Goal: Task Accomplishment & Management: Manage account settings

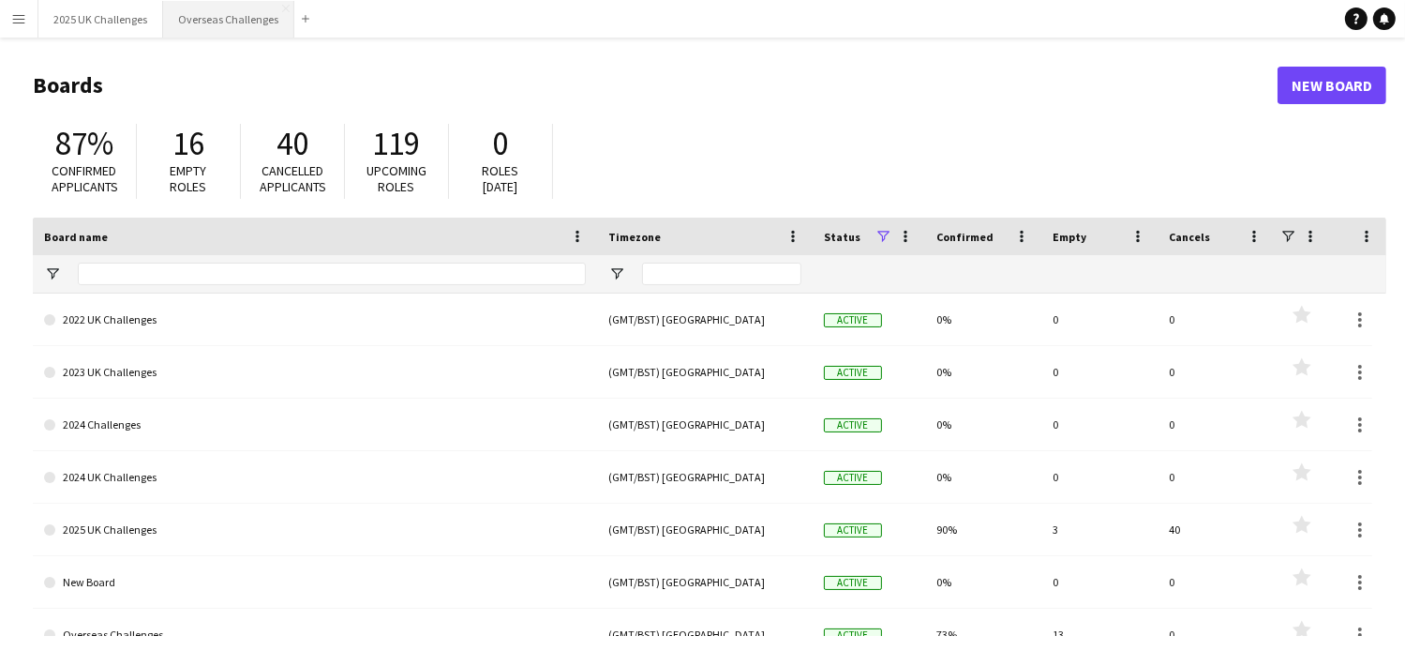
click at [197, 16] on button "Overseas Challenges Close" at bounding box center [228, 19] width 131 height 37
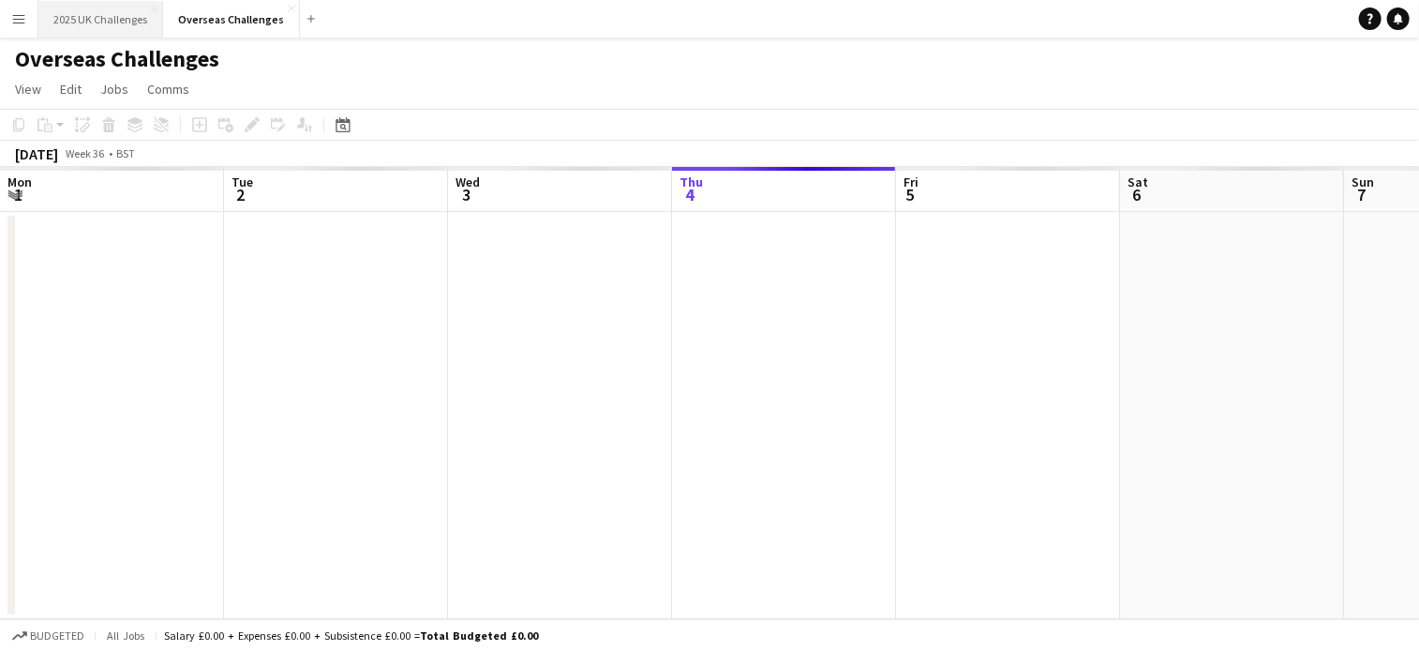
scroll to position [0, 448]
click at [116, 16] on button "2025 UK Challenges Close" at bounding box center [100, 19] width 125 height 37
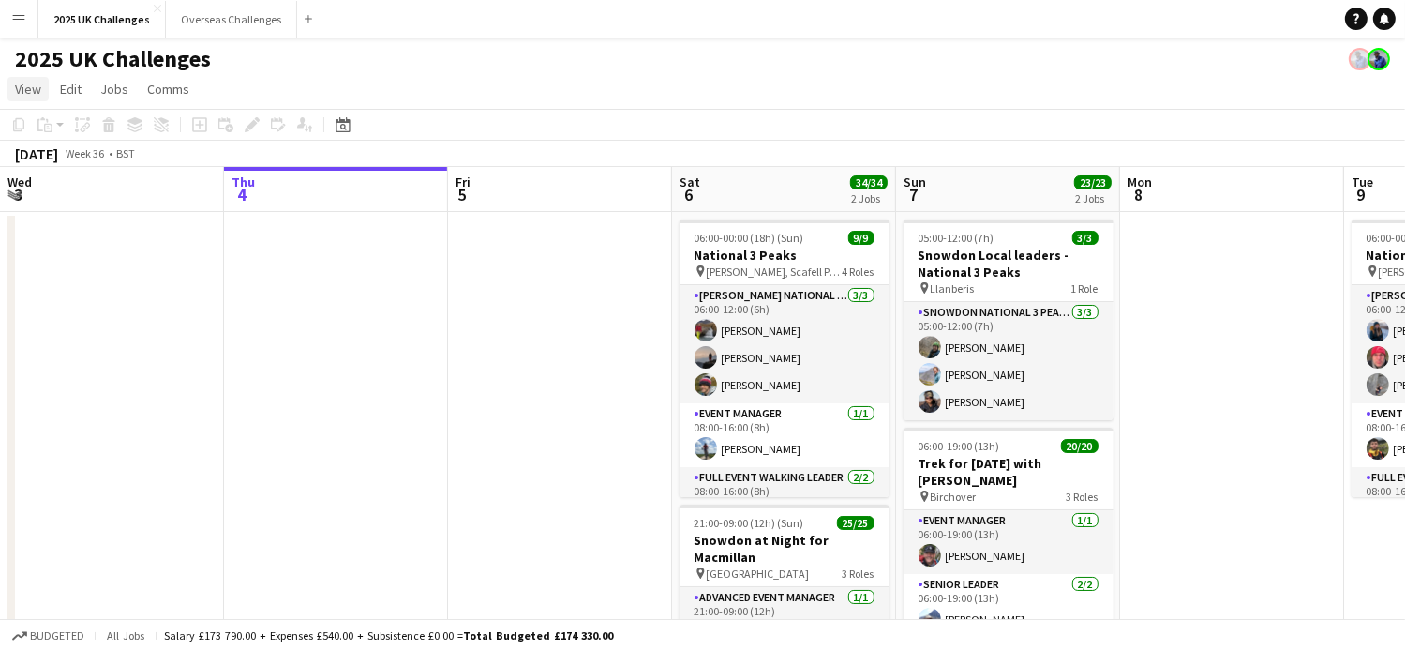
click at [35, 87] on span "View" at bounding box center [28, 89] width 26 height 17
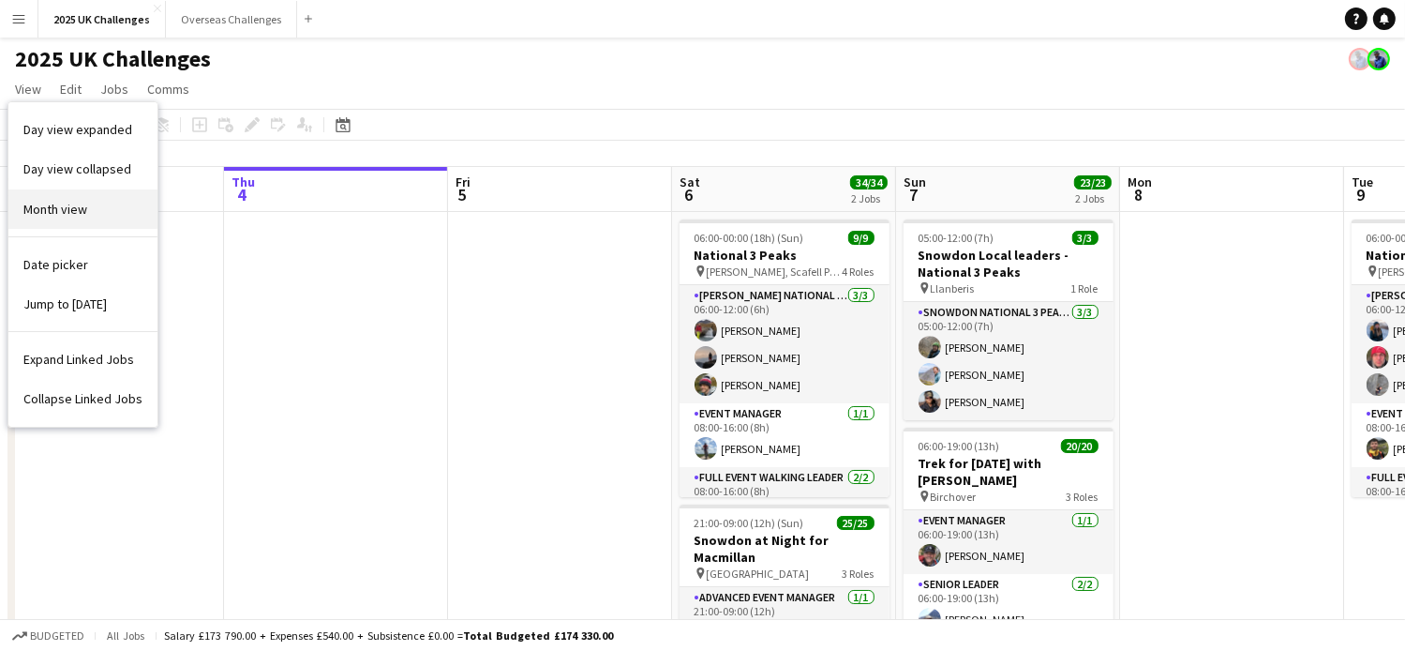
click at [68, 222] on link "Month view" at bounding box center [82, 208] width 149 height 39
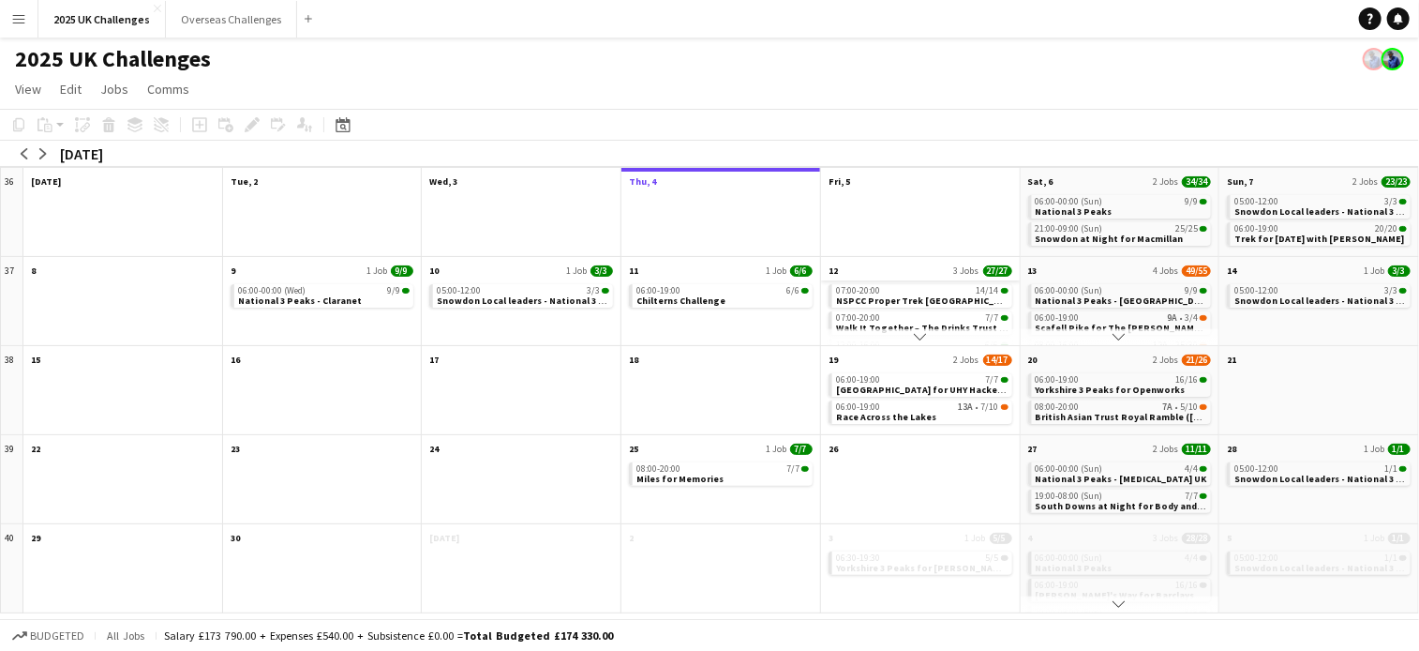
click at [929, 267] on app-month-view-date-header "12 3 Jobs 27/27" at bounding box center [920, 268] width 199 height 23
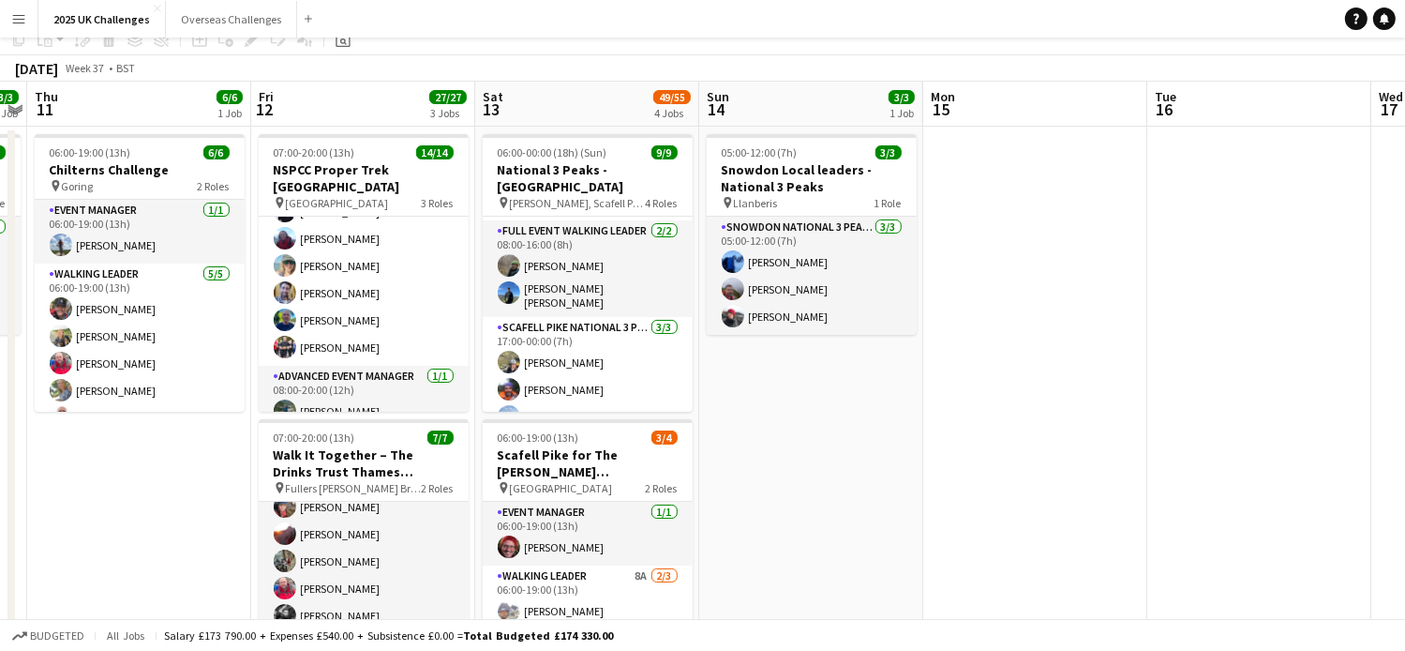
scroll to position [0, 0]
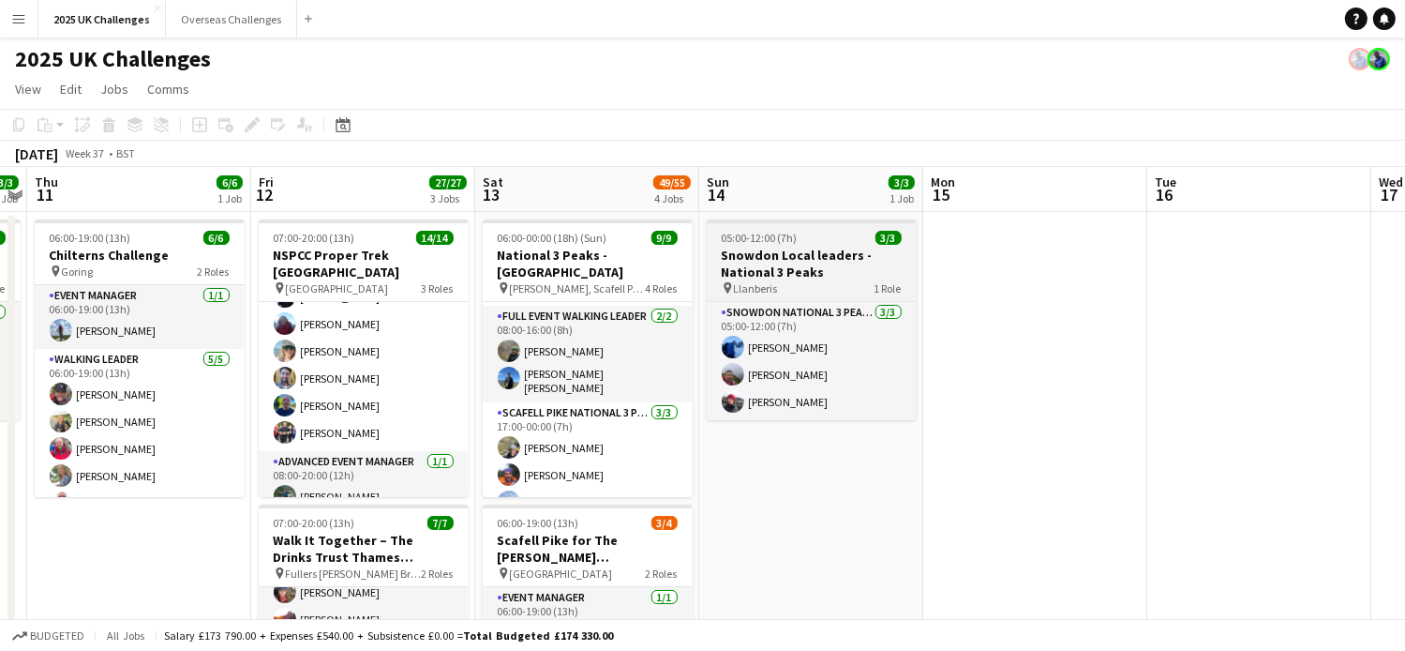
click at [823, 260] on h3 "Snowdon Local leaders - National 3 Peaks" at bounding box center [812, 264] width 210 height 34
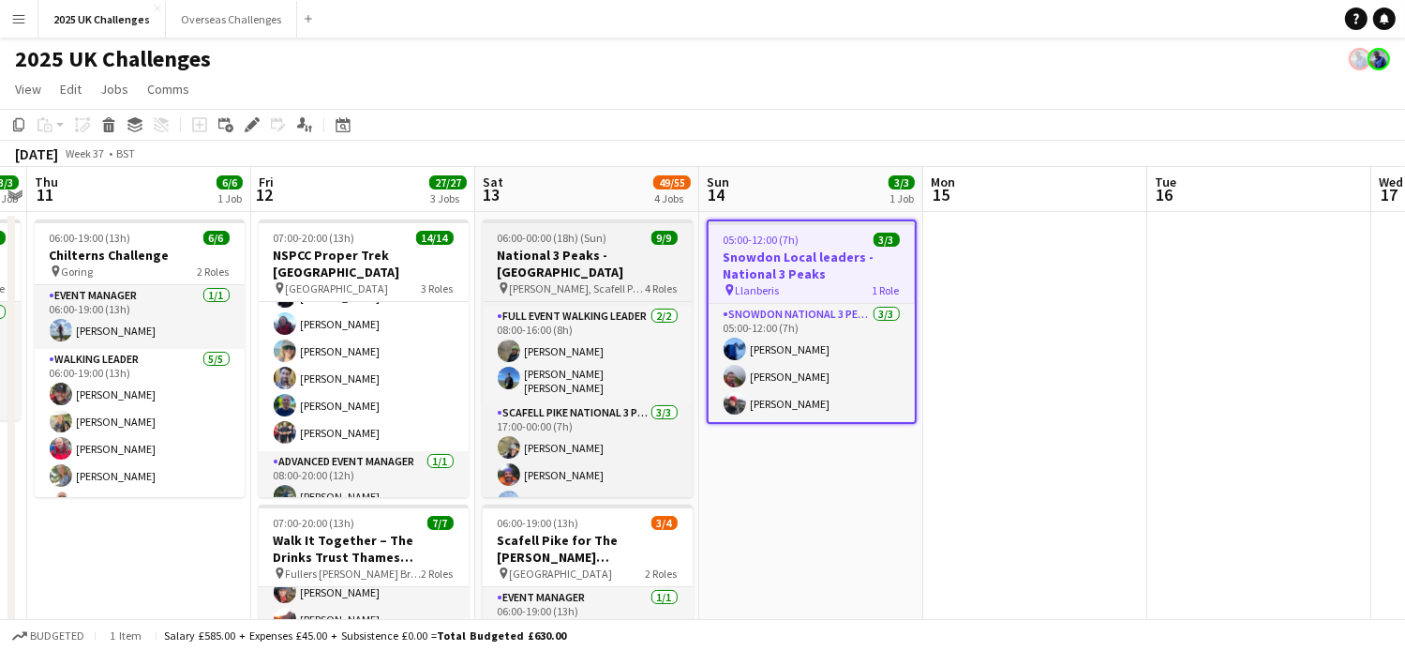
click at [580, 261] on h3 "National 3 Peaks - [GEOGRAPHIC_DATA]" at bounding box center [588, 264] width 210 height 34
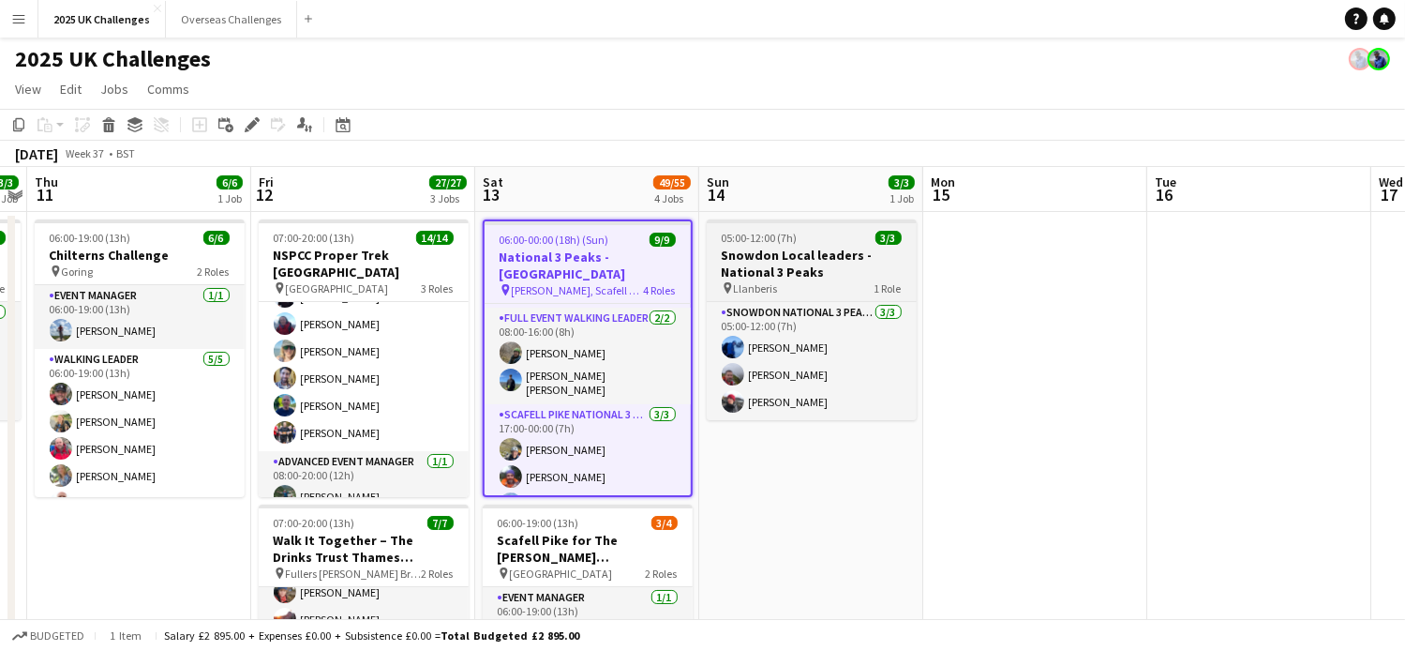
scroll to position [0, 645]
click at [829, 259] on h3 "Snowdon Local leaders - National 3 Peaks" at bounding box center [812, 264] width 210 height 34
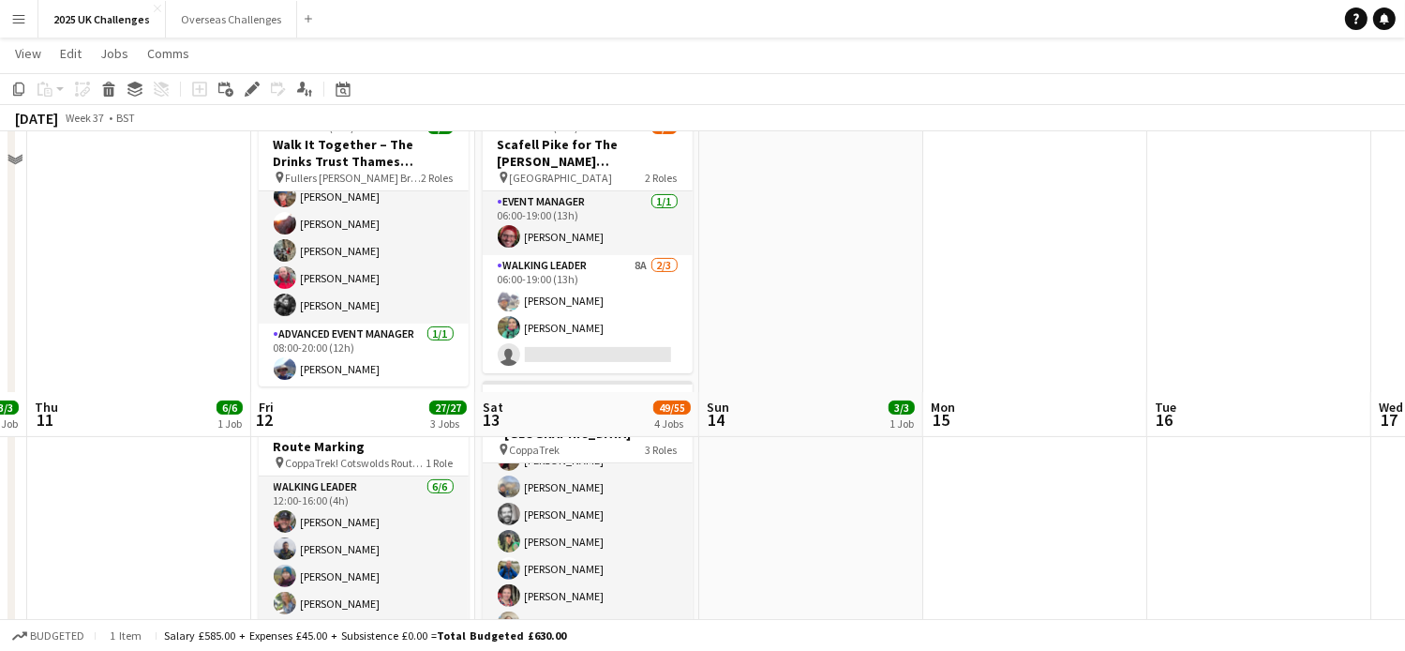
scroll to position [0, 0]
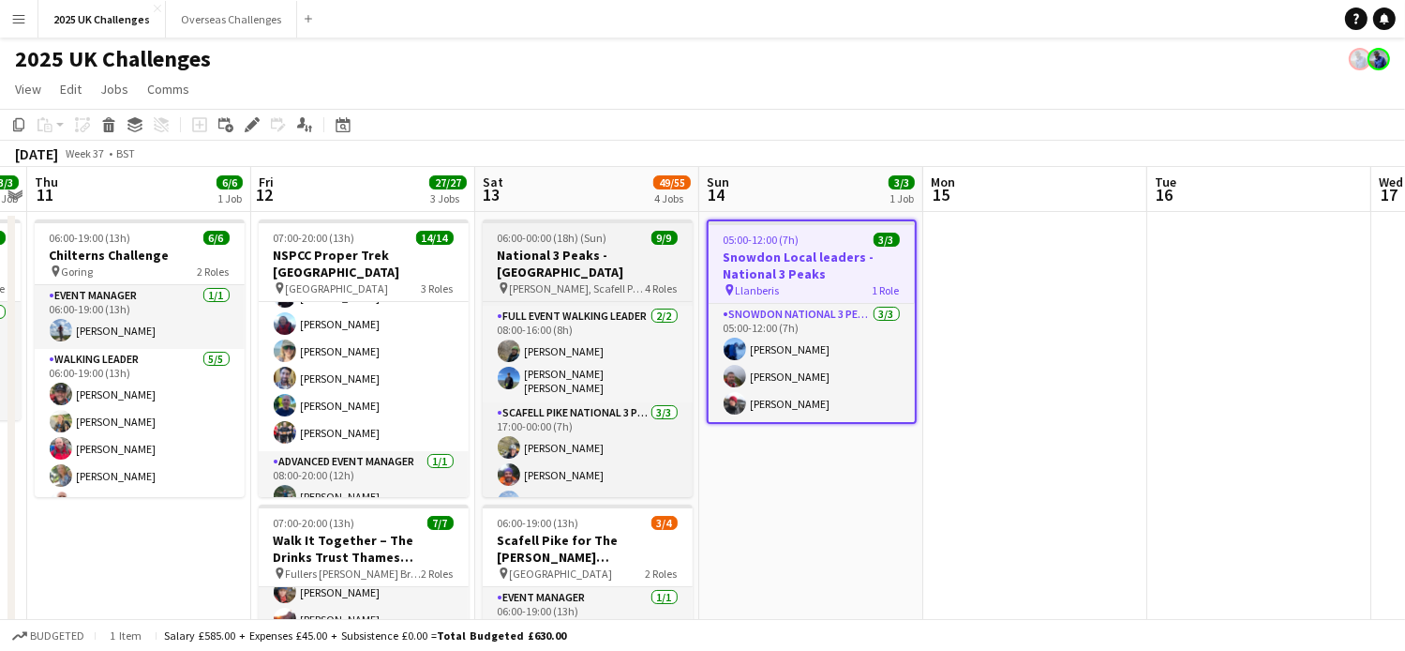
click at [580, 232] on span "06:00-00:00 (18h) (Sun)" at bounding box center [553, 238] width 110 height 14
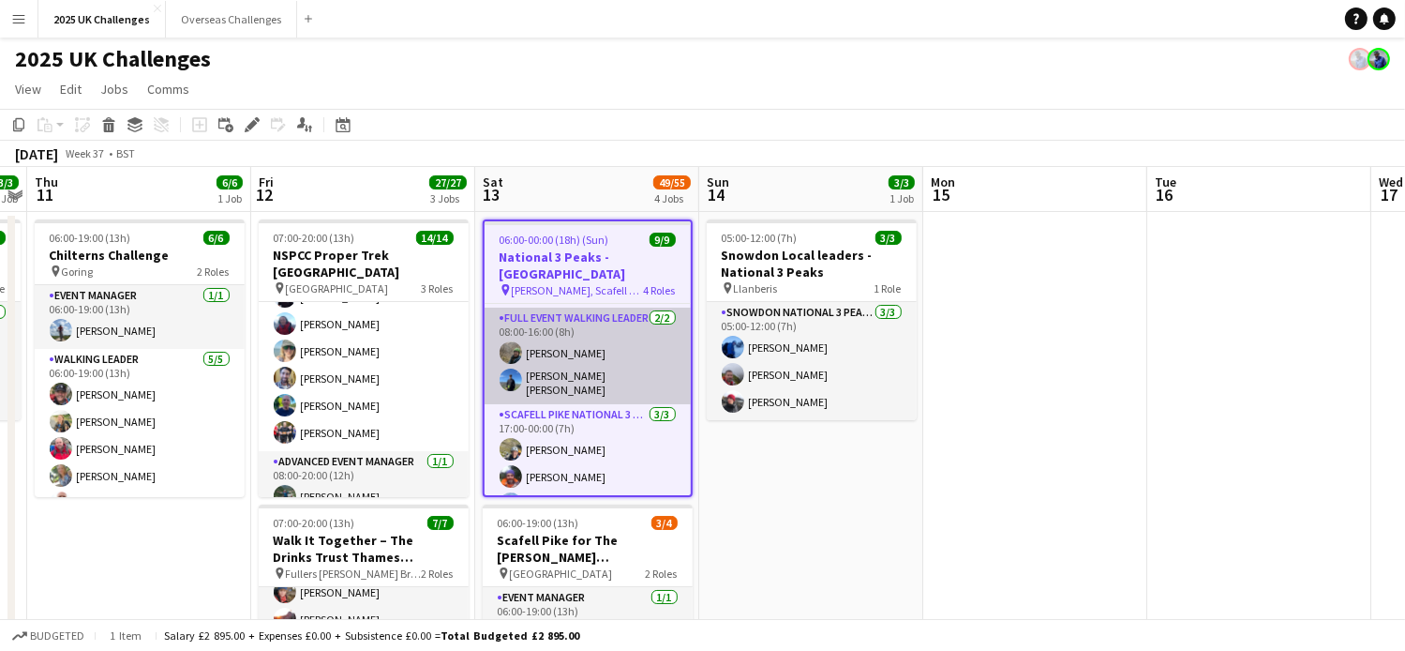
click at [585, 307] on app-card-role "Full Event Walking Leader [DATE] 08:00-16:00 (8h) [PERSON_NAME] [PERSON_NAME] […" at bounding box center [588, 355] width 206 height 97
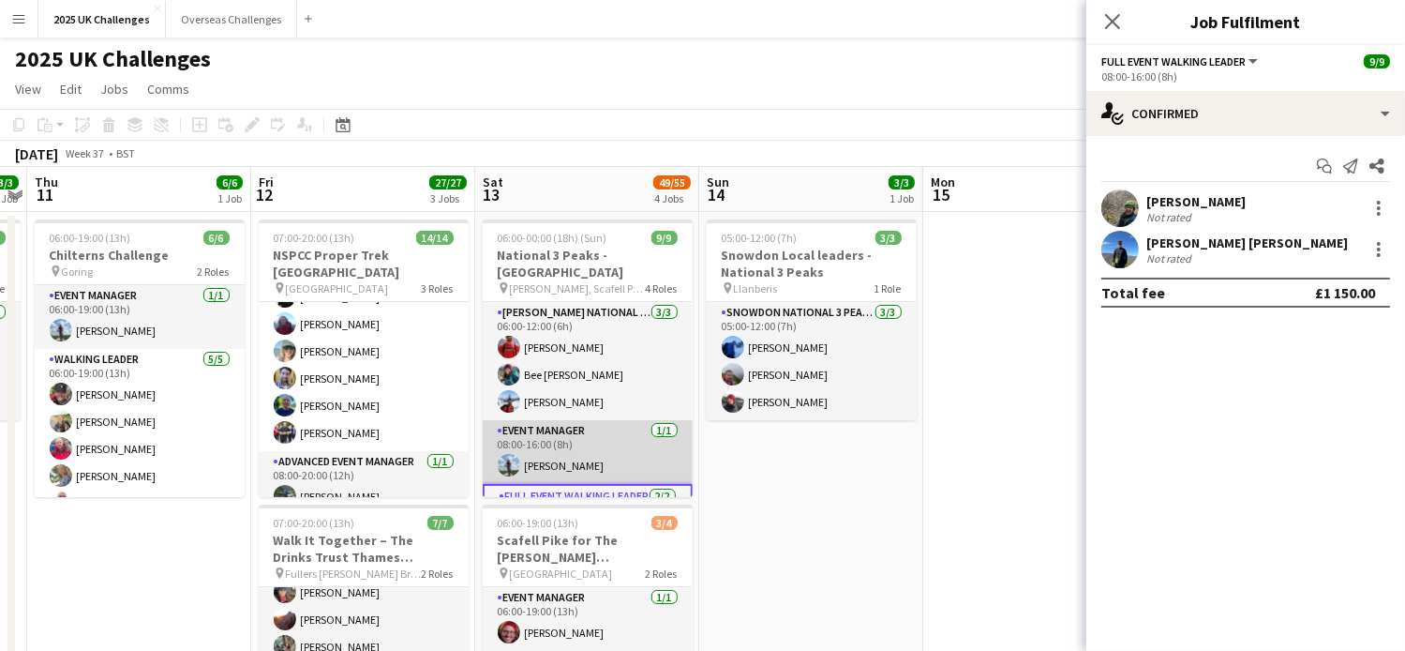
click at [571, 440] on app-card-role "Event Manager [DATE] 08:00-16:00 (8h) [PERSON_NAME]" at bounding box center [588, 452] width 210 height 64
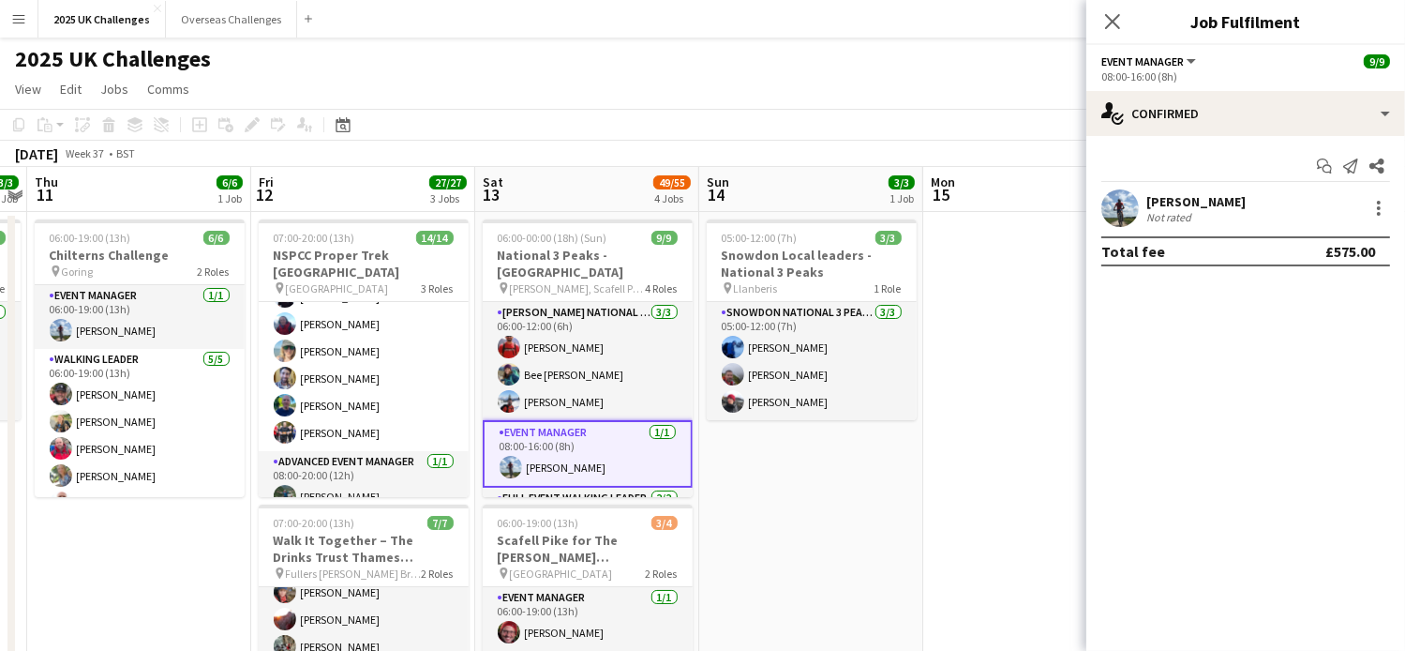
click at [1196, 206] on div "[PERSON_NAME]" at bounding box center [1195, 201] width 99 height 17
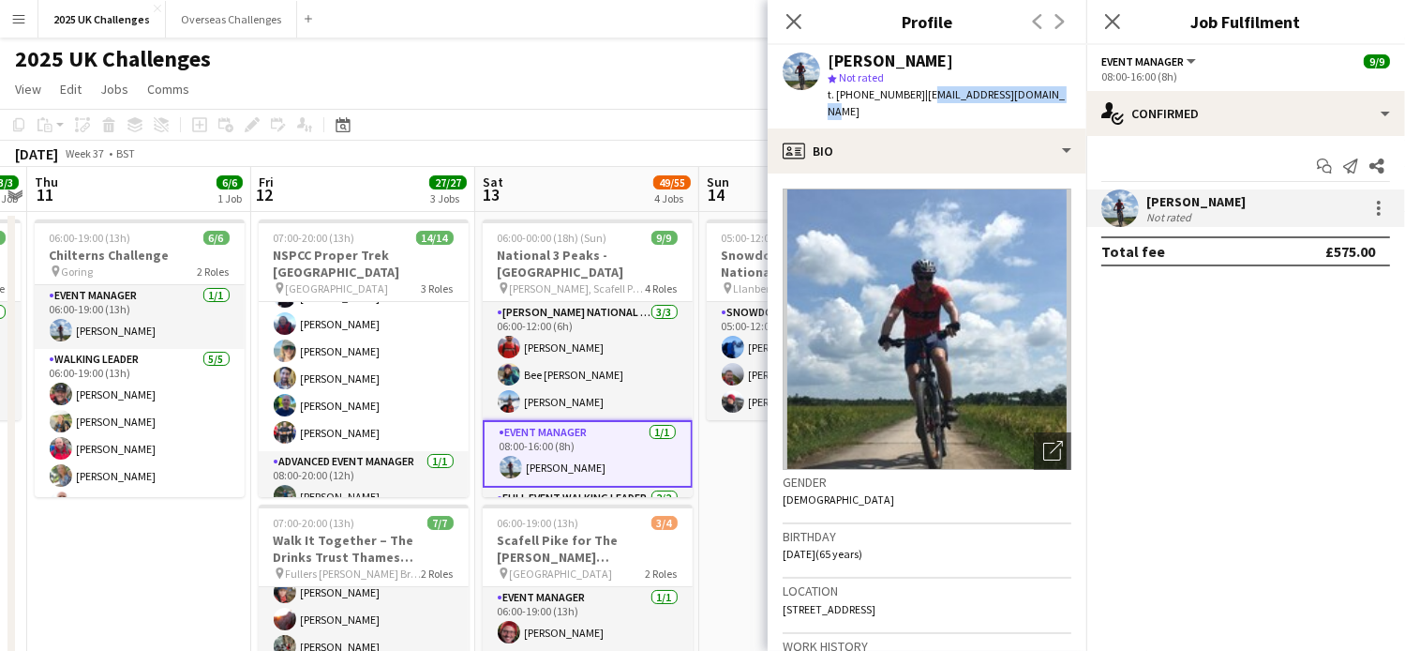
drag, startPoint x: 919, startPoint y: 95, endPoint x: 1044, endPoint y: 93, distance: 125.6
click at [1044, 93] on div "[PERSON_NAME] star Not rated t. [PHONE_NUMBER] | [EMAIL_ADDRESS][DOMAIN_NAME]" at bounding box center [927, 86] width 319 height 83
click at [1042, 96] on div "[PERSON_NAME] star Not rated t. [PHONE_NUMBER] | [EMAIL_ADDRESS][DOMAIN_NAME]" at bounding box center [927, 86] width 319 height 83
drag, startPoint x: 911, startPoint y: 95, endPoint x: 1042, endPoint y: 105, distance: 131.6
click at [1042, 105] on div "[PERSON_NAME] star Not rated t. [PHONE_NUMBER] | [EMAIL_ADDRESS][DOMAIN_NAME]" at bounding box center [927, 86] width 319 height 83
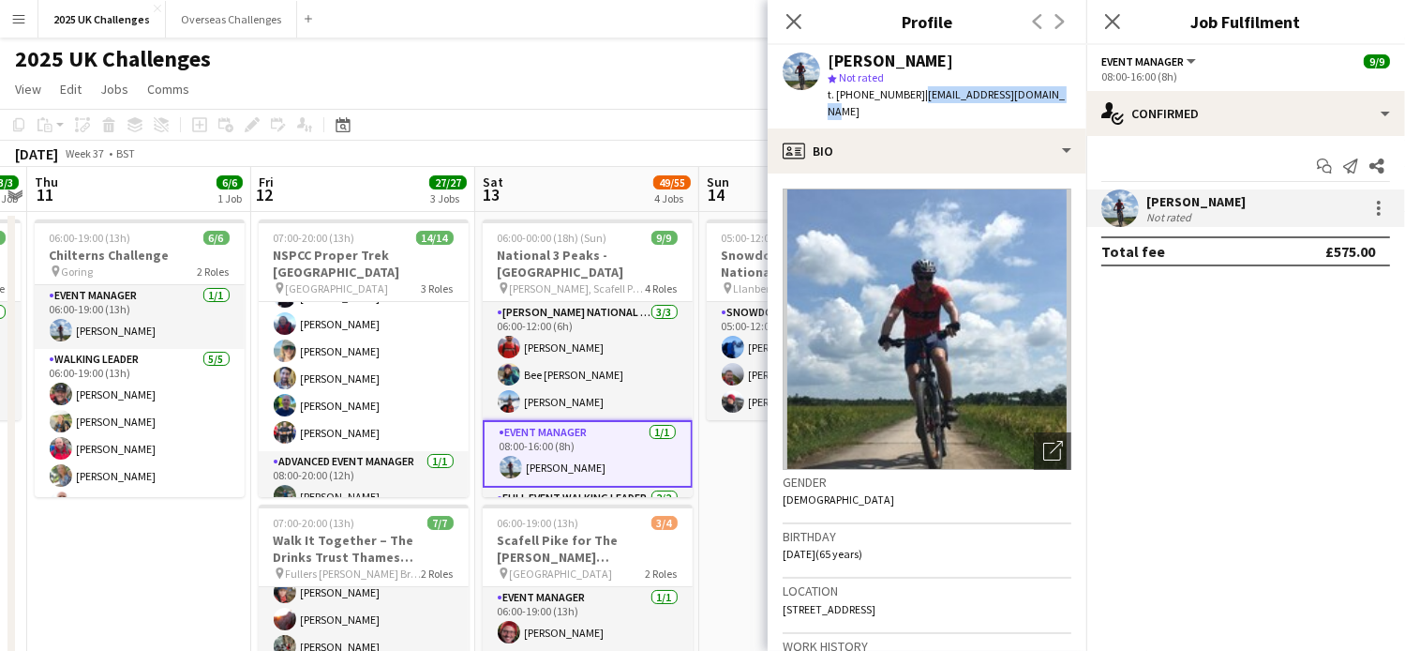
drag, startPoint x: 1042, startPoint y: 105, endPoint x: 951, endPoint y: 103, distance: 90.9
click at [951, 103] on div "[PERSON_NAME] star Not rated t. [PHONE_NUMBER] | [EMAIL_ADDRESS][DOMAIN_NAME]" at bounding box center [927, 86] width 319 height 83
click at [920, 97] on span "| [EMAIL_ADDRESS][DOMAIN_NAME]" at bounding box center [946, 102] width 237 height 31
drag, startPoint x: 917, startPoint y: 94, endPoint x: 1067, endPoint y: 93, distance: 150.0
click at [1067, 93] on app-profile-header "[PERSON_NAME] star Not rated t. [PHONE_NUMBER] | [EMAIL_ADDRESS][DOMAIN_NAME]" at bounding box center [927, 86] width 319 height 83
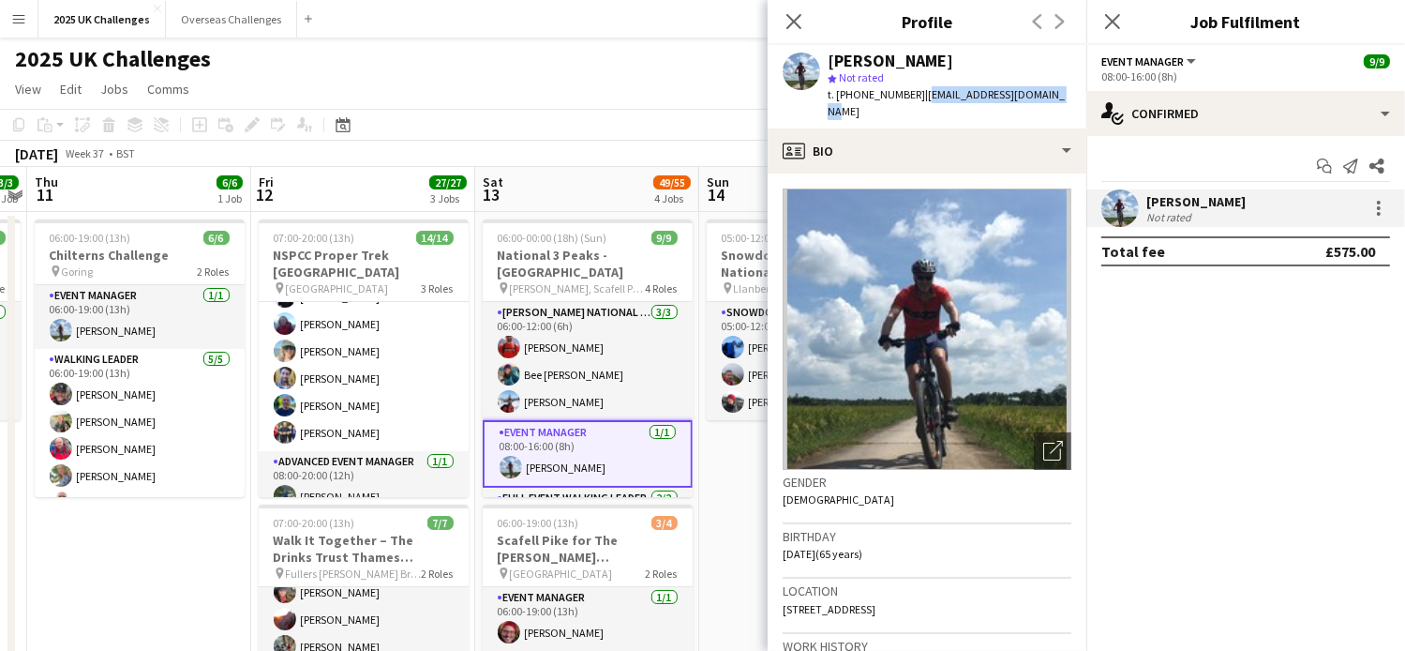
copy span "[EMAIL_ADDRESS][DOMAIN_NAME]"
click at [1187, 200] on div "[PERSON_NAME]" at bounding box center [1195, 201] width 99 height 17
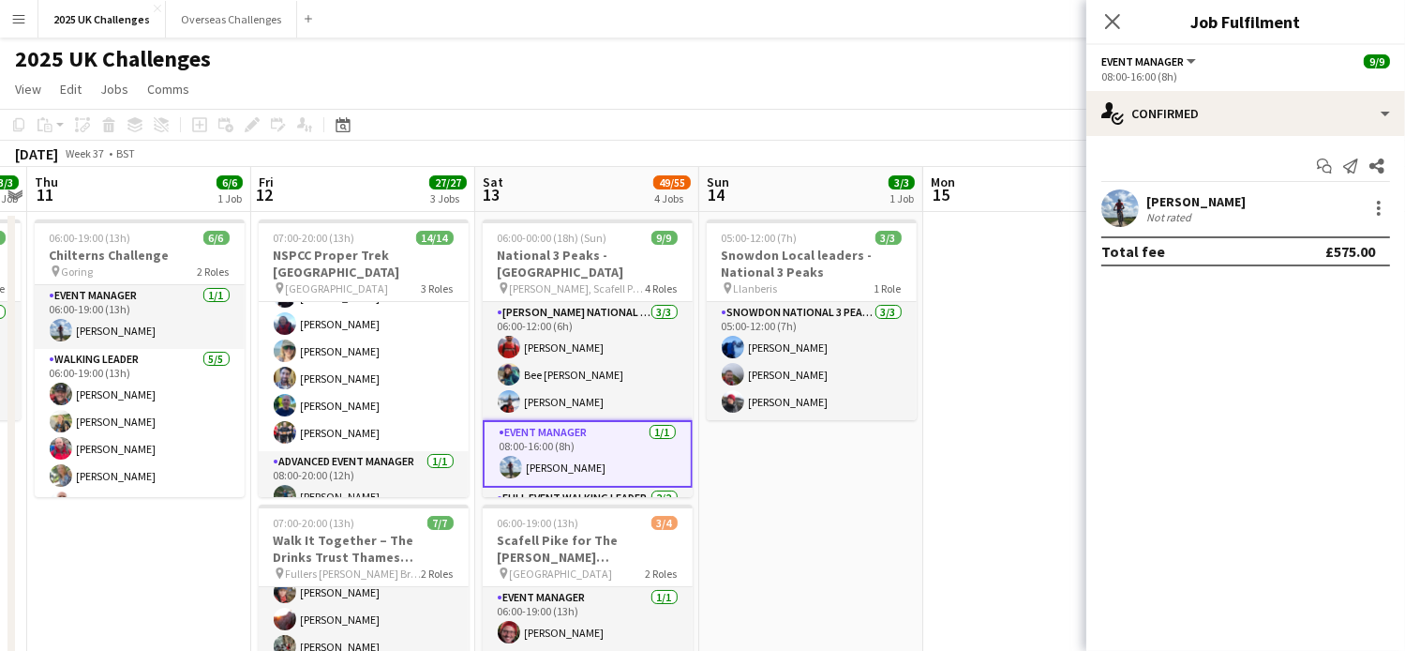
click at [1182, 210] on div "Not rated" at bounding box center [1170, 217] width 49 height 14
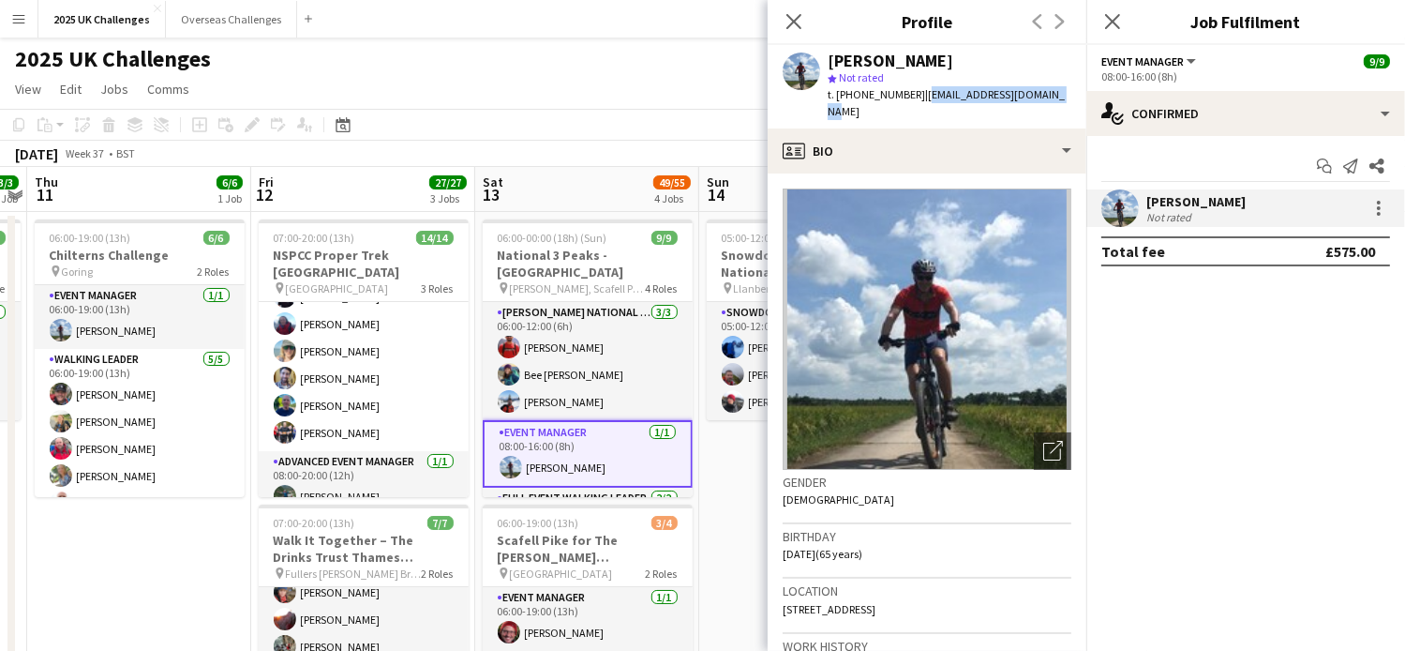
drag, startPoint x: 918, startPoint y: 91, endPoint x: 1042, endPoint y: 87, distance: 124.7
click at [1042, 87] on div "[PERSON_NAME] star Not rated t. [PHONE_NUMBER] | [EMAIL_ADDRESS][DOMAIN_NAME]" at bounding box center [927, 86] width 319 height 83
copy span "[EMAIL_ADDRESS][DOMAIN_NAME]"
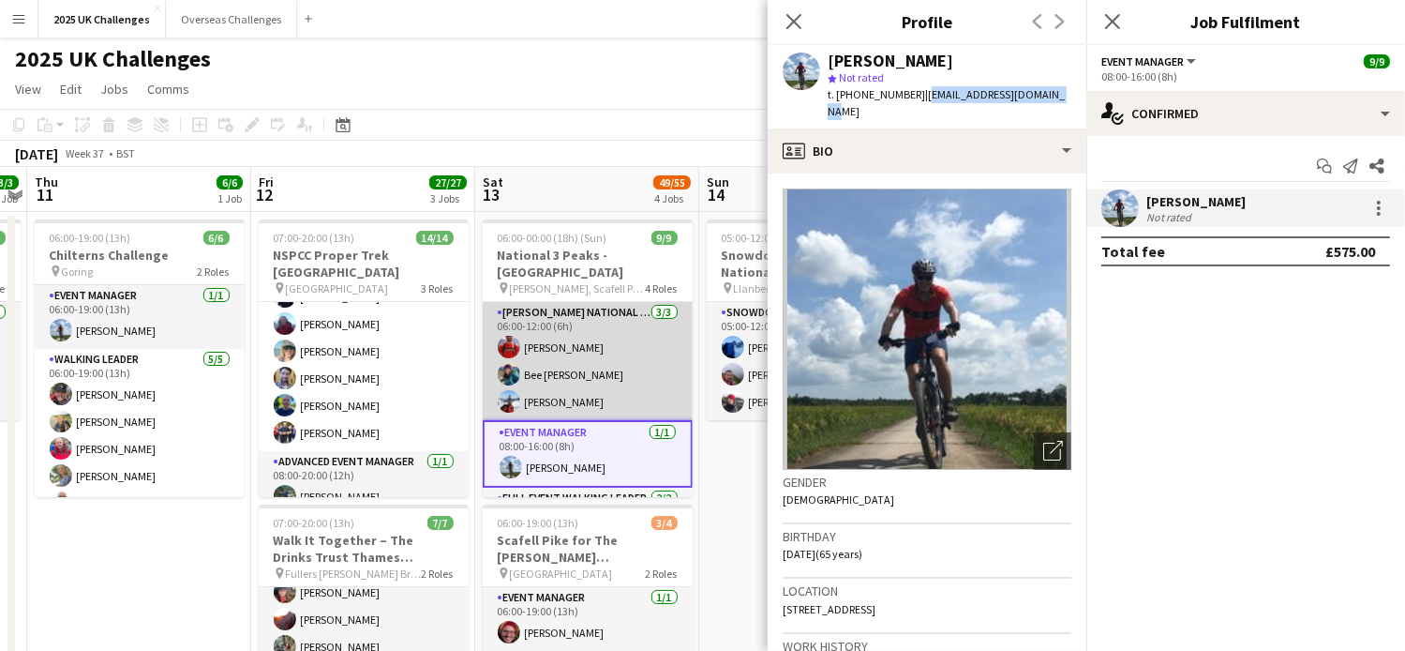
click at [551, 328] on app-card-role "[PERSON_NAME] National 3 Peaks Walking Leader [DATE] 06:00-12:00 (6h) [PERSON_N…" at bounding box center [588, 361] width 210 height 118
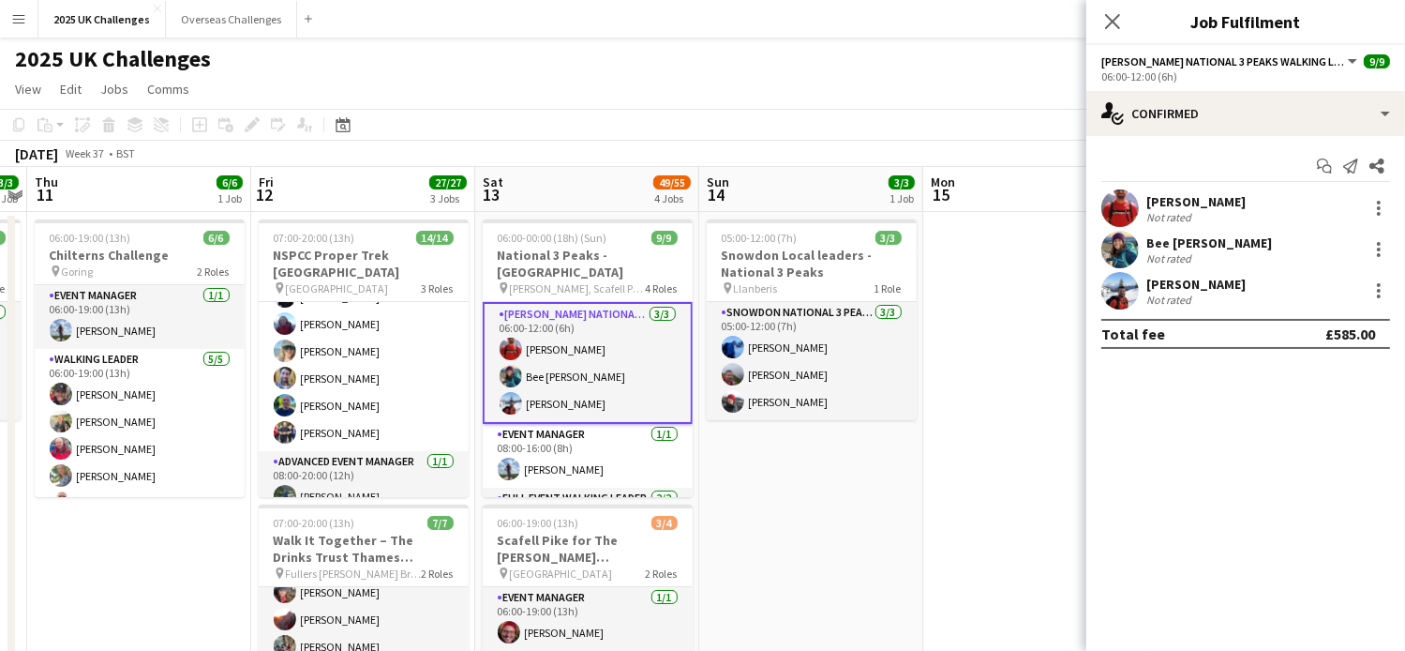
click at [1172, 201] on div "[PERSON_NAME]" at bounding box center [1195, 201] width 99 height 17
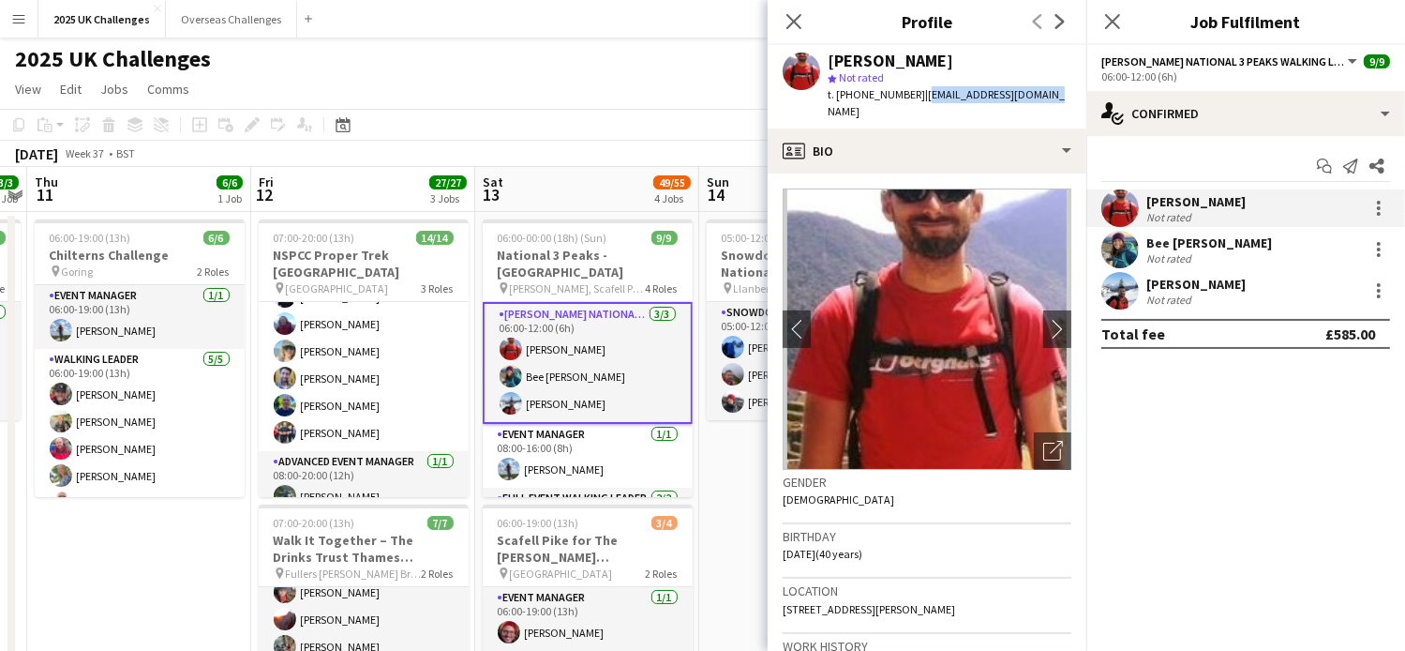
drag, startPoint x: 1009, startPoint y: 102, endPoint x: 1030, endPoint y: 103, distance: 21.6
click at [1030, 103] on div "[PERSON_NAME] star Not rated t. [PHONE_NUMBER] | [EMAIL_ADDRESS][DOMAIN_NAME]" at bounding box center [927, 86] width 319 height 83
copy span "[EMAIL_ADDRESS][DOMAIN_NAME]"
click at [533, 333] on app-card-role "[PERSON_NAME] National 3 Peaks Walking Leader [DATE] 06:00-12:00 (6h) [PERSON_N…" at bounding box center [588, 363] width 210 height 122
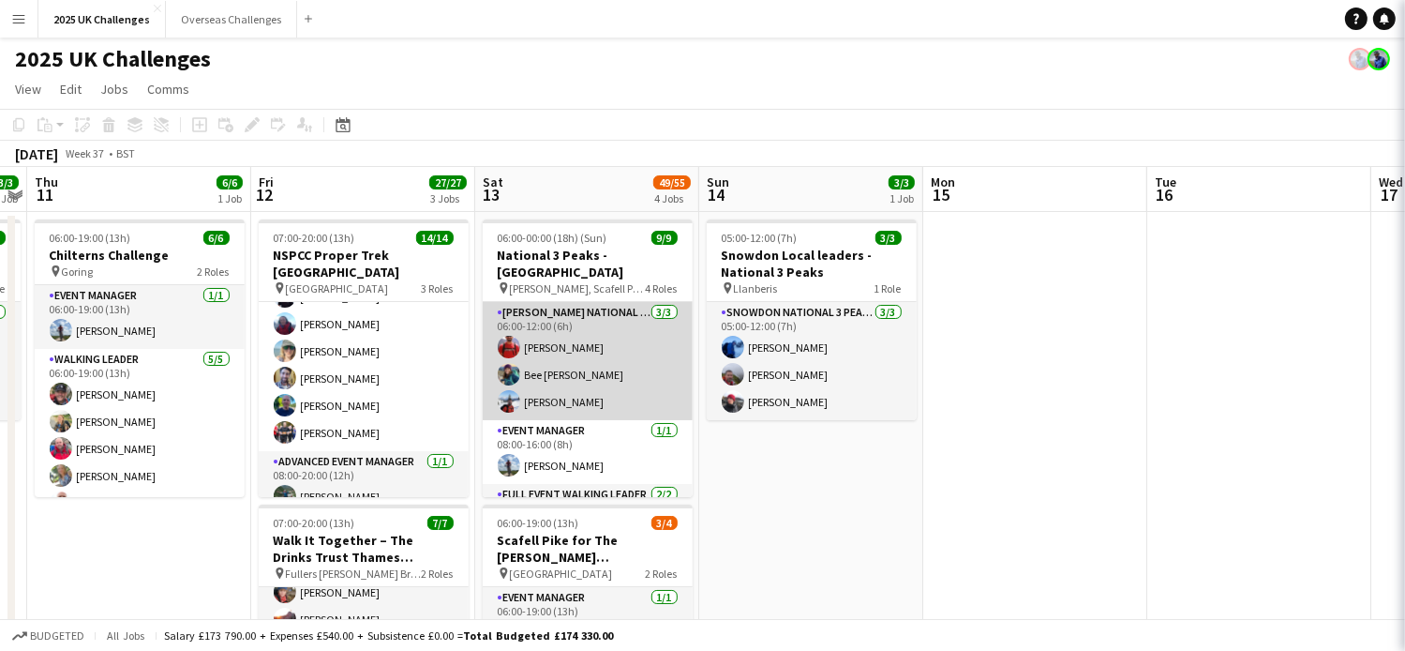
click at [543, 352] on app-card-role "[PERSON_NAME] National 3 Peaks Walking Leader [DATE] 06:00-12:00 (6h) [PERSON_N…" at bounding box center [588, 361] width 210 height 118
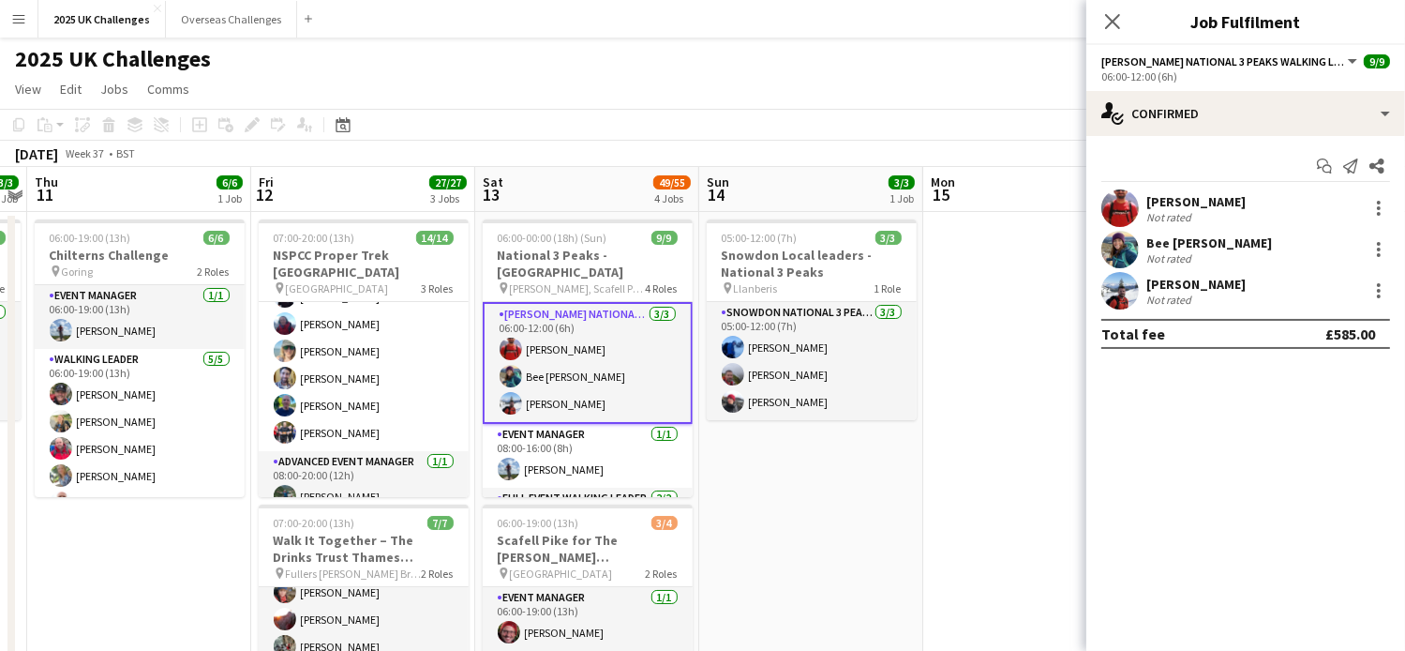
click at [1160, 245] on div "Bee [PERSON_NAME]" at bounding box center [1209, 242] width 126 height 17
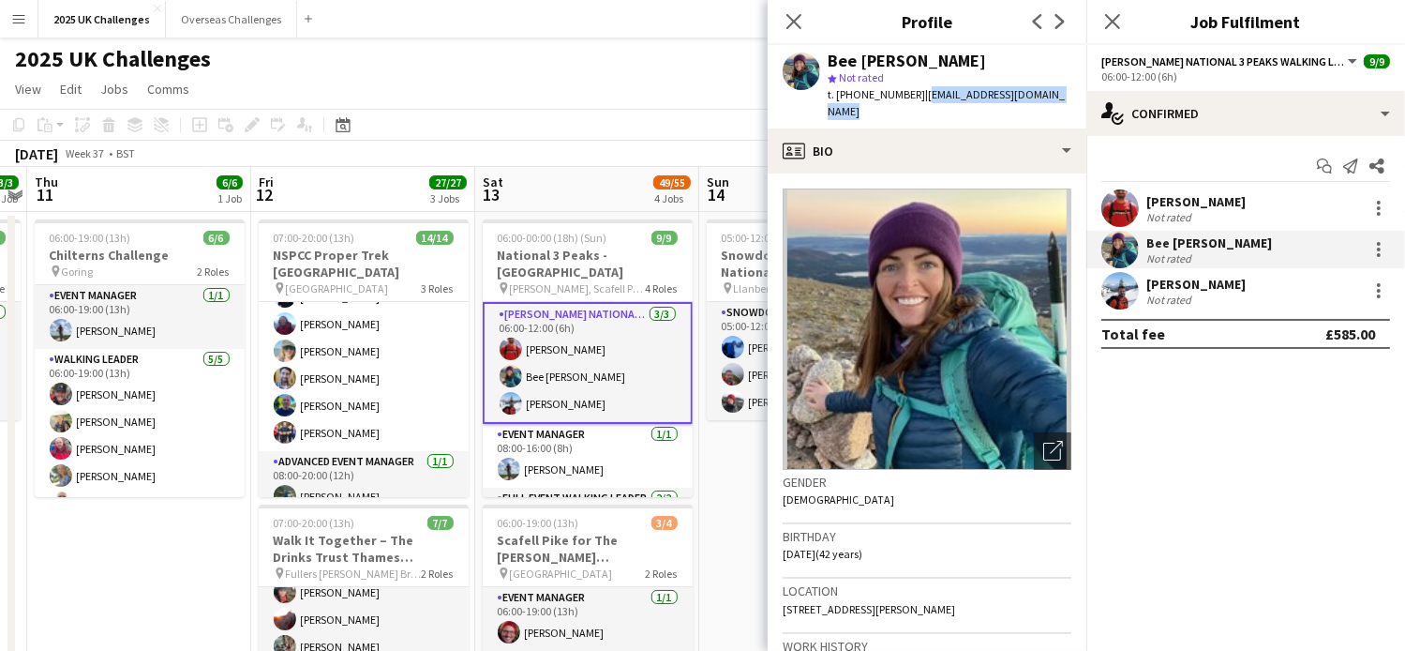
drag, startPoint x: 973, startPoint y: 97, endPoint x: 1071, endPoint y: 97, distance: 98.4
click at [1071, 97] on div "Bee [PERSON_NAME] star Not rated t. [PHONE_NUMBER] | [EMAIL_ADDRESS][DOMAIN_NAM…" at bounding box center [927, 86] width 319 height 83
copy span "[EMAIL_ADDRESS][DOMAIN_NAME]"
click at [572, 385] on app-card-role "[PERSON_NAME] National 3 Peaks Walking Leader [DATE] 06:00-12:00 (6h) [PERSON_N…" at bounding box center [588, 363] width 210 height 122
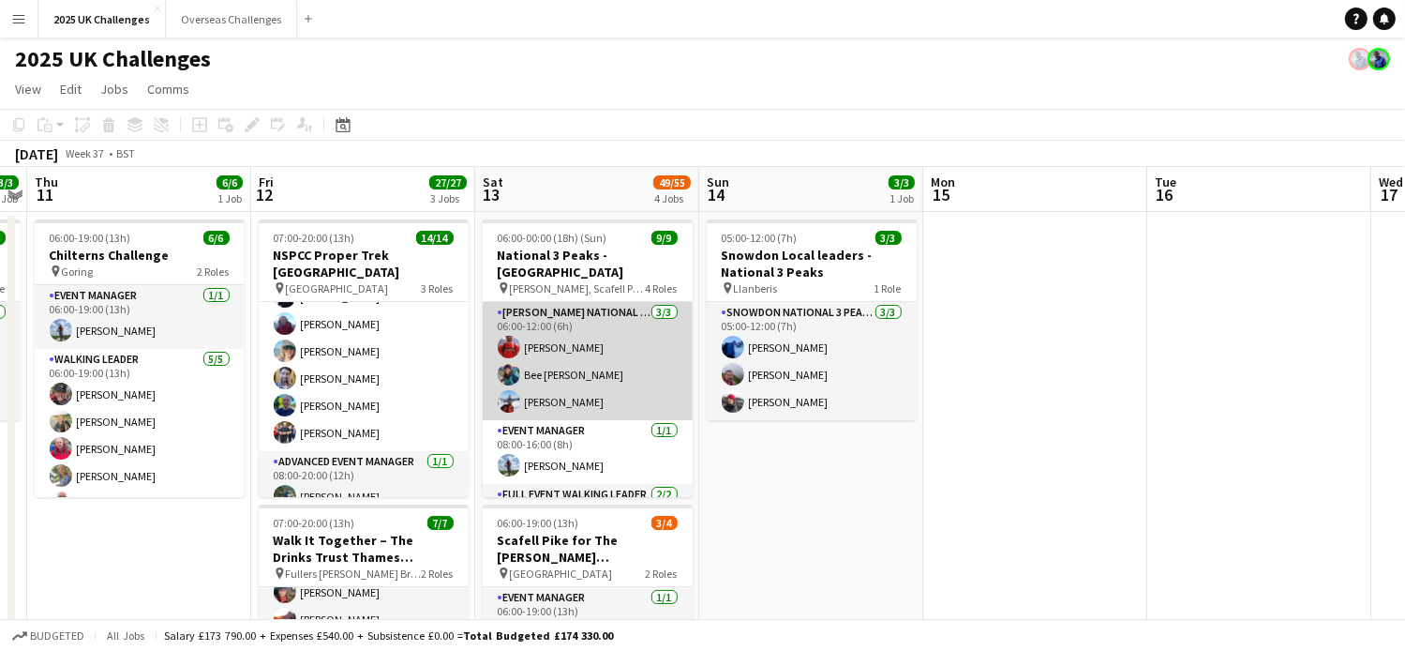
click at [559, 388] on app-card-role "[PERSON_NAME] National 3 Peaks Walking Leader [DATE] 06:00-12:00 (6h) [PERSON_N…" at bounding box center [588, 361] width 210 height 118
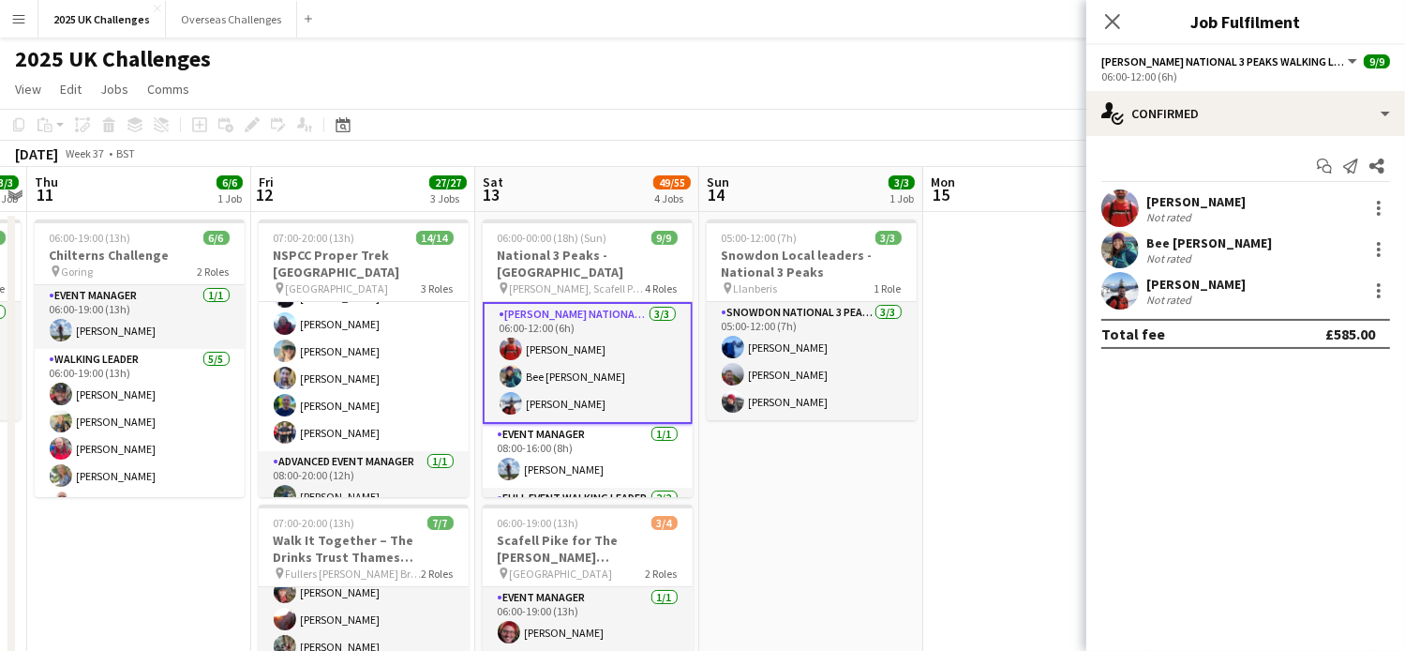
click at [1169, 282] on div "[PERSON_NAME]" at bounding box center [1195, 284] width 99 height 17
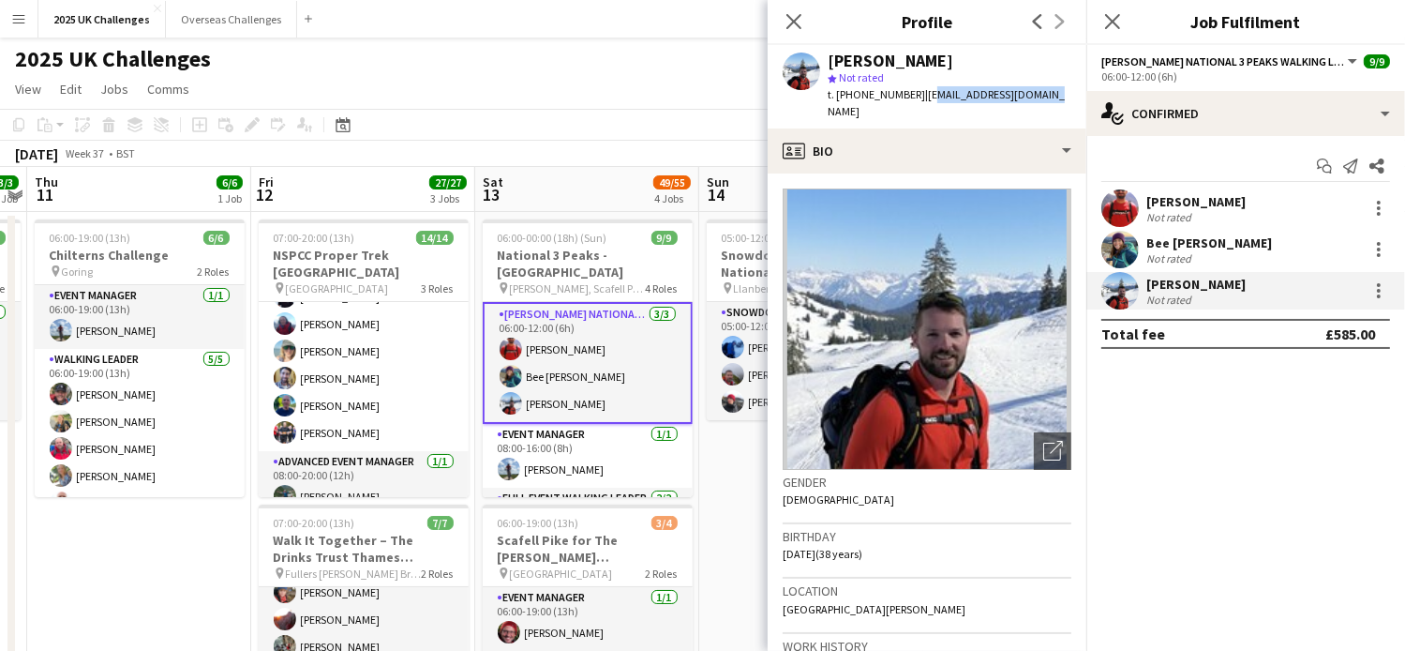
drag, startPoint x: 920, startPoint y: 94, endPoint x: 1067, endPoint y: 98, distance: 147.2
click at [1067, 98] on app-profile-header "[PERSON_NAME] star Not rated t. [PHONE_NUMBER] | [EMAIL_ADDRESS][DOMAIN_NAME]" at bounding box center [927, 86] width 319 height 83
drag, startPoint x: 916, startPoint y: 92, endPoint x: 1051, endPoint y: 103, distance: 135.5
click at [1051, 103] on div "[PERSON_NAME] star Not rated t. [PHONE_NUMBER] | [EMAIL_ADDRESS][DOMAIN_NAME]" at bounding box center [927, 86] width 319 height 83
copy span "[EMAIL_ADDRESS][DOMAIN_NAME]"
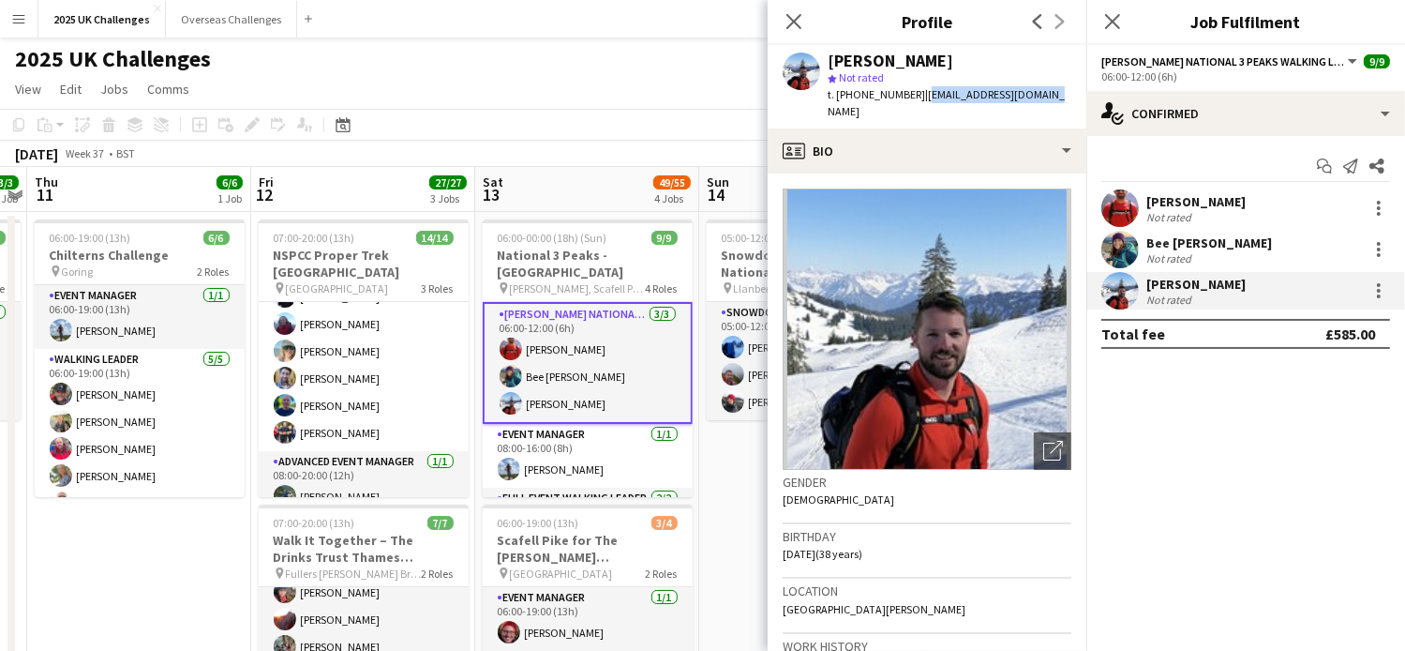
scroll to position [94, 0]
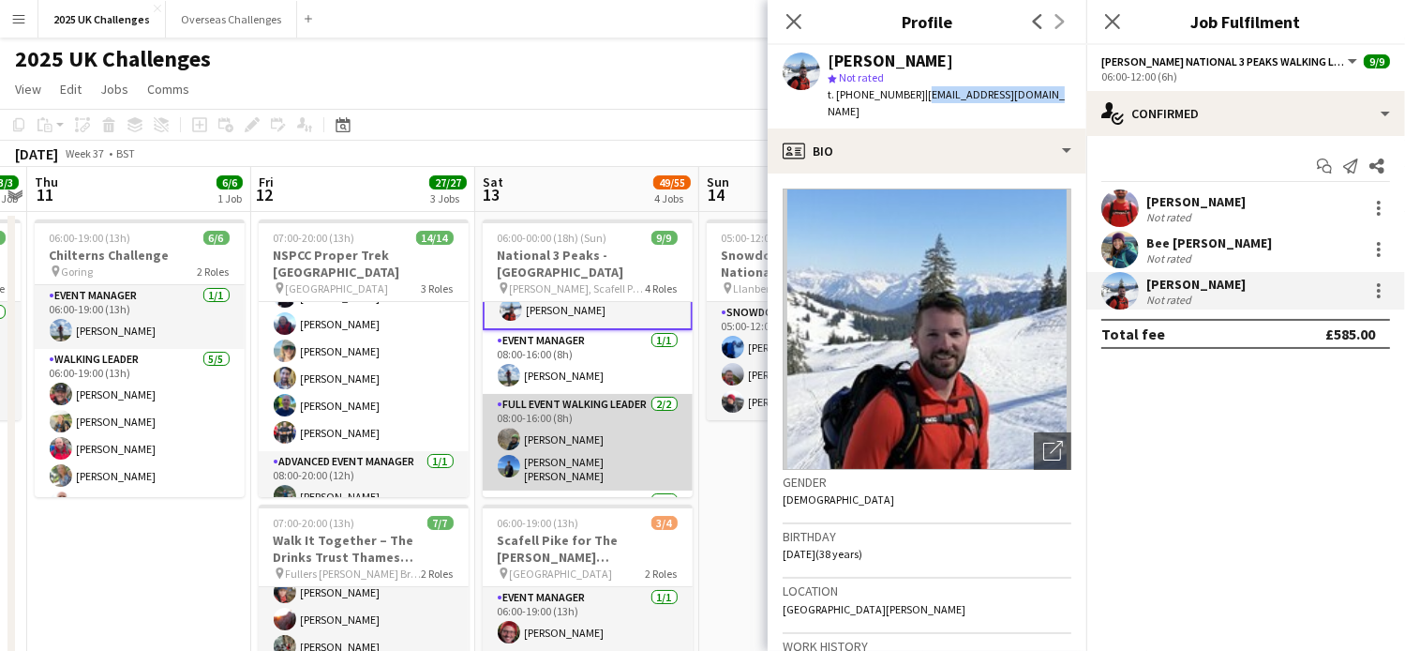
click at [570, 419] on app-card-role "Full Event Walking Leader [DATE] 08:00-16:00 (8h) [PERSON_NAME] [PERSON_NAME] […" at bounding box center [588, 442] width 210 height 97
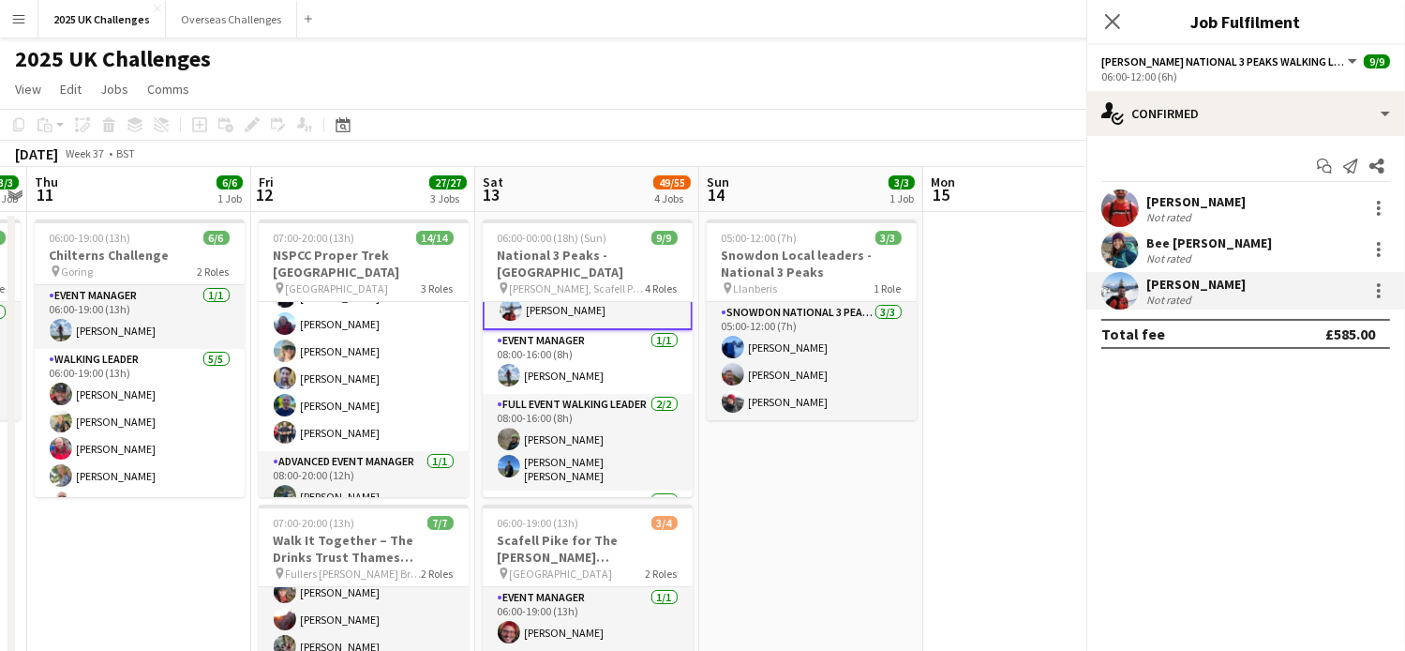
scroll to position [92, 0]
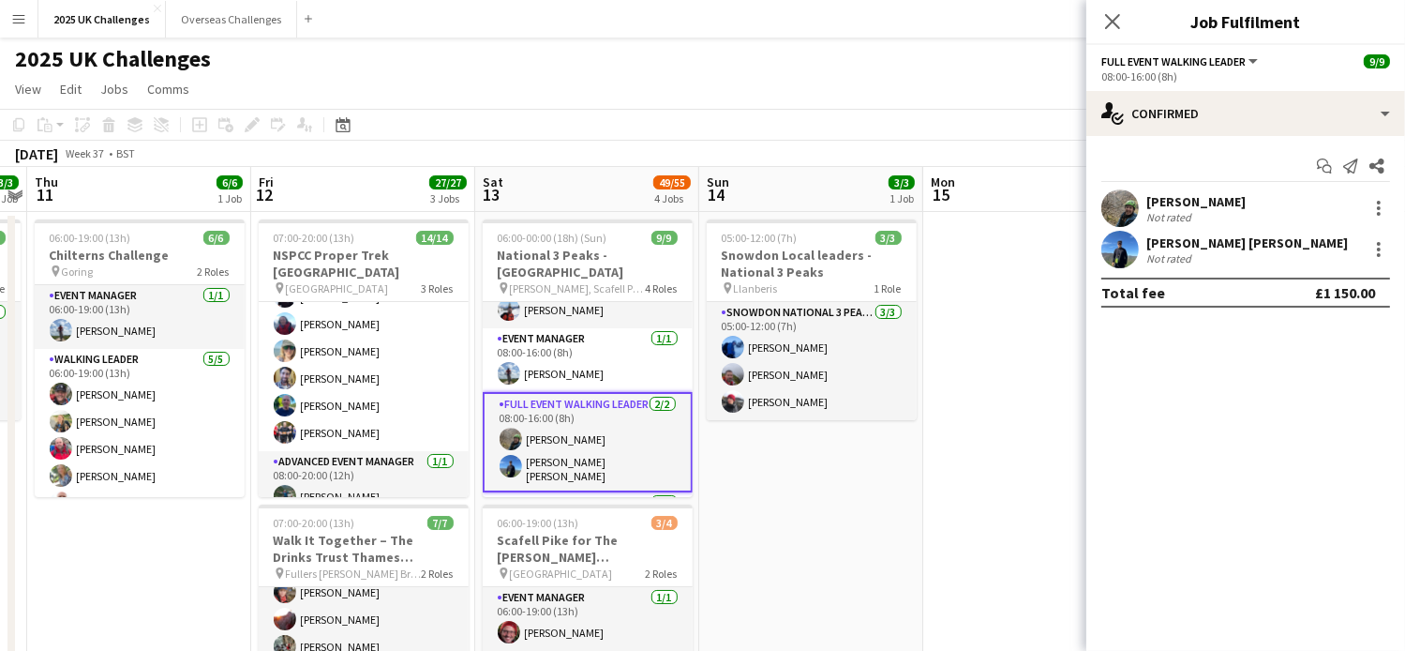
click at [1181, 197] on div "[PERSON_NAME]" at bounding box center [1195, 201] width 99 height 17
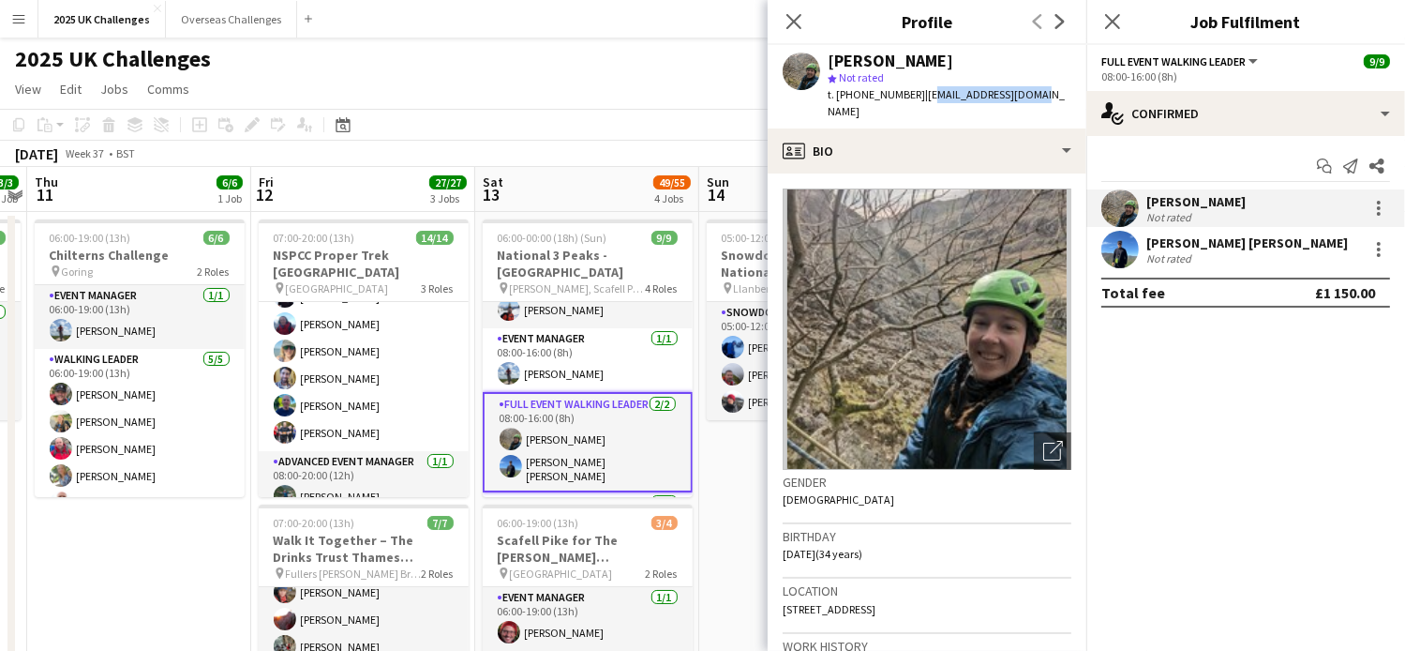
drag, startPoint x: 923, startPoint y: 94, endPoint x: 1033, endPoint y: 98, distance: 109.8
click at [1033, 98] on span "| [EMAIL_ADDRESS][DOMAIN_NAME]" at bounding box center [946, 102] width 237 height 31
drag, startPoint x: 1033, startPoint y: 98, endPoint x: 979, endPoint y: 91, distance: 54.9
click at [982, 91] on span "| [EMAIL_ADDRESS][DOMAIN_NAME]" at bounding box center [946, 102] width 237 height 31
click at [922, 95] on span "| [EMAIL_ADDRESS][DOMAIN_NAME]" at bounding box center [946, 102] width 237 height 31
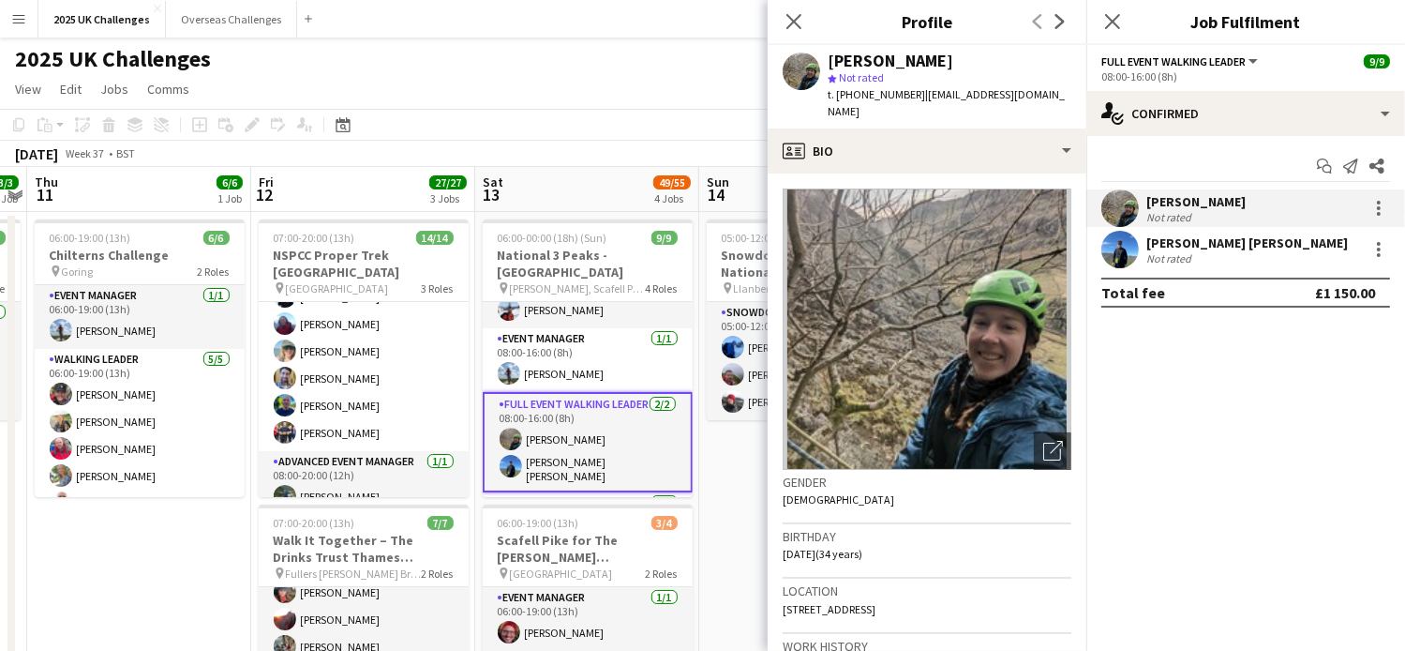
drag, startPoint x: 920, startPoint y: 90, endPoint x: 1068, endPoint y: 94, distance: 148.2
click at [1068, 94] on app-profile-header "[PERSON_NAME] star Not rated t. [PHONE_NUMBER] | [EMAIL_ADDRESS][DOMAIN_NAME]" at bounding box center [927, 86] width 319 height 83
copy span "[EMAIL_ADDRESS][DOMAIN_NAME]"
click at [1212, 252] on div "Not rated" at bounding box center [1247, 258] width 202 height 14
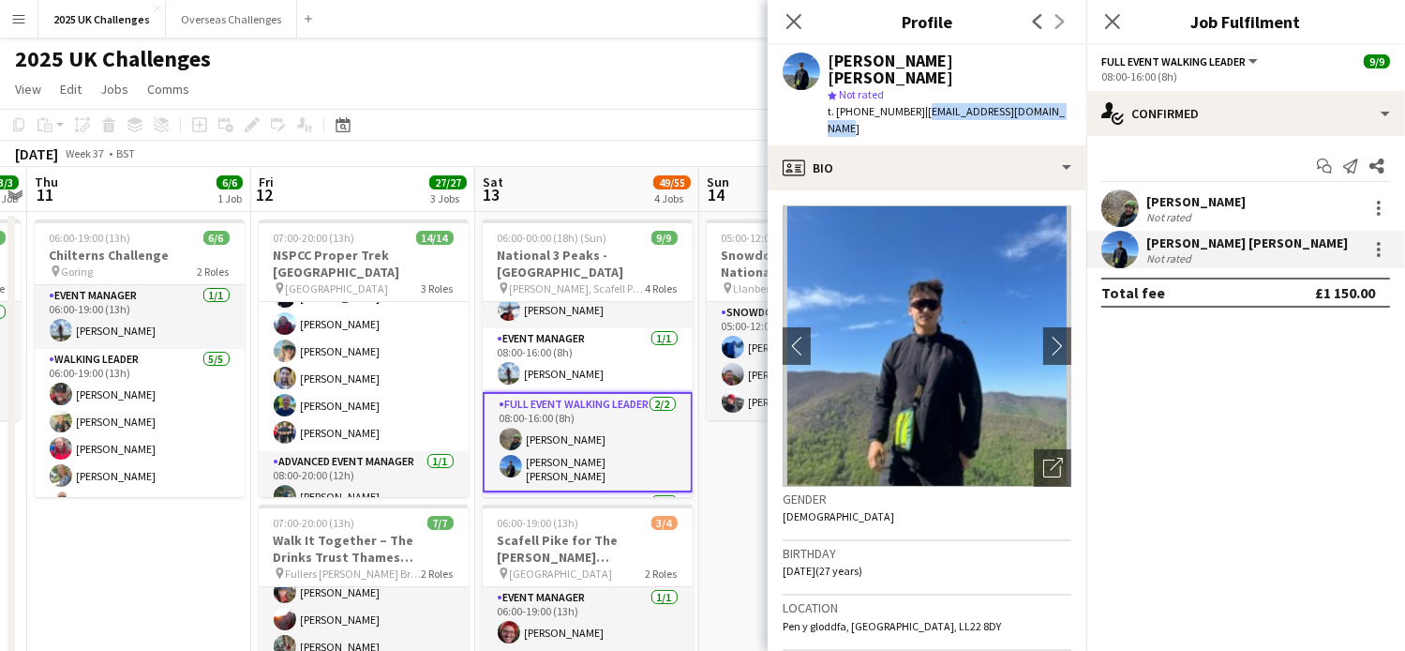
drag, startPoint x: 924, startPoint y: 94, endPoint x: 1078, endPoint y: 96, distance: 153.7
click at [1078, 96] on div "[PERSON_NAME] [PERSON_NAME] star Not rated t. [PHONE_NUMBER] | [EMAIL_ADDRESS][…" at bounding box center [927, 95] width 319 height 100
copy span "[EMAIL_ADDRESS][DOMAIN_NAME]"
click at [1043, 336] on app-icon "chevron-right" at bounding box center [1057, 346] width 29 height 20
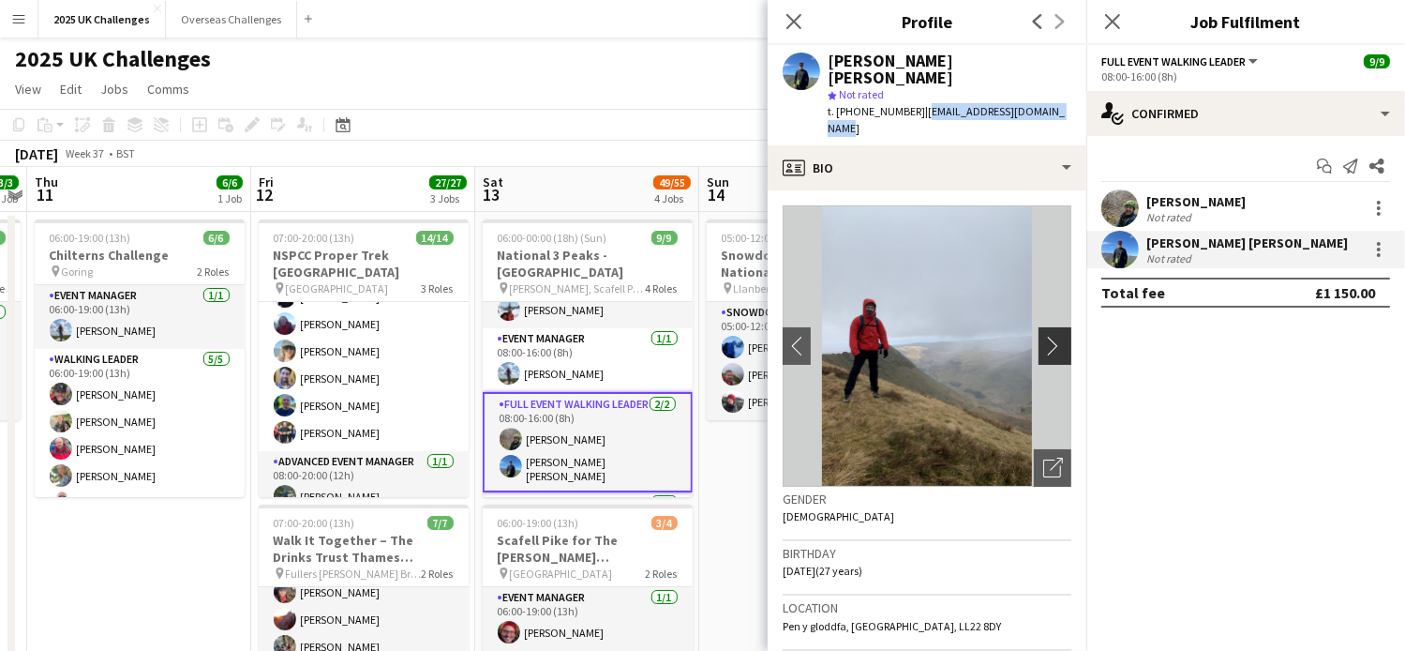
click at [1043, 336] on app-icon "chevron-right" at bounding box center [1057, 346] width 29 height 20
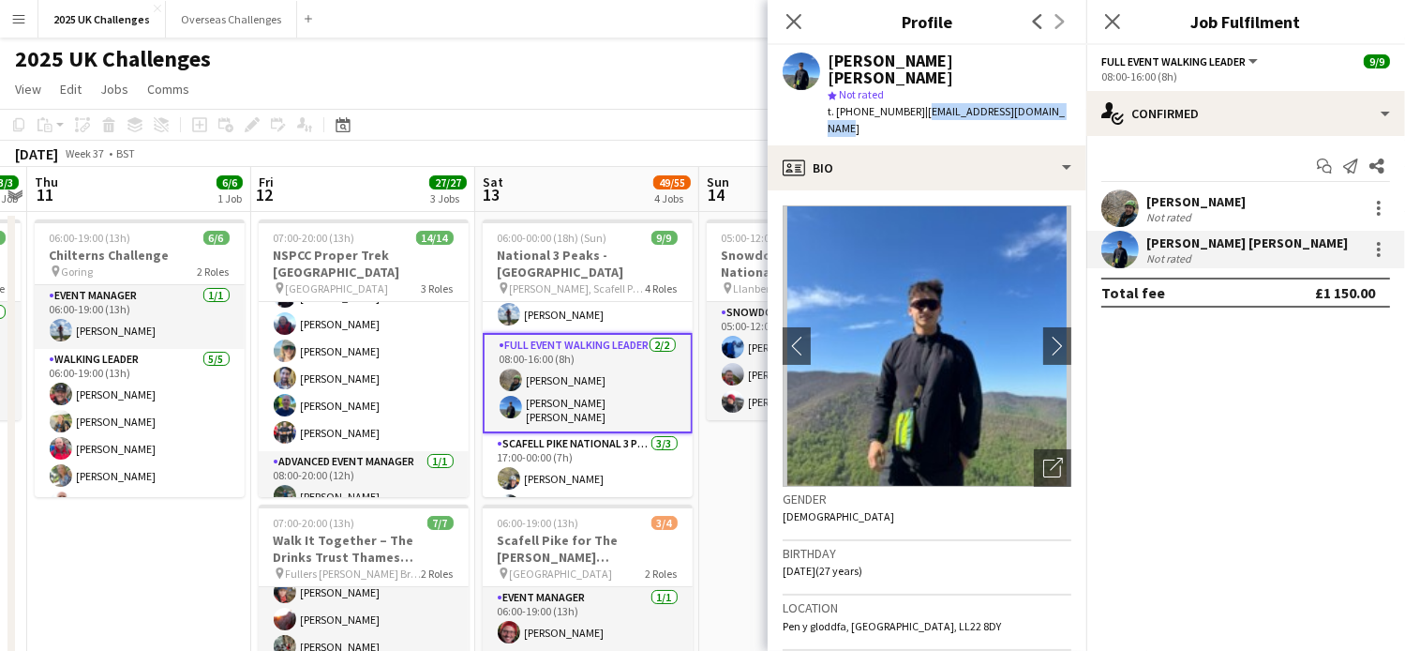
scroll to position [181, 0]
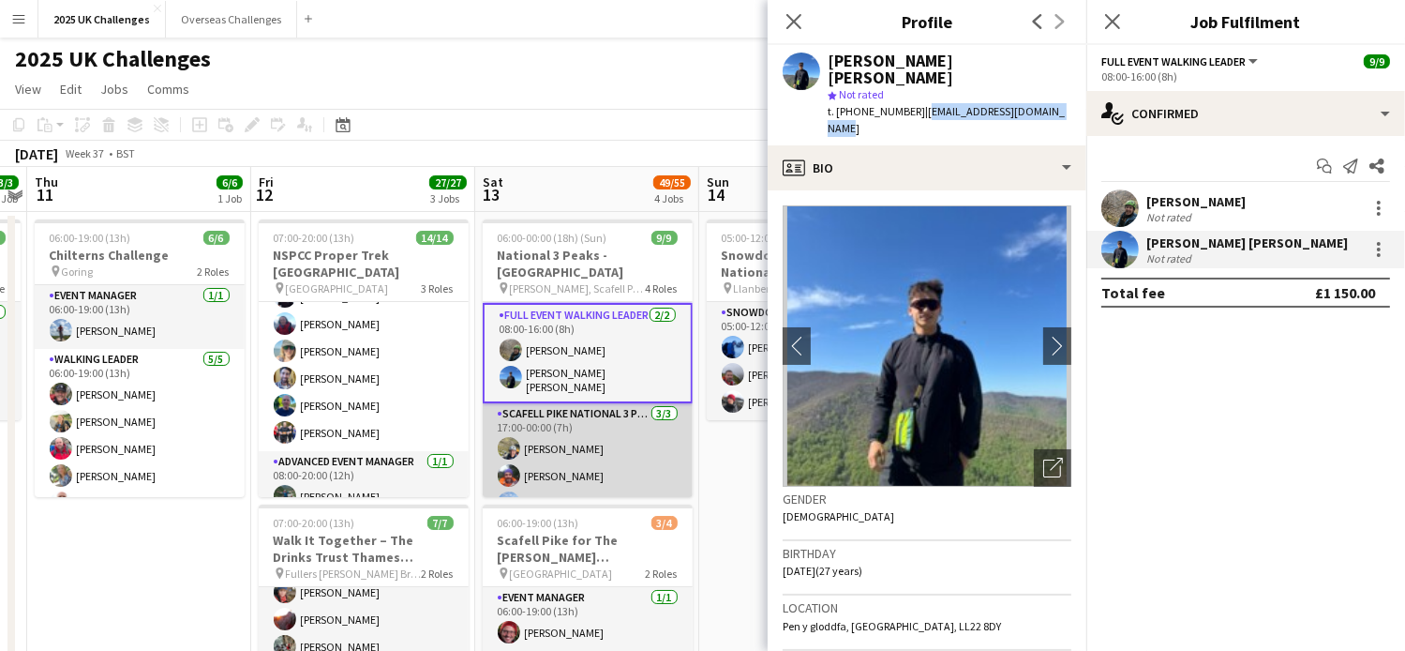
click at [578, 428] on app-card-role "Scafell Pike National 3 Peaks Walking Leader [DATE] 17:00-00:00 (7h) [PERSON_NA…" at bounding box center [588, 462] width 210 height 118
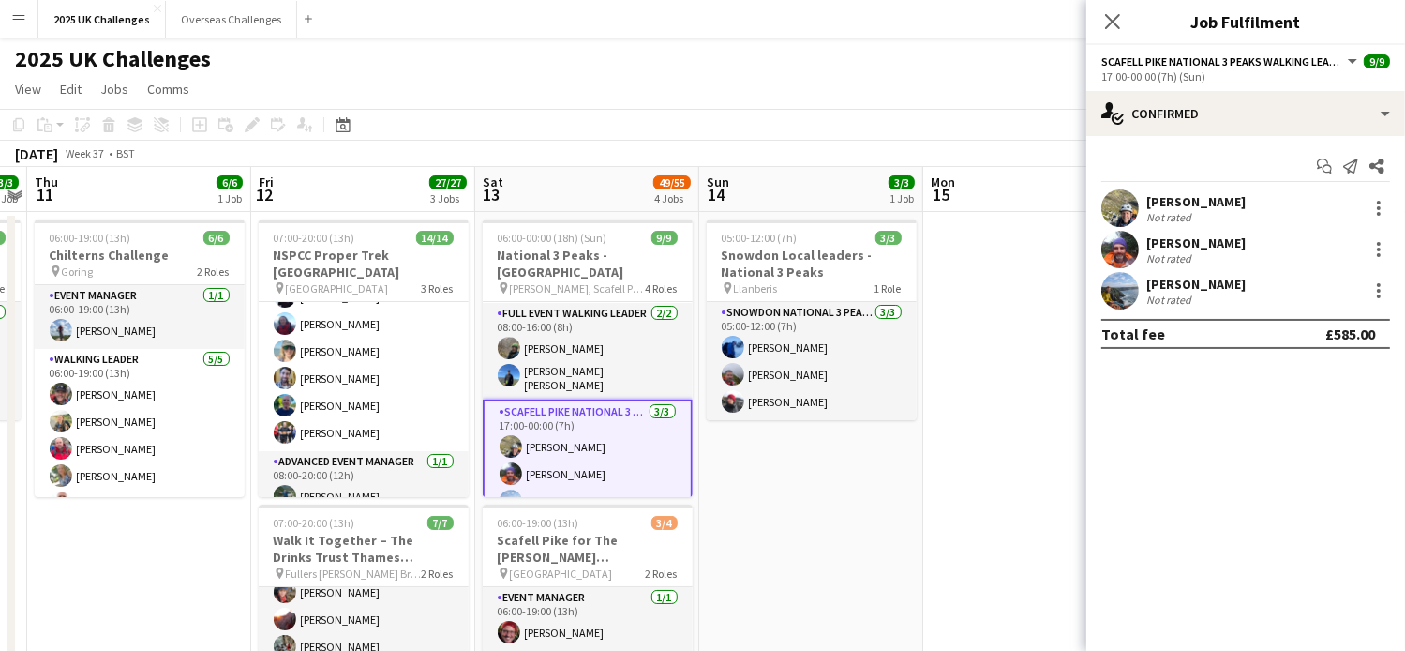
click at [1181, 214] on div "Not rated" at bounding box center [1170, 217] width 49 height 14
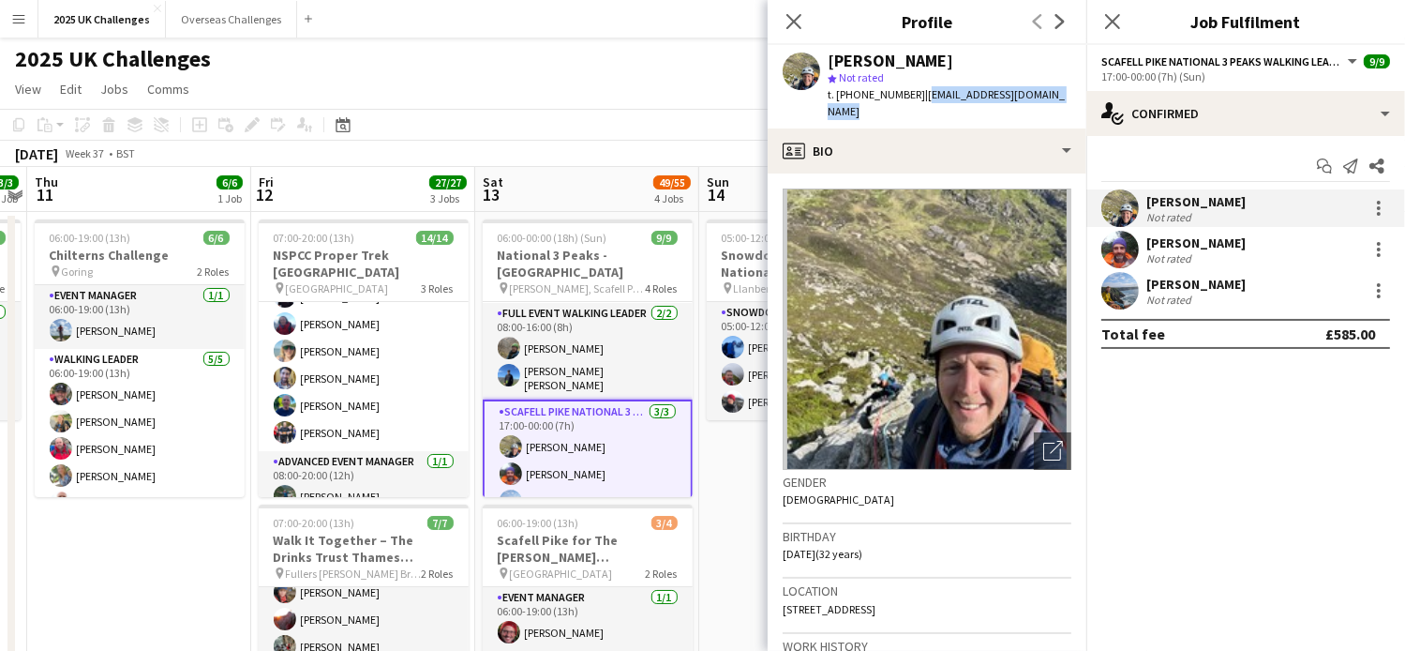
drag, startPoint x: 922, startPoint y: 96, endPoint x: 1062, endPoint y: 103, distance: 139.9
click at [1062, 103] on div "[PERSON_NAME] star Not rated t. [PHONE_NUMBER] | [EMAIL_ADDRESS][DOMAIN_NAME]" at bounding box center [927, 86] width 319 height 83
copy span "[EMAIL_ADDRESS][DOMAIN_NAME]"
click at [1201, 235] on div "[PERSON_NAME]" at bounding box center [1195, 242] width 99 height 17
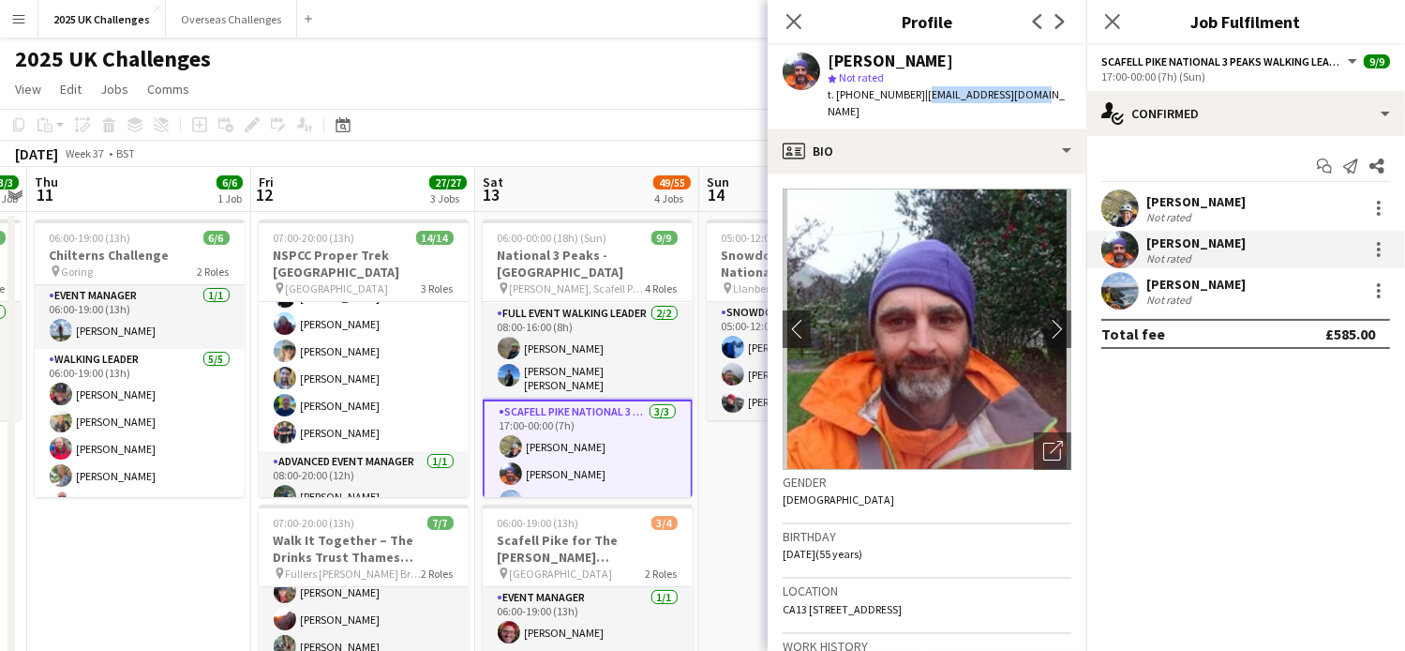
drag, startPoint x: 975, startPoint y: 100, endPoint x: 1052, endPoint y: 109, distance: 77.3
click at [1052, 109] on app-profile-header "[PERSON_NAME] star Not rated t. [PHONE_NUMBER] | [EMAIL_ADDRESS][DOMAIN_NAME]" at bounding box center [927, 86] width 319 height 83
copy span "[EMAIL_ADDRESS][DOMAIN_NAME]"
click at [1235, 278] on div "[PERSON_NAME] Not rated" at bounding box center [1245, 290] width 319 height 37
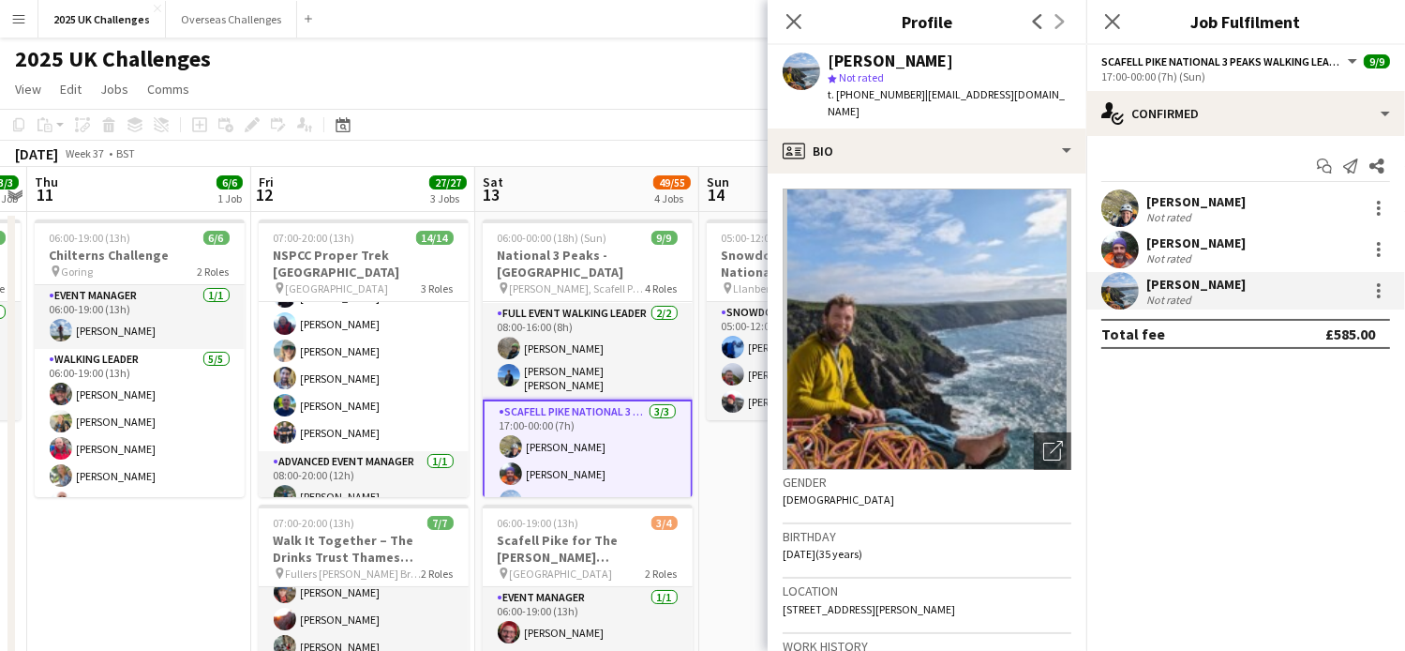
drag, startPoint x: 922, startPoint y: 94, endPoint x: 1064, endPoint y: 107, distance: 142.2
click at [1064, 107] on div "t. [PHONE_NUMBER] | [EMAIL_ADDRESS][DOMAIN_NAME]" at bounding box center [950, 103] width 244 height 34
copy span "[EMAIL_ADDRESS][DOMAIN_NAME]"
click at [787, 27] on icon at bounding box center [794, 21] width 18 height 18
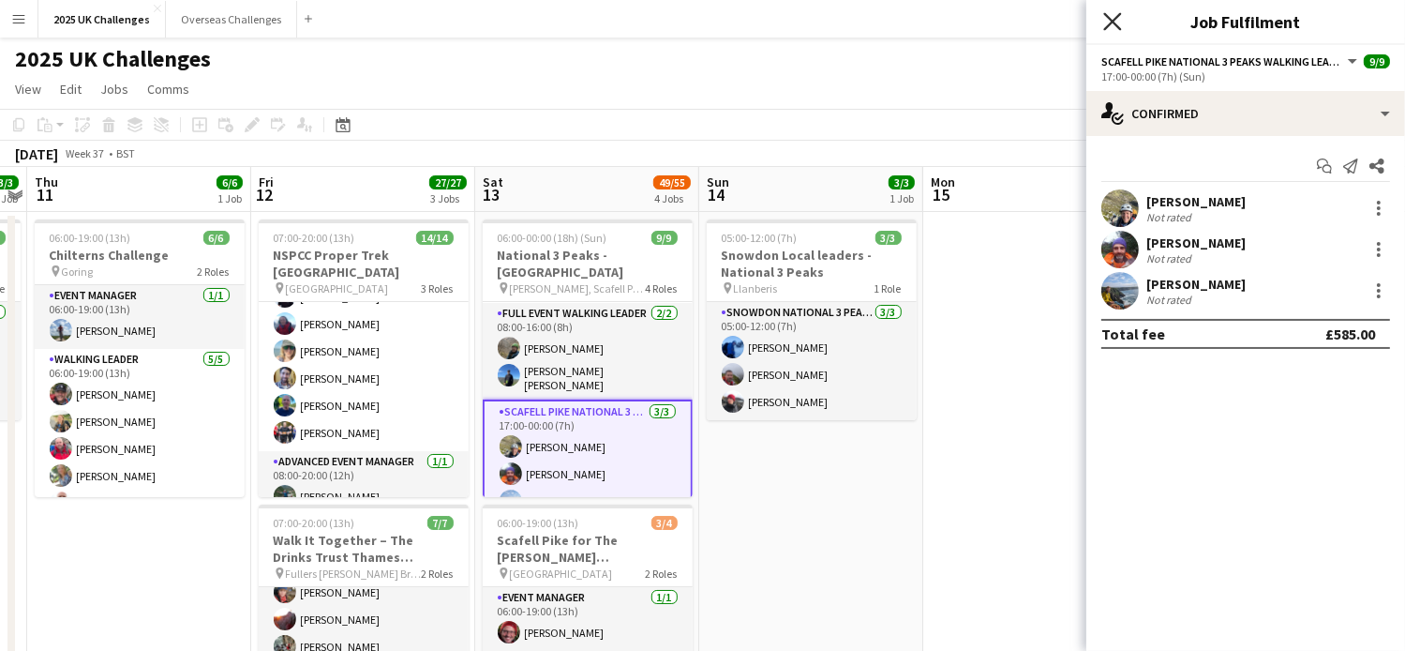
click at [1119, 22] on icon "Close pop-in" at bounding box center [1112, 21] width 18 height 18
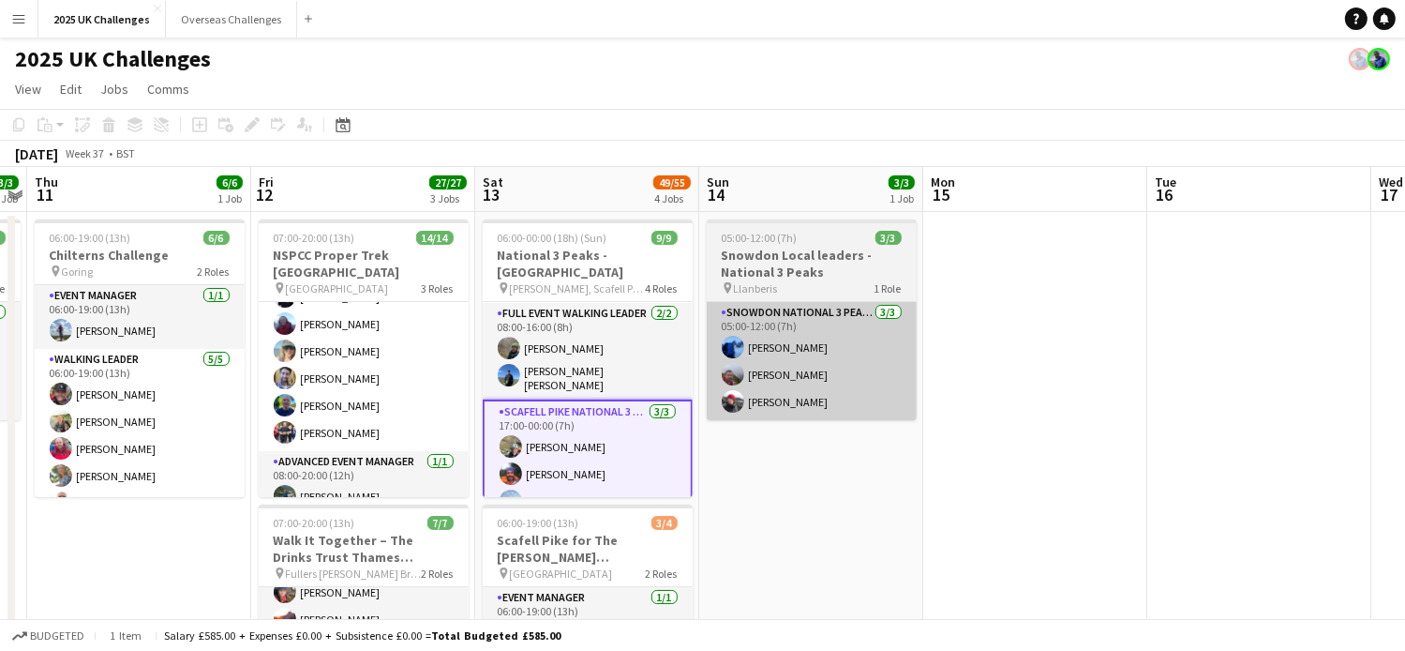
click at [785, 321] on app-card-role "Snowdon National 3 Peaks Walking Leader [DATE] 05:00-12:00 (7h) [PERSON_NAME] […" at bounding box center [812, 361] width 210 height 118
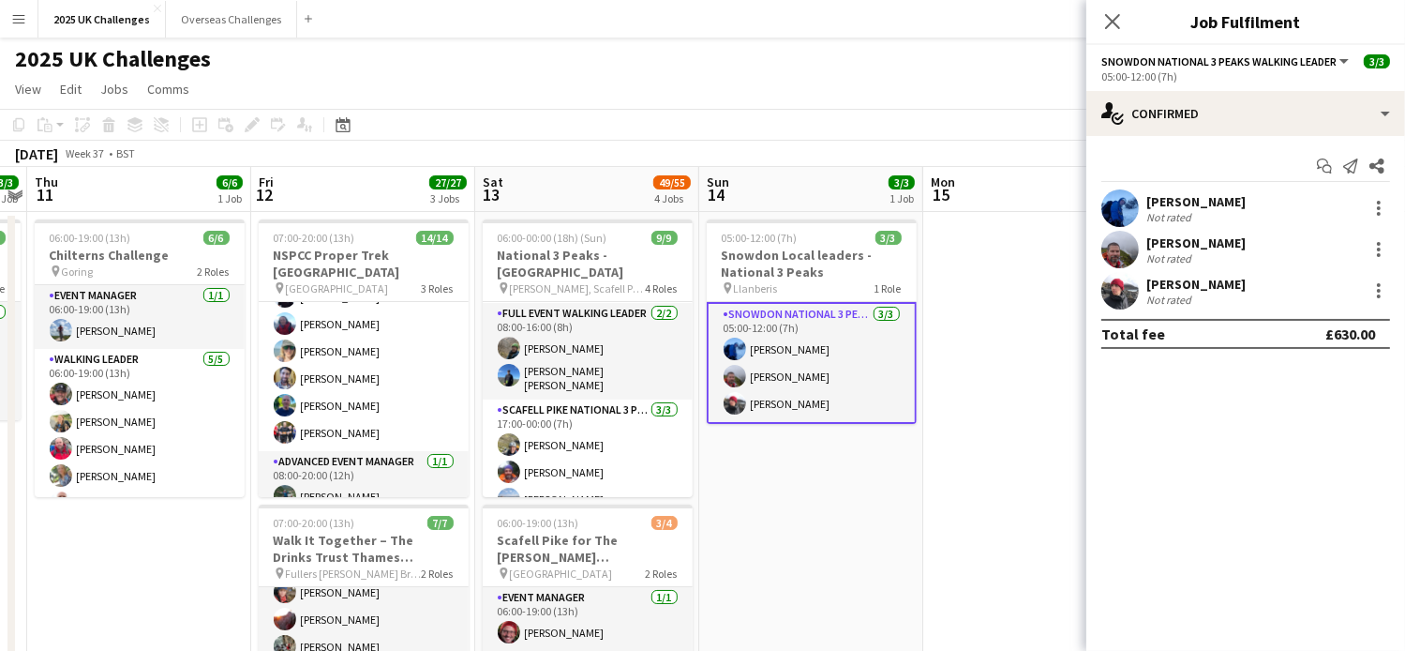
scroll to position [178, 0]
click at [1185, 206] on div "[PERSON_NAME]" at bounding box center [1195, 201] width 99 height 17
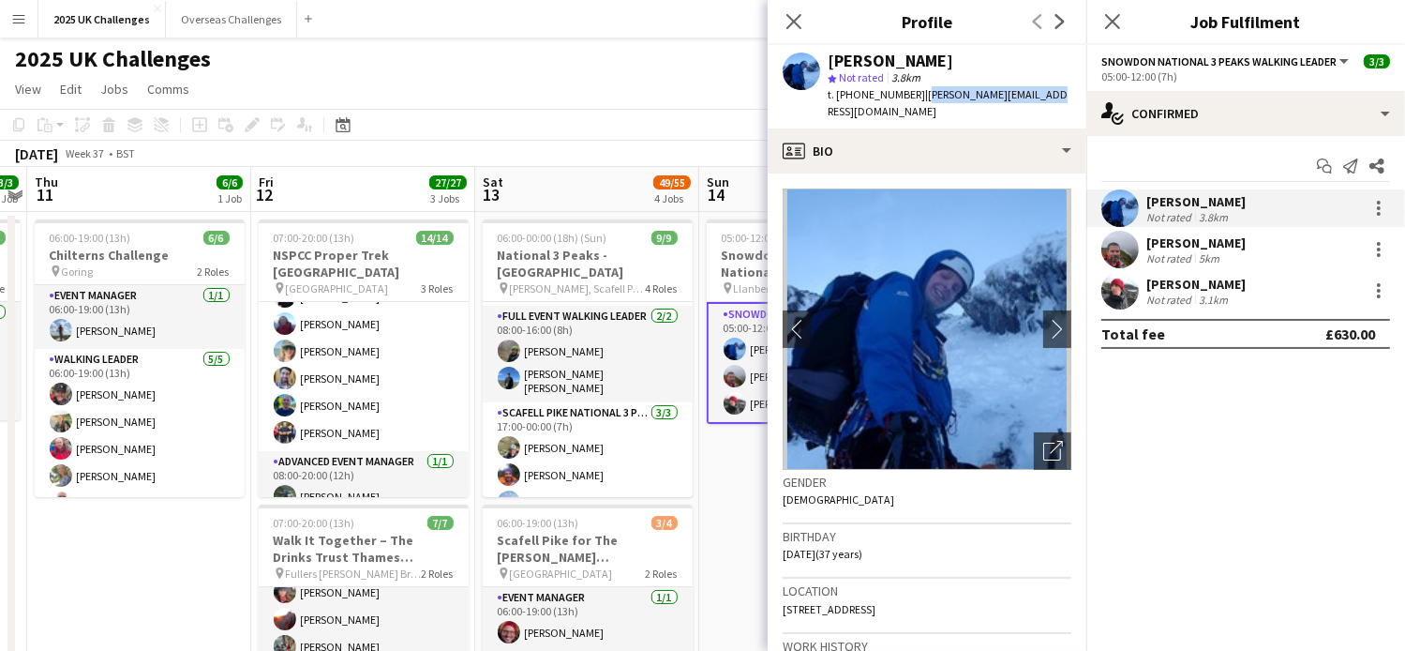
drag, startPoint x: 921, startPoint y: 97, endPoint x: 1047, endPoint y: 101, distance: 125.7
click at [1047, 101] on div "[PERSON_NAME] star Not rated 3.8km t. [PHONE_NUMBER] | [PERSON_NAME][EMAIL_ADDR…" at bounding box center [927, 86] width 319 height 83
click at [1180, 251] on div "Not rated" at bounding box center [1170, 258] width 49 height 14
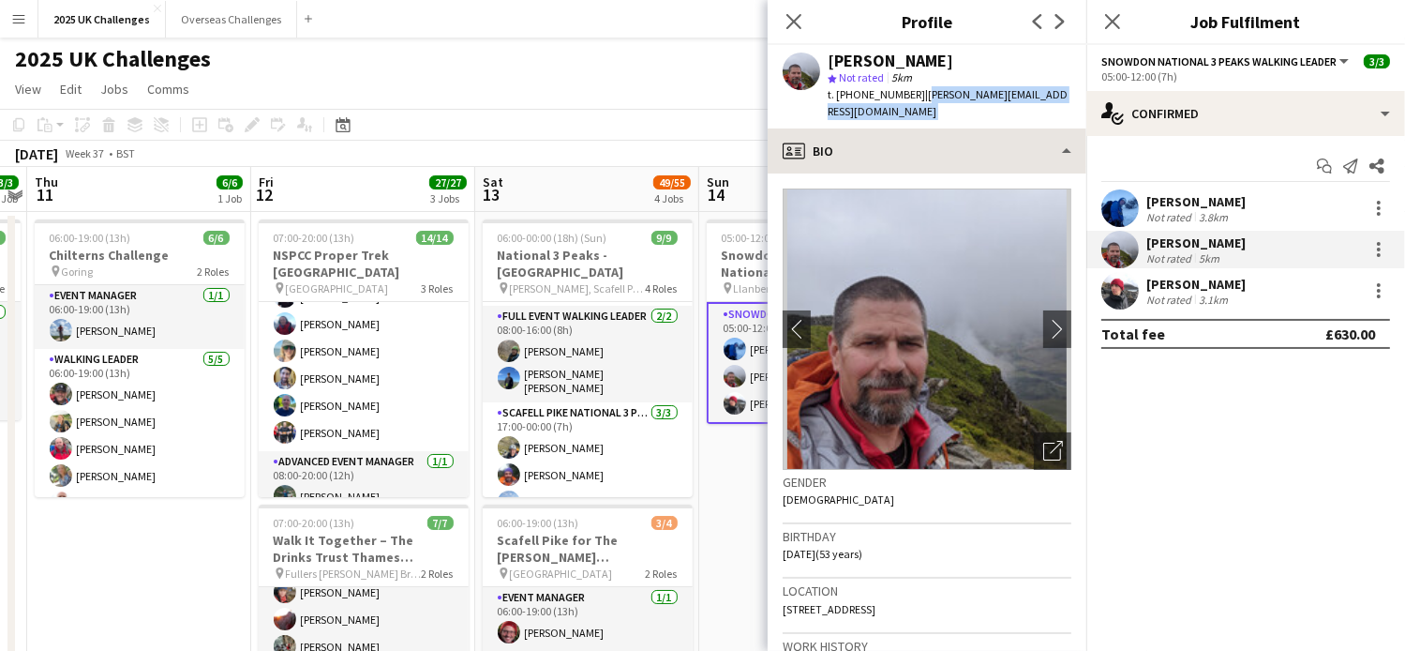
drag, startPoint x: 991, startPoint y: 110, endPoint x: 1071, endPoint y: 119, distance: 81.2
click at [1071, 119] on app-crew-profile "Close pop-in Profile Previous Next [PERSON_NAME] star Not rated 5km t. [PHONE_N…" at bounding box center [927, 325] width 319 height 651
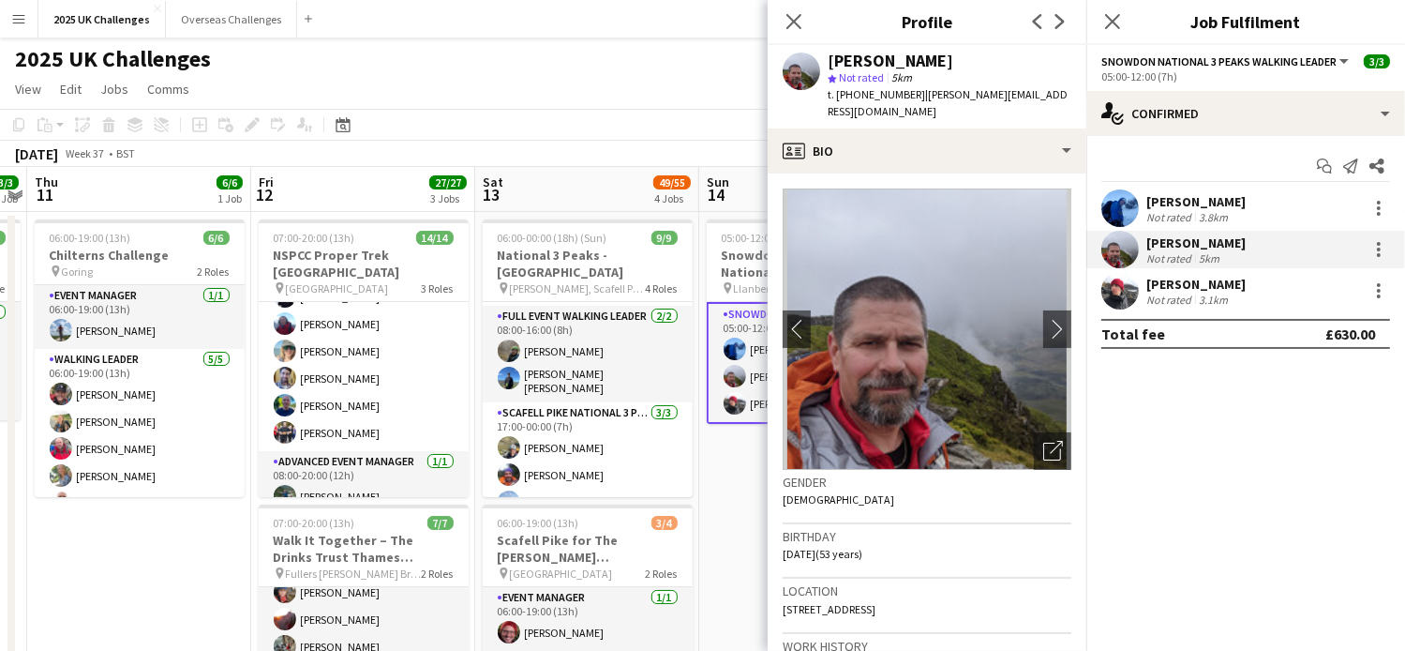
click at [1173, 285] on div "[PERSON_NAME]" at bounding box center [1195, 284] width 99 height 17
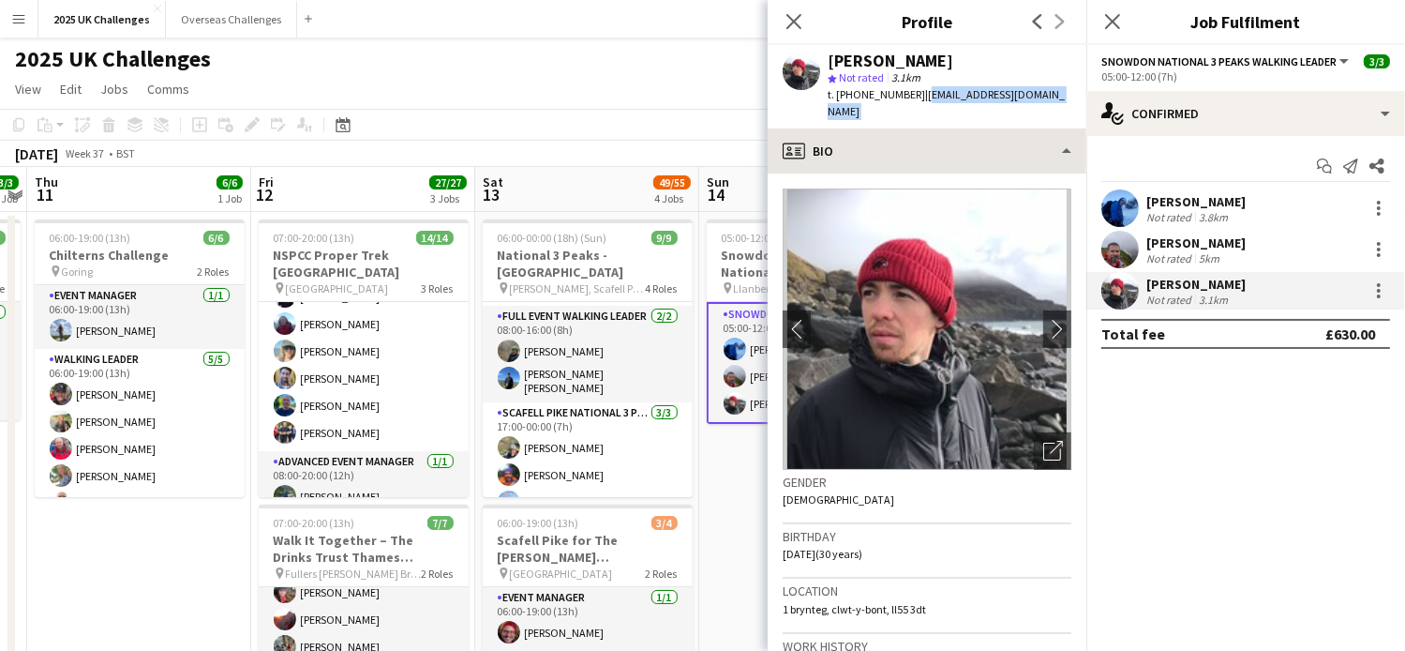
drag, startPoint x: 1044, startPoint y: 105, endPoint x: 1085, endPoint y: 111, distance: 41.6
click at [1085, 111] on app-crew-profile "Close pop-in Profile Previous Next [PERSON_NAME] star Not rated 3.1km t. [PHONE…" at bounding box center [927, 325] width 319 height 651
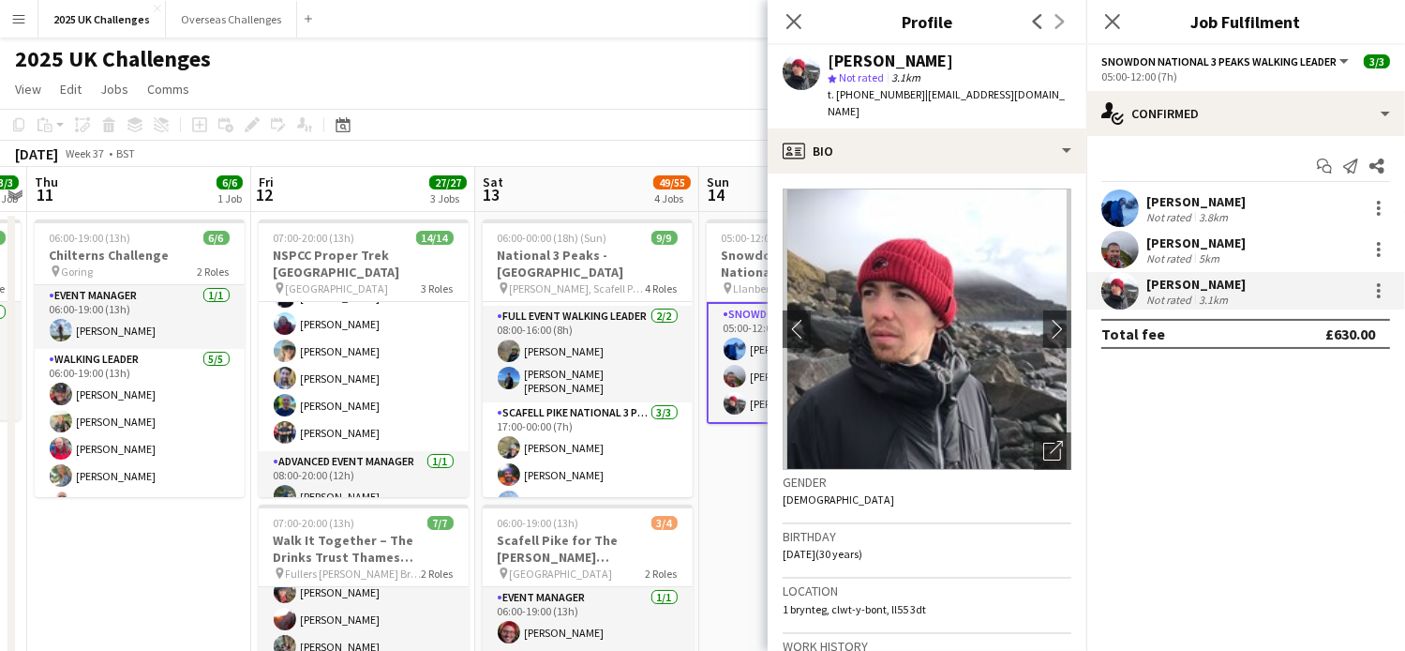
click at [1180, 237] on div "[PERSON_NAME]" at bounding box center [1195, 242] width 99 height 17
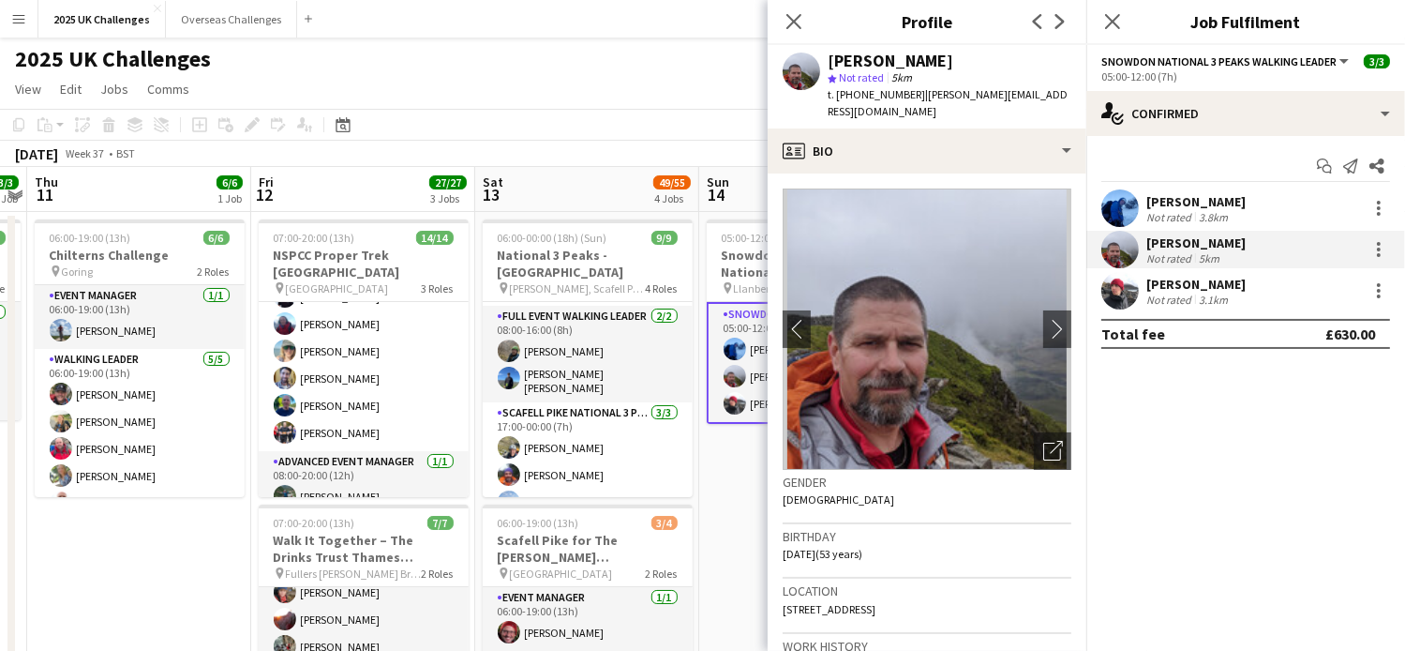
click at [1181, 200] on div "[PERSON_NAME]" at bounding box center [1195, 201] width 99 height 17
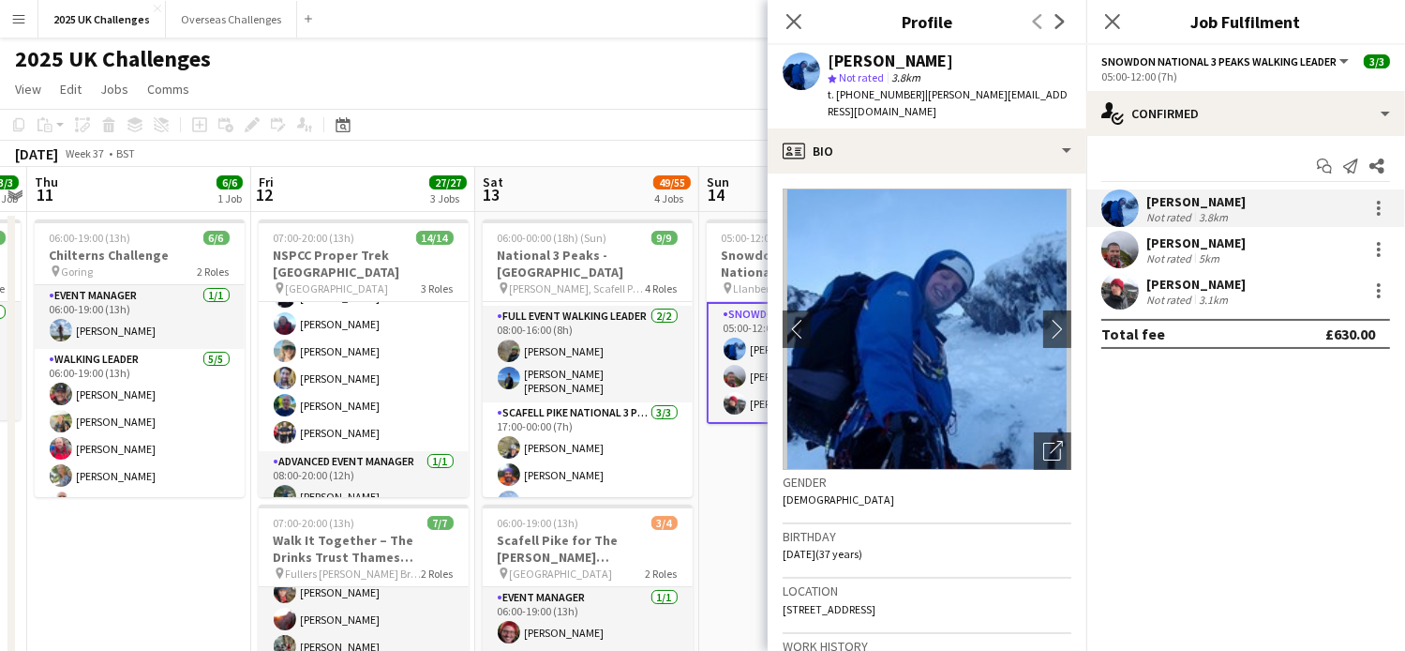
click at [1162, 278] on div "[PERSON_NAME]" at bounding box center [1195, 284] width 99 height 17
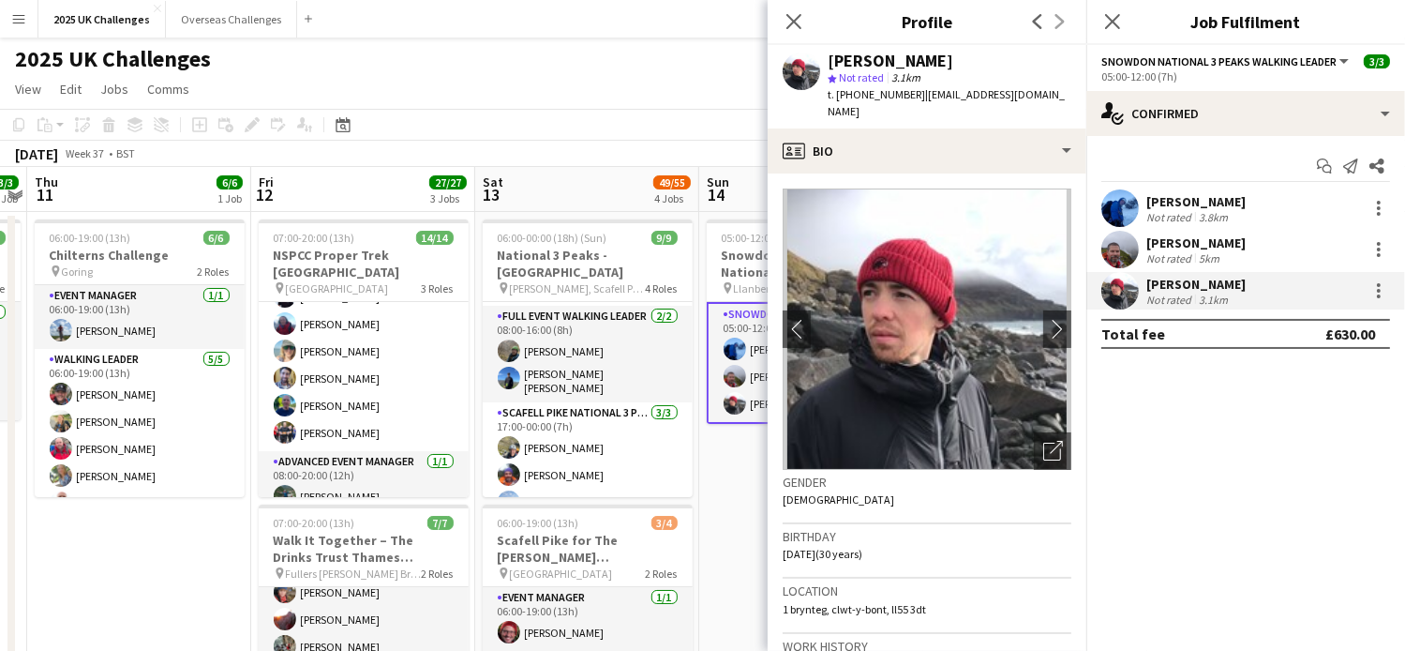
click at [625, 83] on app-page-menu "View Day view expanded Day view collapsed Month view Date picker Jump to [DATE]…" at bounding box center [702, 91] width 1405 height 36
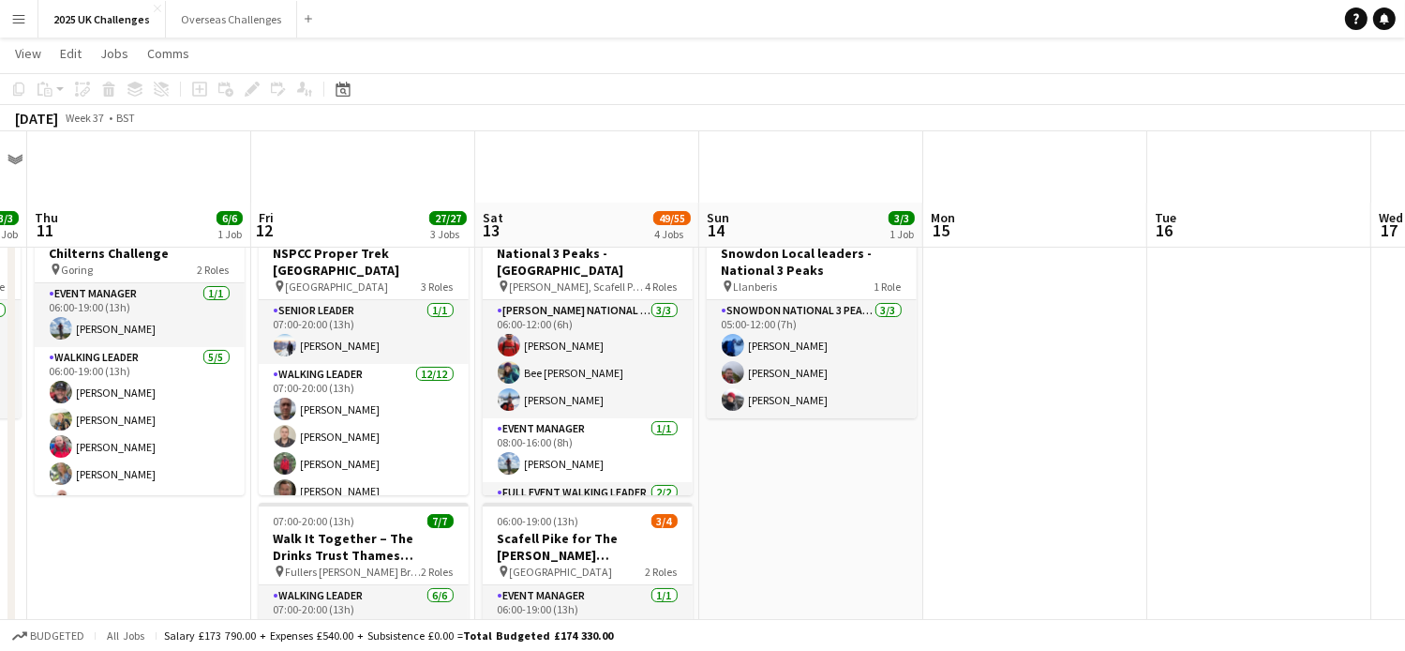
scroll to position [281, 0]
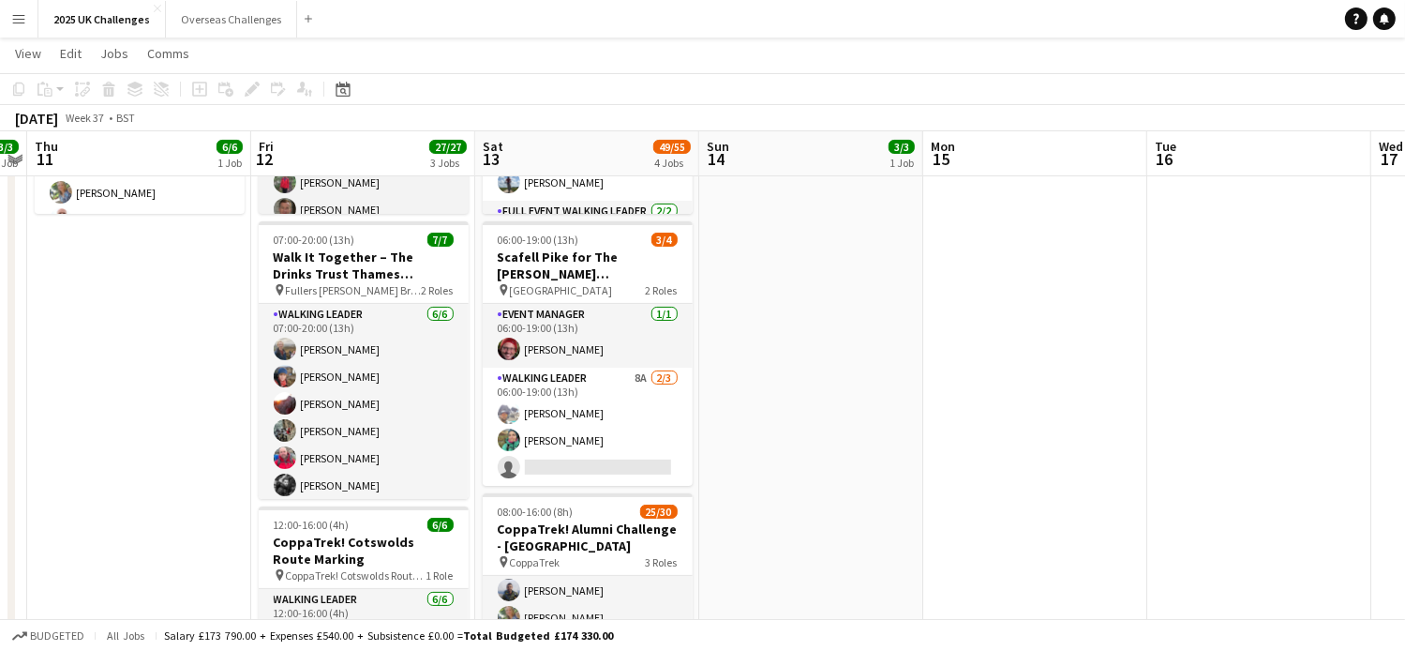
click at [395, 283] on span "Fullers [PERSON_NAME] Brewery, [GEOGRAPHIC_DATA]" at bounding box center [354, 290] width 136 height 14
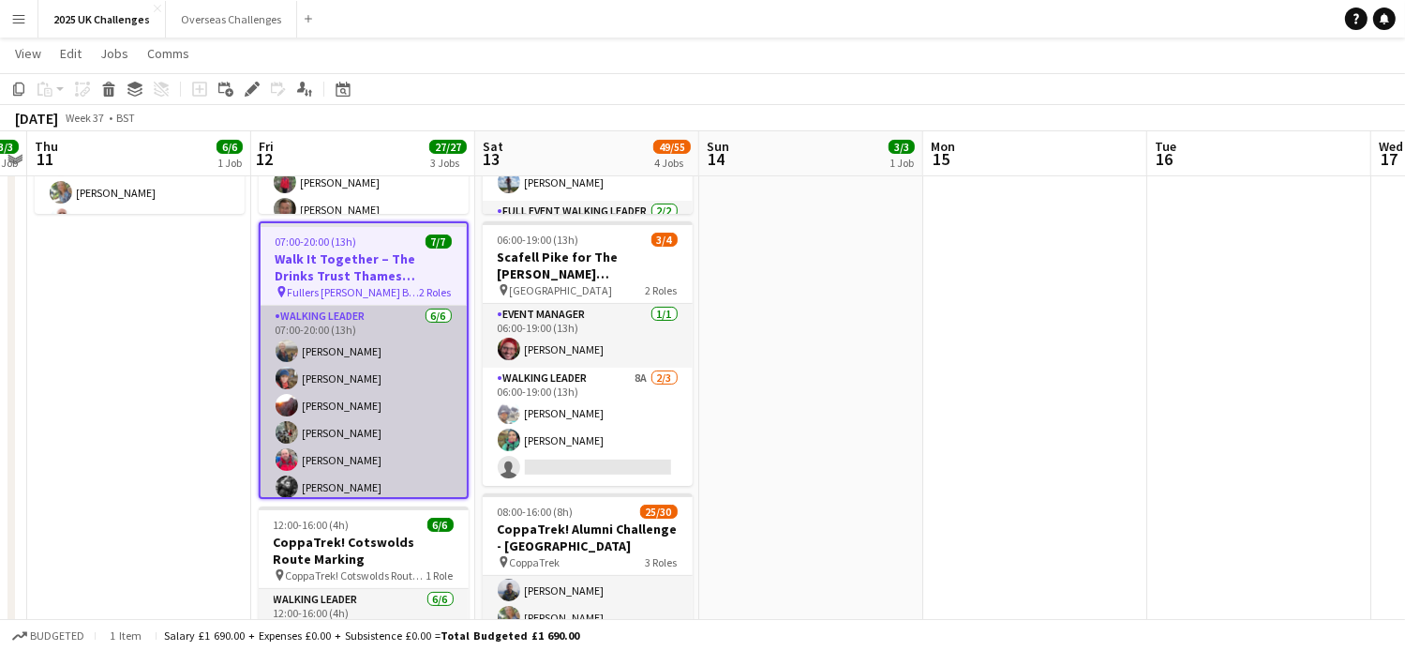
click at [383, 271] on h3 "Walk It Together – The Drinks Trust Thames Footpath Challenge" at bounding box center [364, 267] width 206 height 34
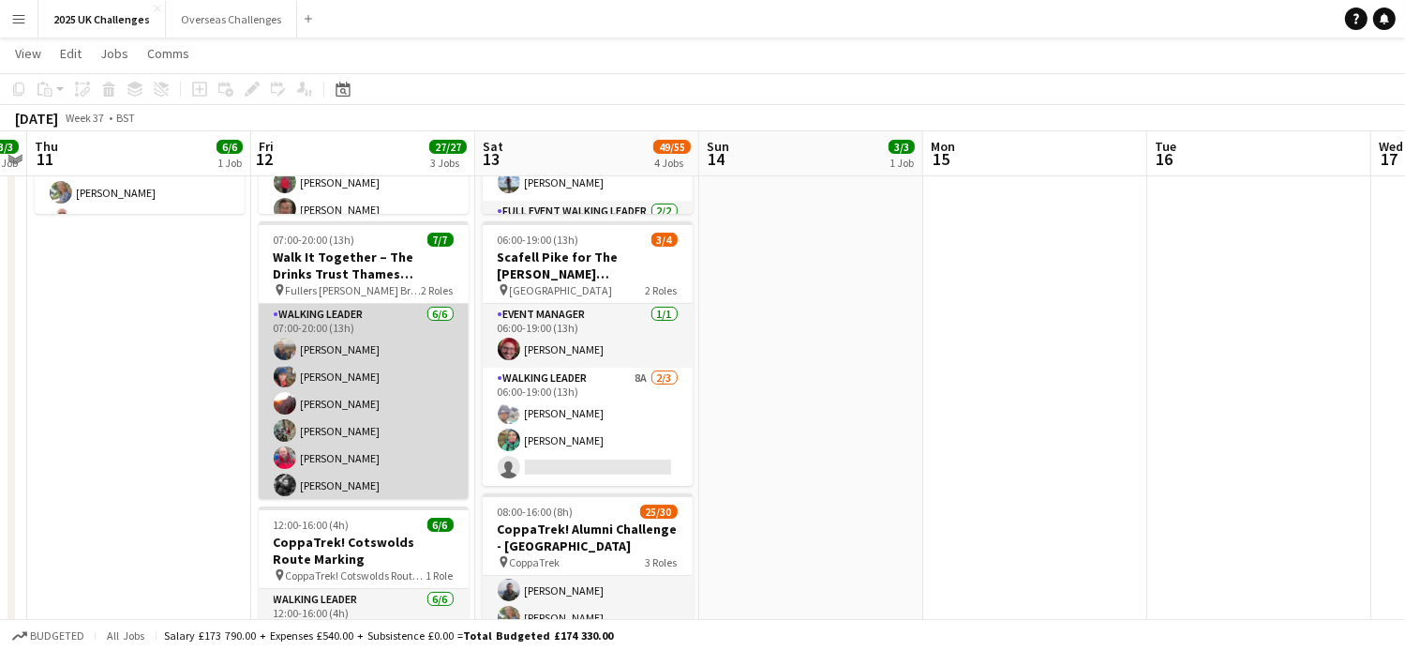
click at [358, 309] on app-card-role "Walking Leader [DATE] 07:00-20:00 (13h) [PERSON_NAME] [PERSON_NAME] [PERSON_NAM…" at bounding box center [364, 404] width 210 height 200
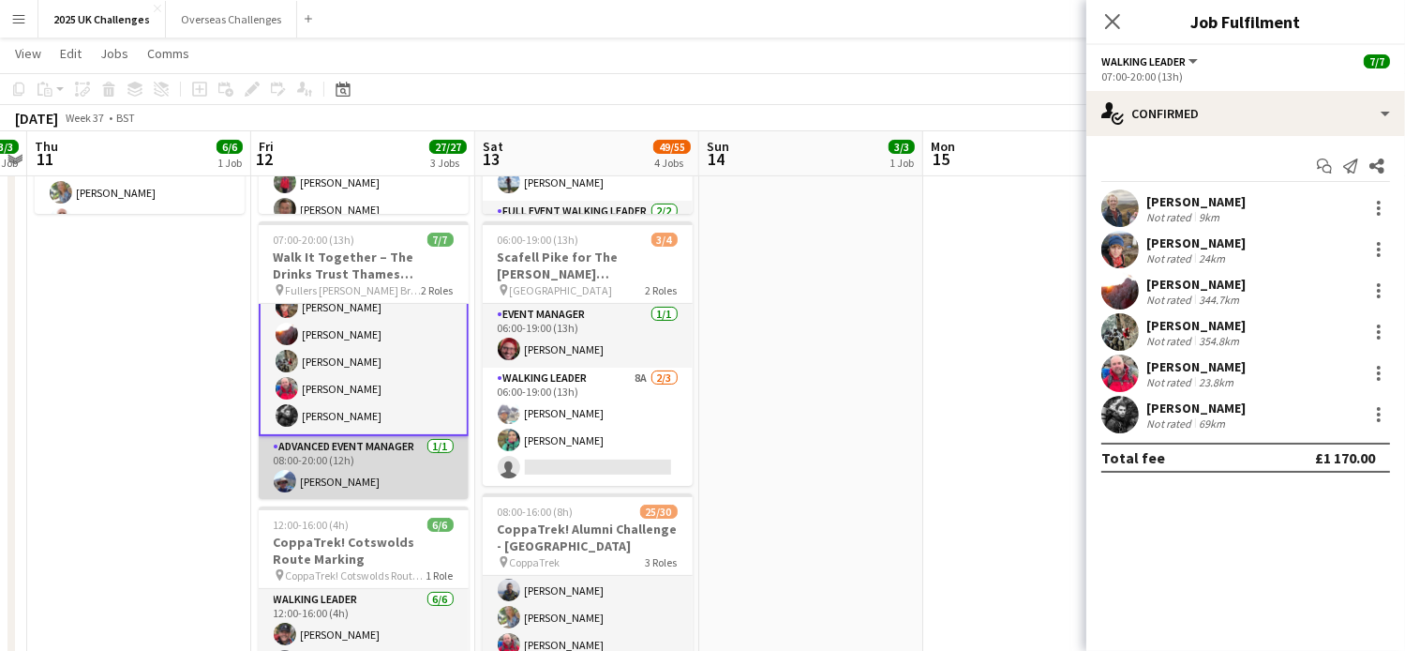
click at [382, 464] on app-card-role "Advanced Event Manager [DATE] 08:00-20:00 (12h) [PERSON_NAME]" at bounding box center [364, 468] width 210 height 64
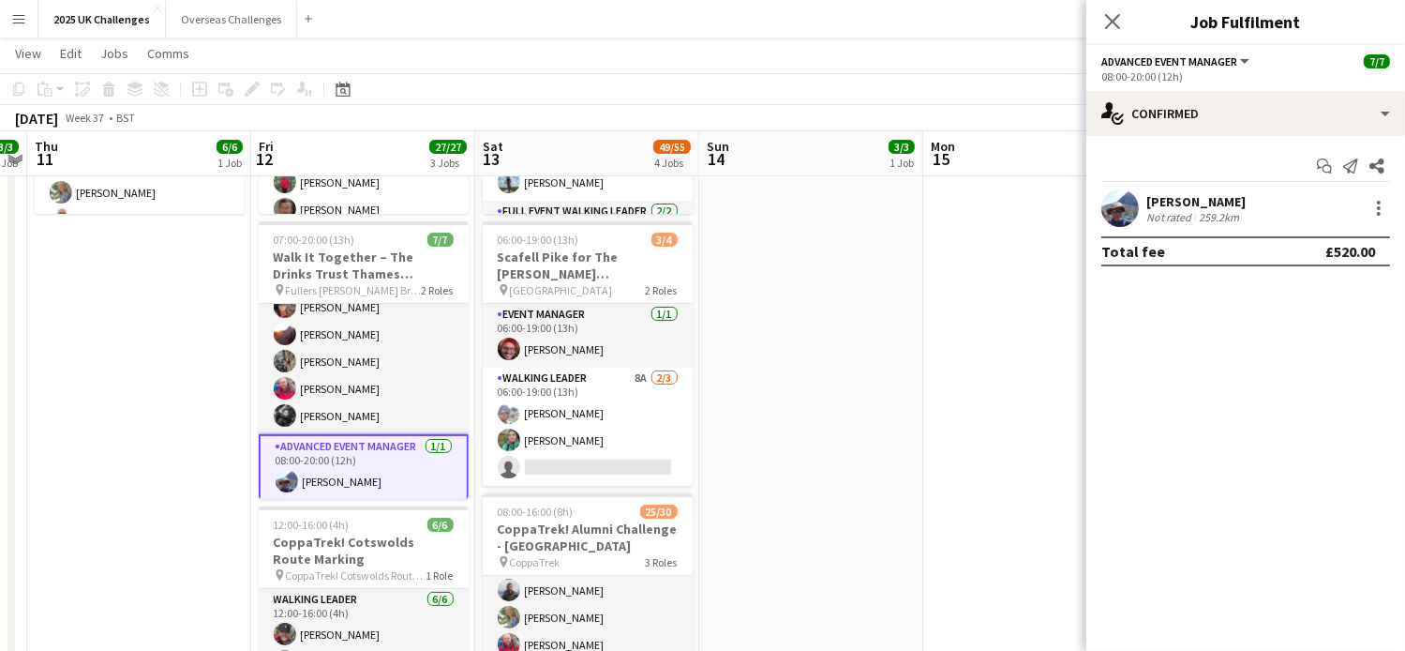
click at [1204, 203] on div "[PERSON_NAME]" at bounding box center [1195, 201] width 99 height 17
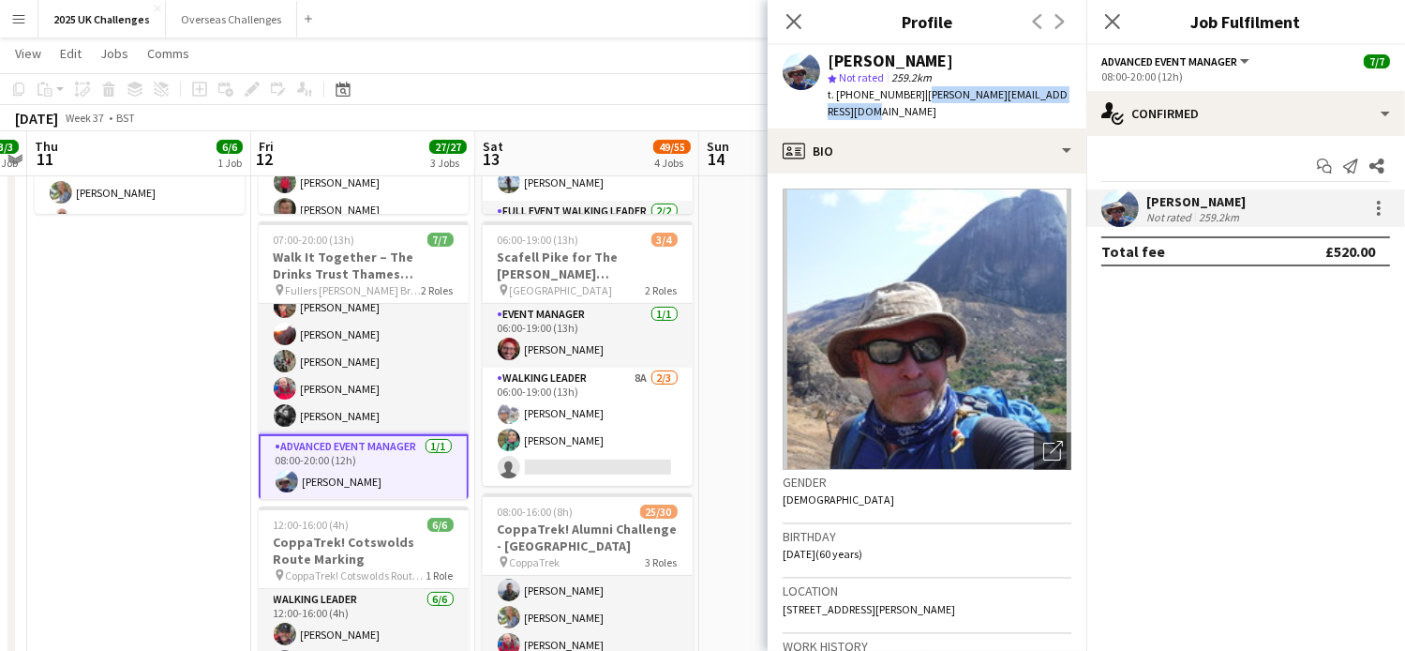
drag, startPoint x: 919, startPoint y: 93, endPoint x: 972, endPoint y: 105, distance: 54.8
click at [972, 105] on div "t. [PHONE_NUMBER] | [PERSON_NAME][EMAIL_ADDRESS][DOMAIN_NAME]" at bounding box center [950, 103] width 244 height 34
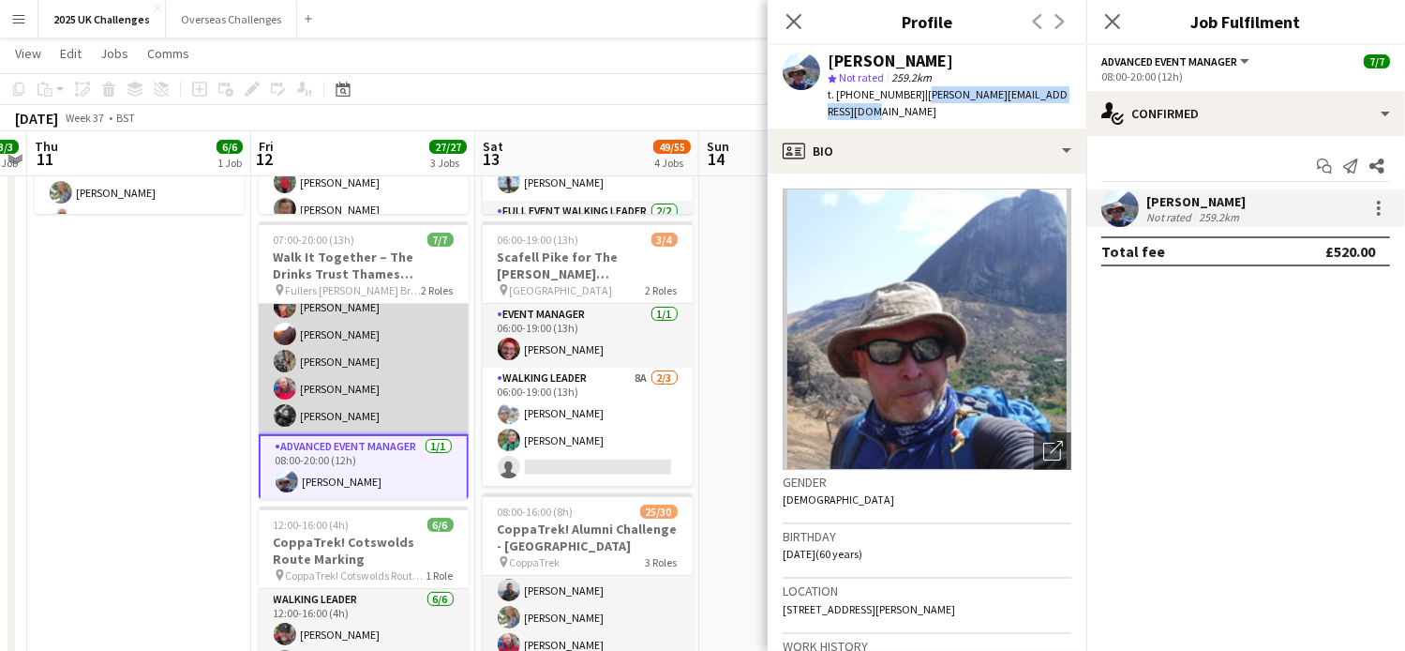
click at [361, 411] on app-card-role "Walking Leader [DATE] 07:00-20:00 (13h) [PERSON_NAME] [PERSON_NAME] [PERSON_NAM…" at bounding box center [364, 334] width 210 height 200
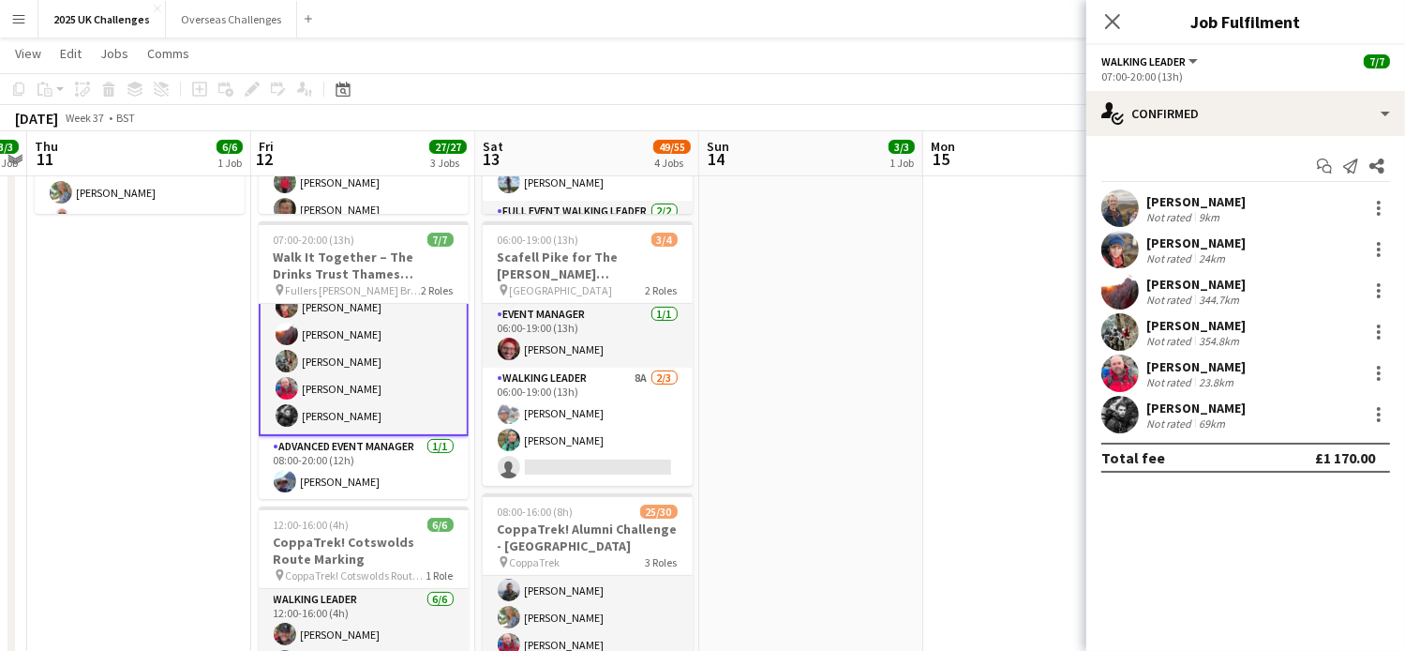
scroll to position [0, 0]
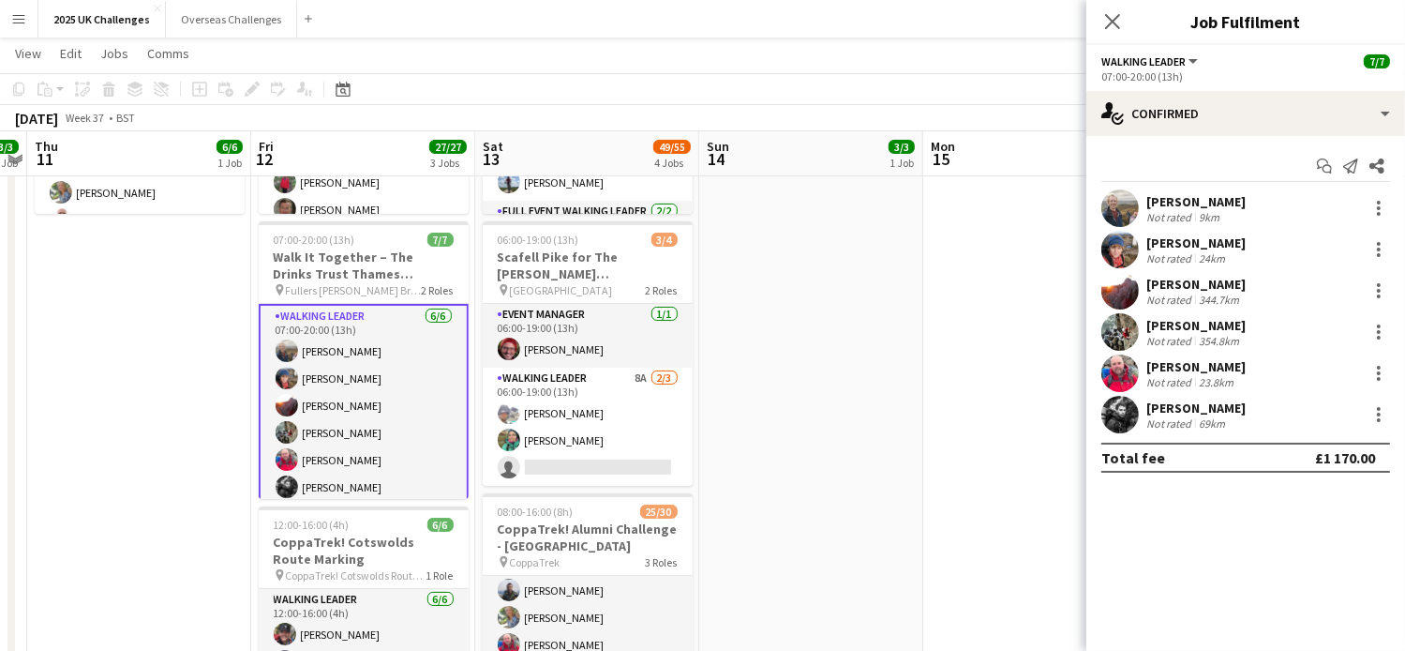
click at [1220, 219] on div "9km" at bounding box center [1209, 217] width 28 height 14
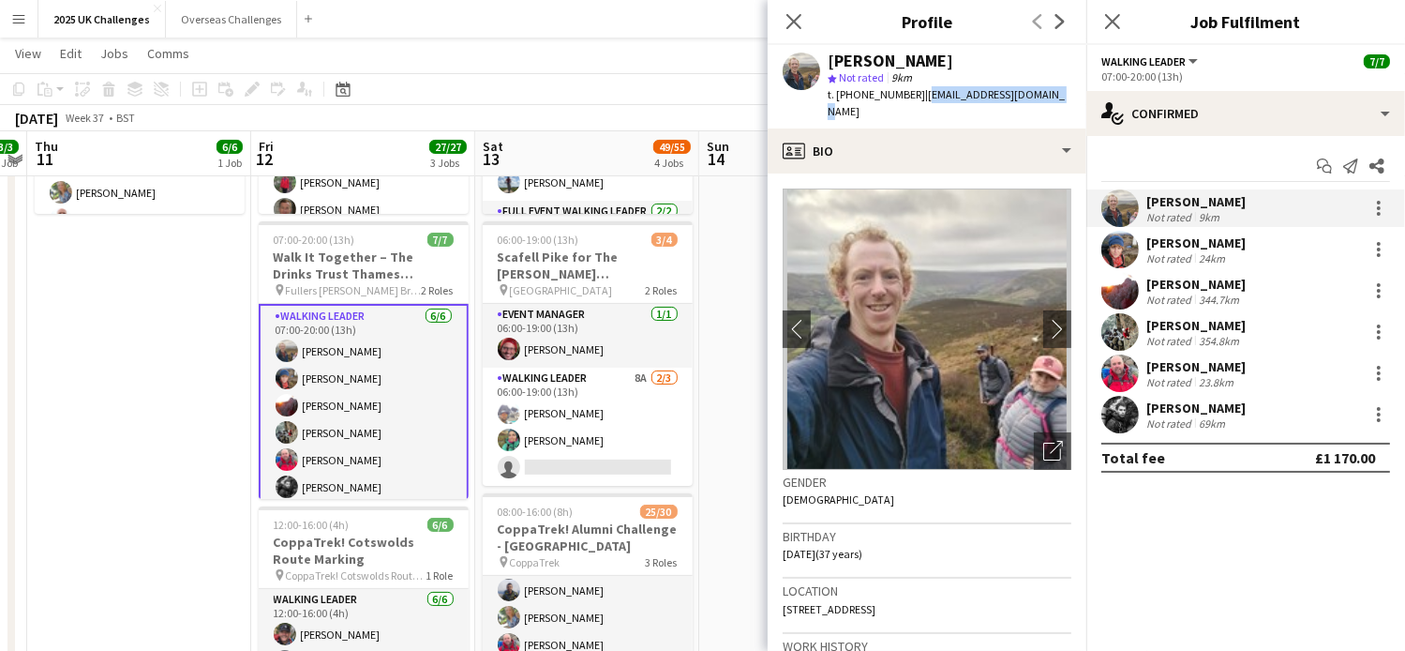
drag, startPoint x: 916, startPoint y: 94, endPoint x: 1052, endPoint y: 102, distance: 136.2
click at [1052, 102] on div "[PERSON_NAME] star Not rated 9km t. [PHONE_NUMBER] | [EMAIL_ADDRESS][DOMAIN_NAM…" at bounding box center [927, 86] width 319 height 83
click at [1159, 241] on div "[PERSON_NAME]" at bounding box center [1195, 242] width 99 height 17
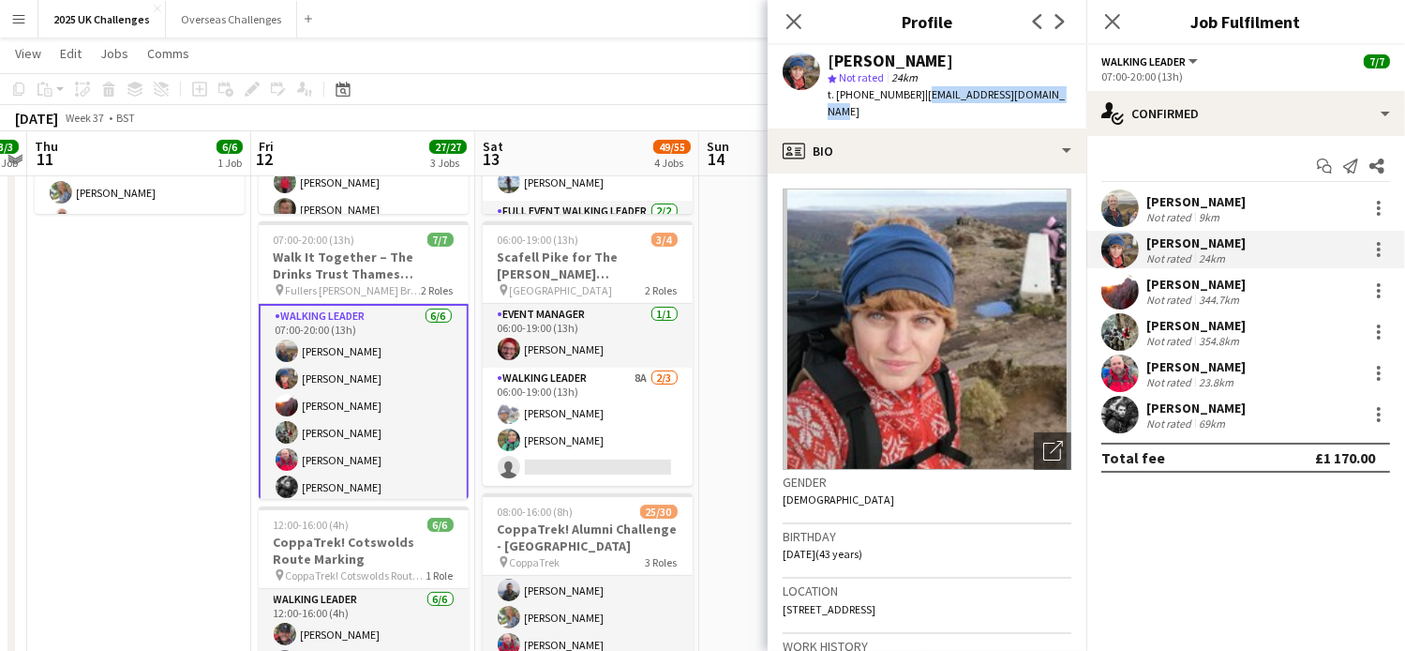
drag, startPoint x: 918, startPoint y: 97, endPoint x: 1084, endPoint y: 97, distance: 165.9
click at [1084, 97] on app-profile-header "[PERSON_NAME] star Not rated 24km t. [PHONE_NUMBER] | [EMAIL_ADDRESS][DOMAIN_NA…" at bounding box center [927, 86] width 319 height 83
click at [1184, 279] on div "[PERSON_NAME]" at bounding box center [1195, 284] width 99 height 17
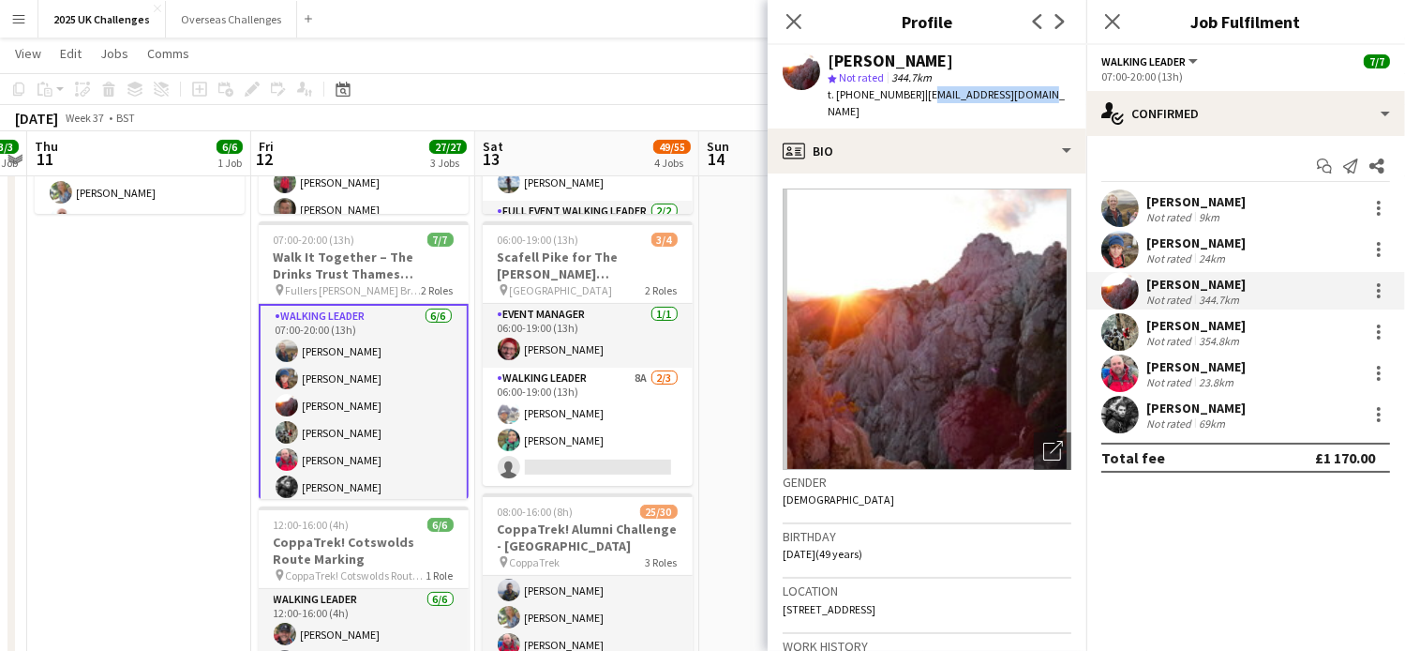
drag, startPoint x: 997, startPoint y: 97, endPoint x: 1047, endPoint y: 97, distance: 49.7
click at [1047, 97] on app-profile-header "[PERSON_NAME] star Not rated 344.7km t. [PHONE_NUMBER] | [EMAIL_ADDRESS][DOMAIN…" at bounding box center [927, 86] width 319 height 83
drag, startPoint x: 1047, startPoint y: 97, endPoint x: 918, endPoint y: 92, distance: 129.5
click at [918, 92] on span "| [EMAIL_ADDRESS][DOMAIN_NAME]" at bounding box center [946, 102] width 237 height 31
drag, startPoint x: 915, startPoint y: 92, endPoint x: 1034, endPoint y: 92, distance: 119.0
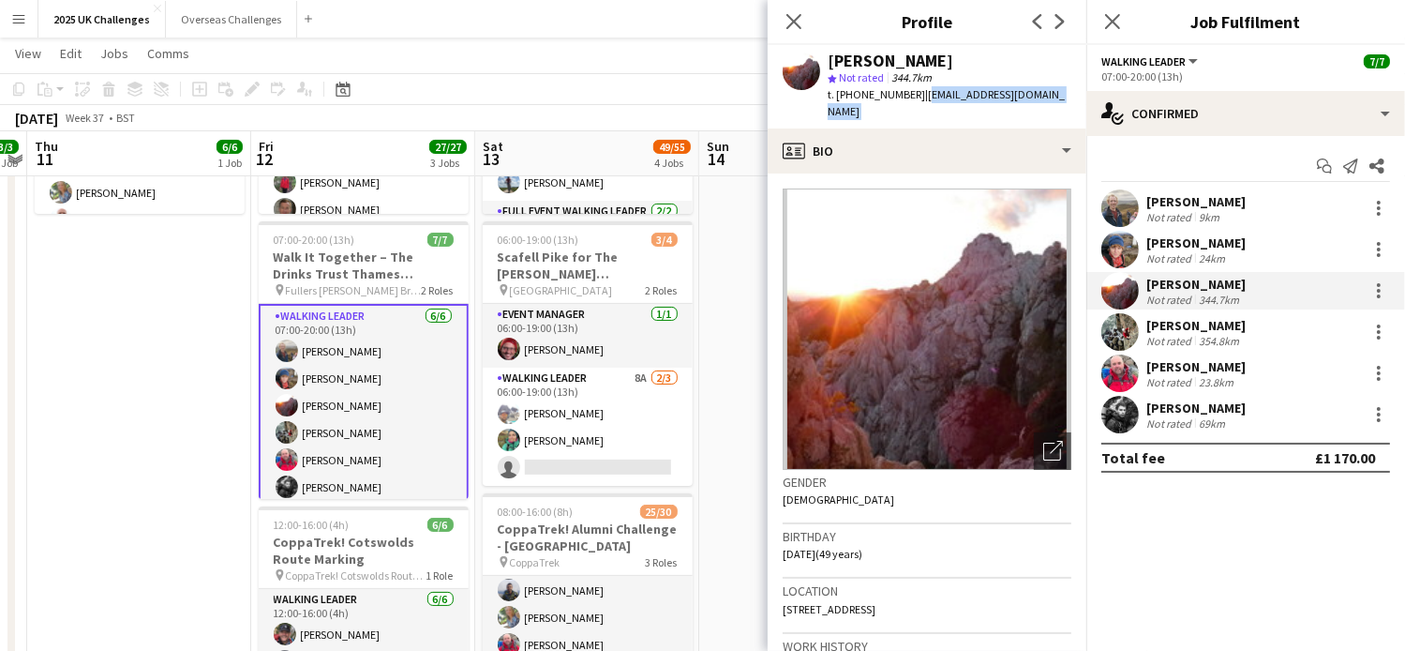
click at [1034, 92] on div "[PERSON_NAME] star Not rated 344.7km t. [PHONE_NUMBER] | [EMAIL_ADDRESS][DOMAIN…" at bounding box center [927, 86] width 319 height 83
click at [1172, 322] on div "[PERSON_NAME]" at bounding box center [1195, 325] width 99 height 17
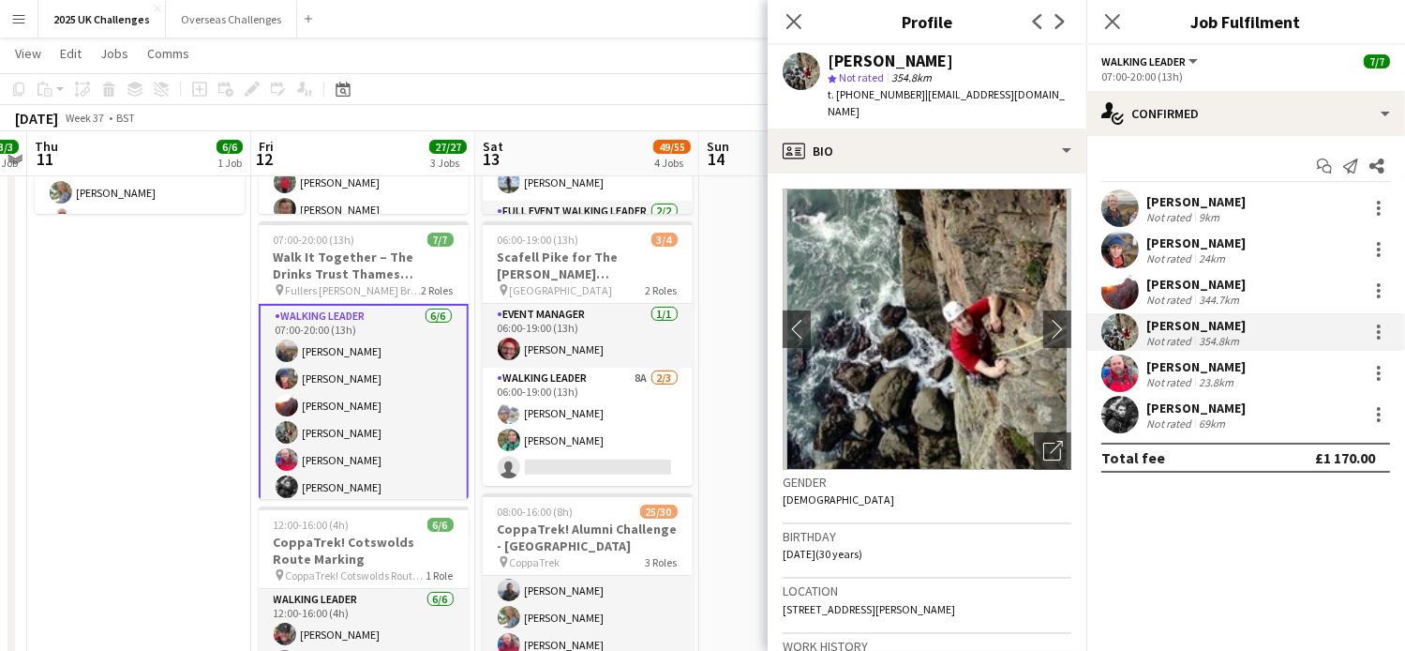
drag, startPoint x: 921, startPoint y: 97, endPoint x: 1074, endPoint y: 97, distance: 153.7
click at [1074, 97] on app-profile-header "[PERSON_NAME] star Not rated 354.8km t. [PHONE_NUMBER] | [EMAIL_ADDRESS][DOMAIN…" at bounding box center [927, 86] width 319 height 83
drag, startPoint x: 1184, startPoint y: 367, endPoint x: 1138, endPoint y: 337, distance: 54.4
click at [1185, 366] on div "[PERSON_NAME]" at bounding box center [1195, 366] width 99 height 17
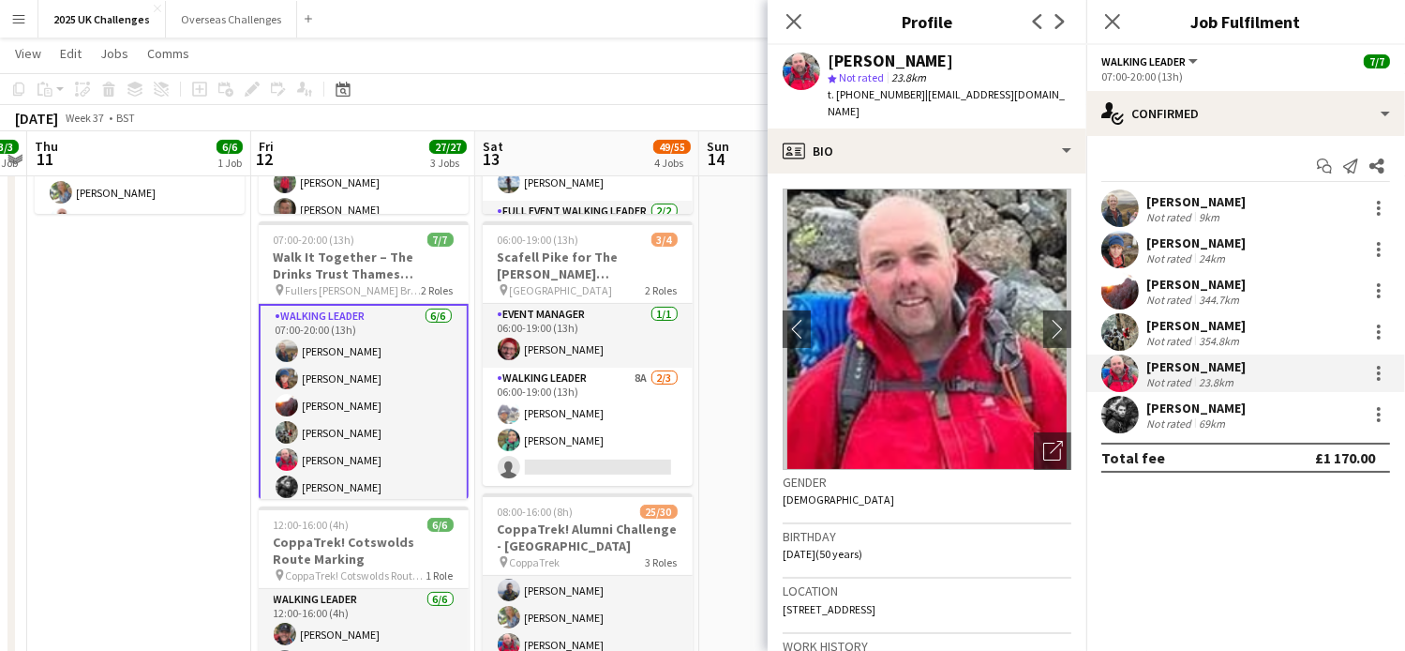
drag, startPoint x: 915, startPoint y: 97, endPoint x: 1053, endPoint y: 102, distance: 137.9
click at [1053, 102] on app-profile-header "[PERSON_NAME] star Not rated 23.8km t. [PHONE_NUMBER] | [EMAIL_ADDRESS][DOMAIN_…" at bounding box center [927, 86] width 319 height 83
click at [1191, 402] on div "[PERSON_NAME]" at bounding box center [1195, 407] width 99 height 17
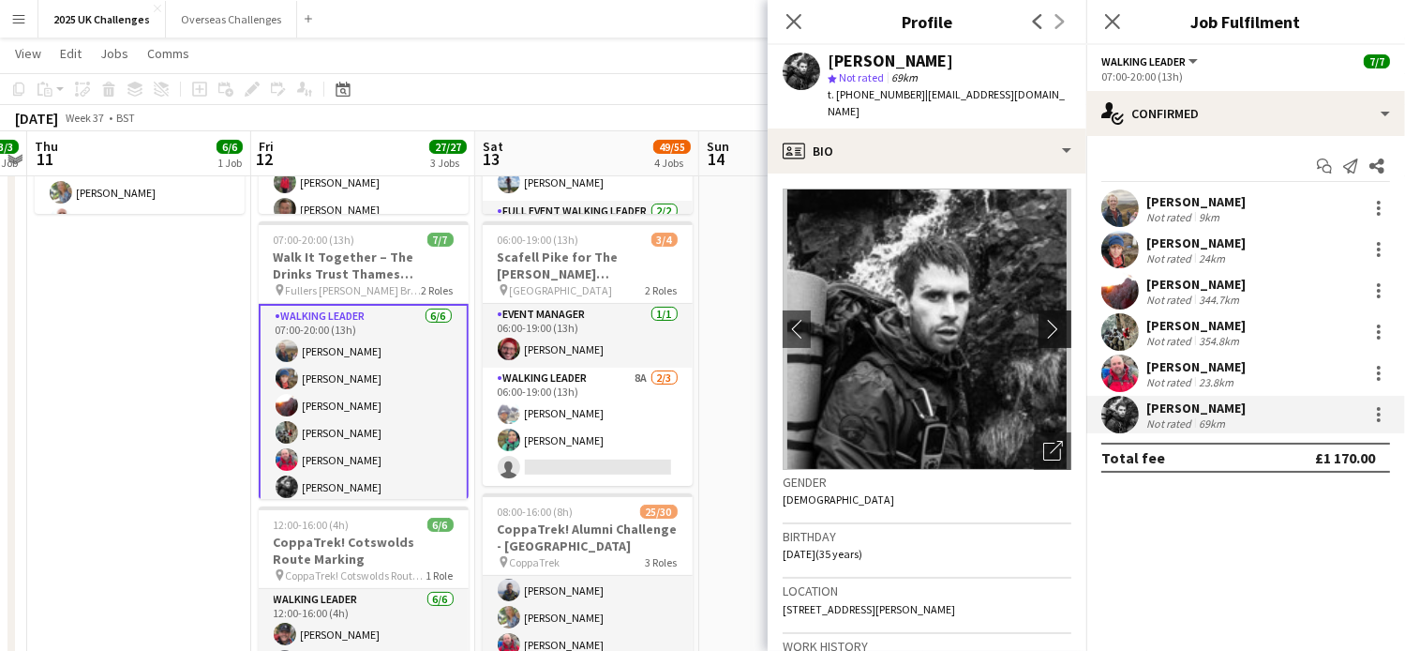
click at [1043, 319] on app-icon "chevron-right" at bounding box center [1057, 329] width 29 height 20
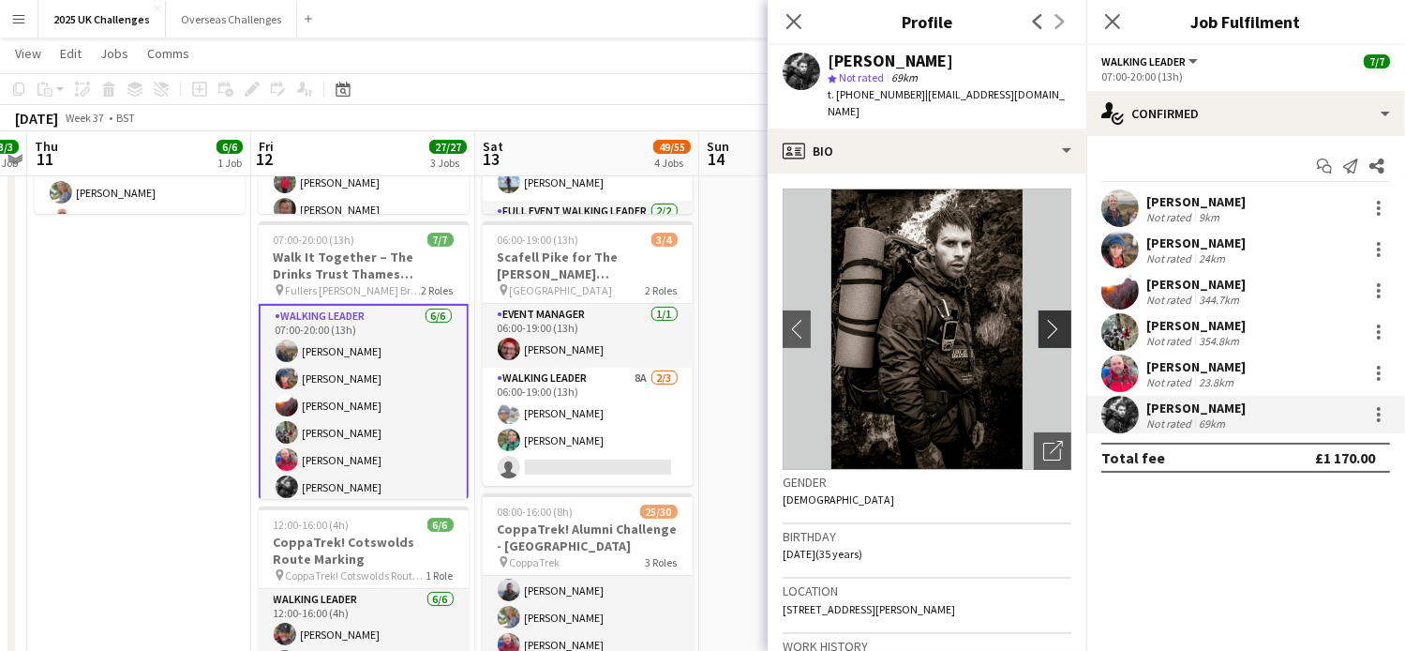
click at [1043, 319] on app-icon "chevron-right" at bounding box center [1057, 329] width 29 height 20
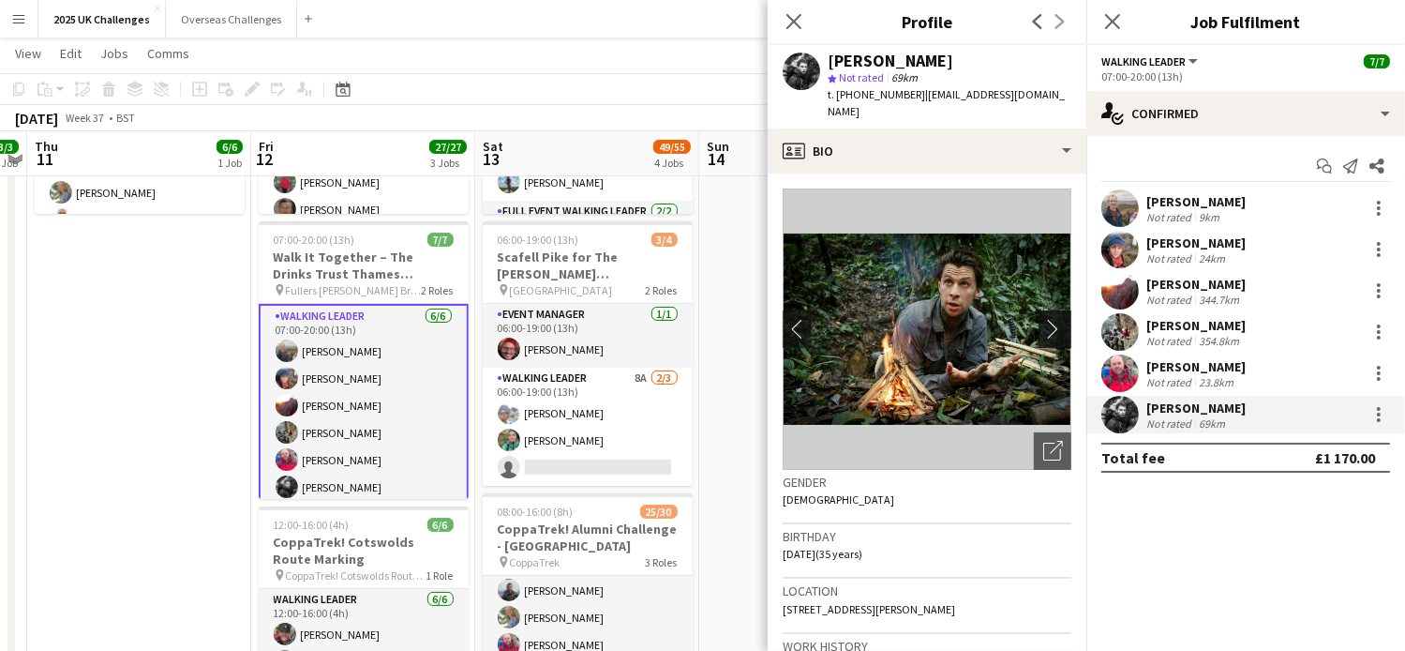
click at [1043, 319] on app-icon "chevron-right" at bounding box center [1057, 329] width 29 height 20
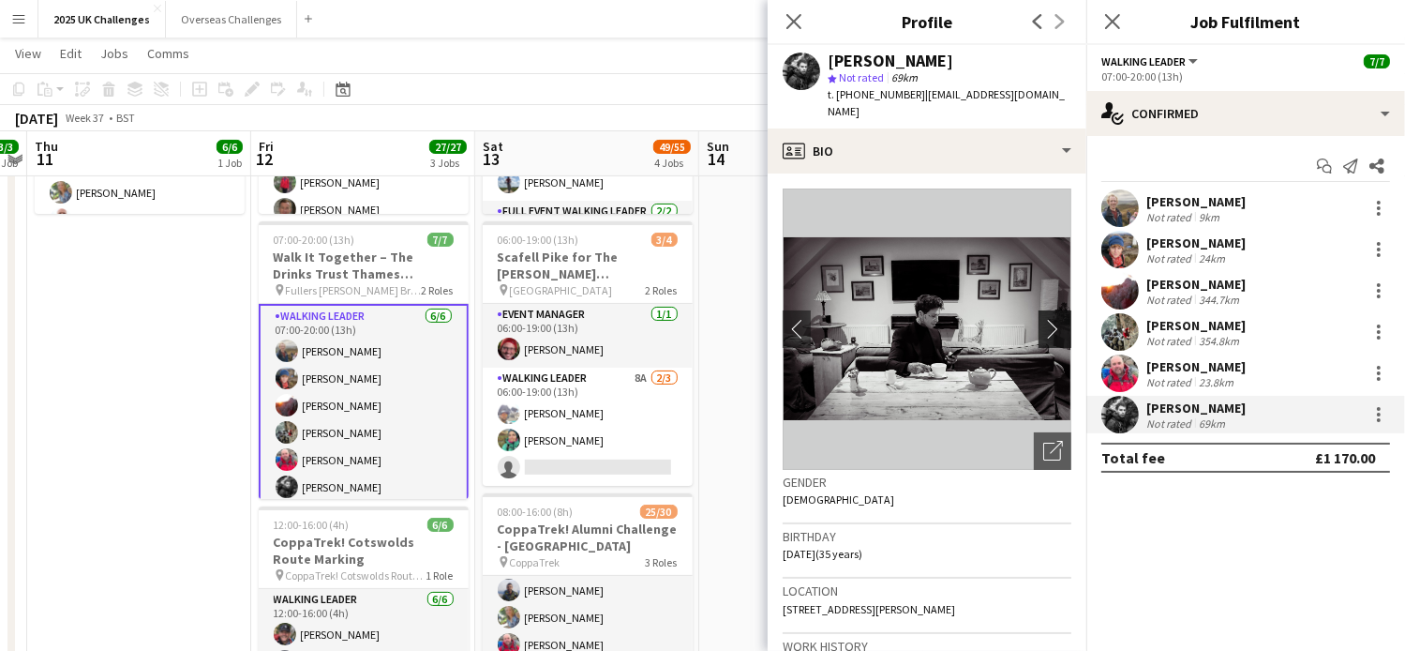
click at [1043, 319] on app-icon "chevron-right" at bounding box center [1057, 329] width 29 height 20
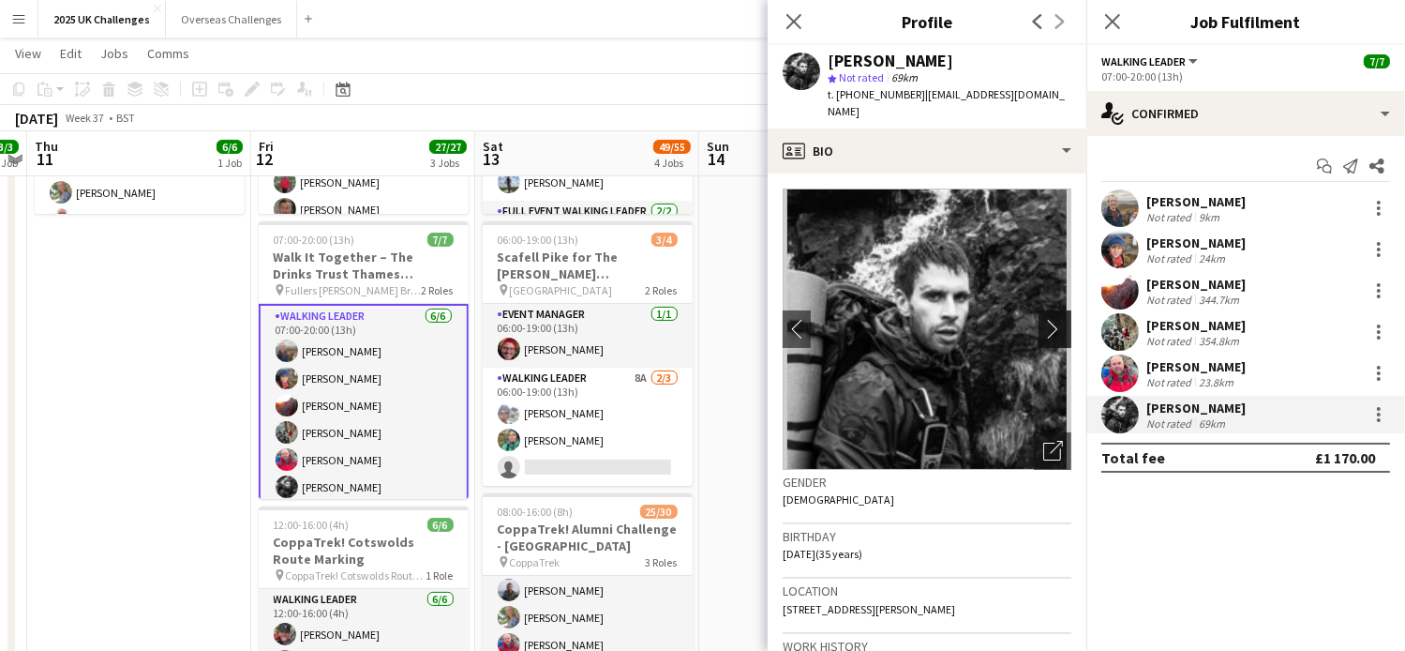
click at [1043, 319] on app-icon "chevron-right" at bounding box center [1057, 329] width 29 height 20
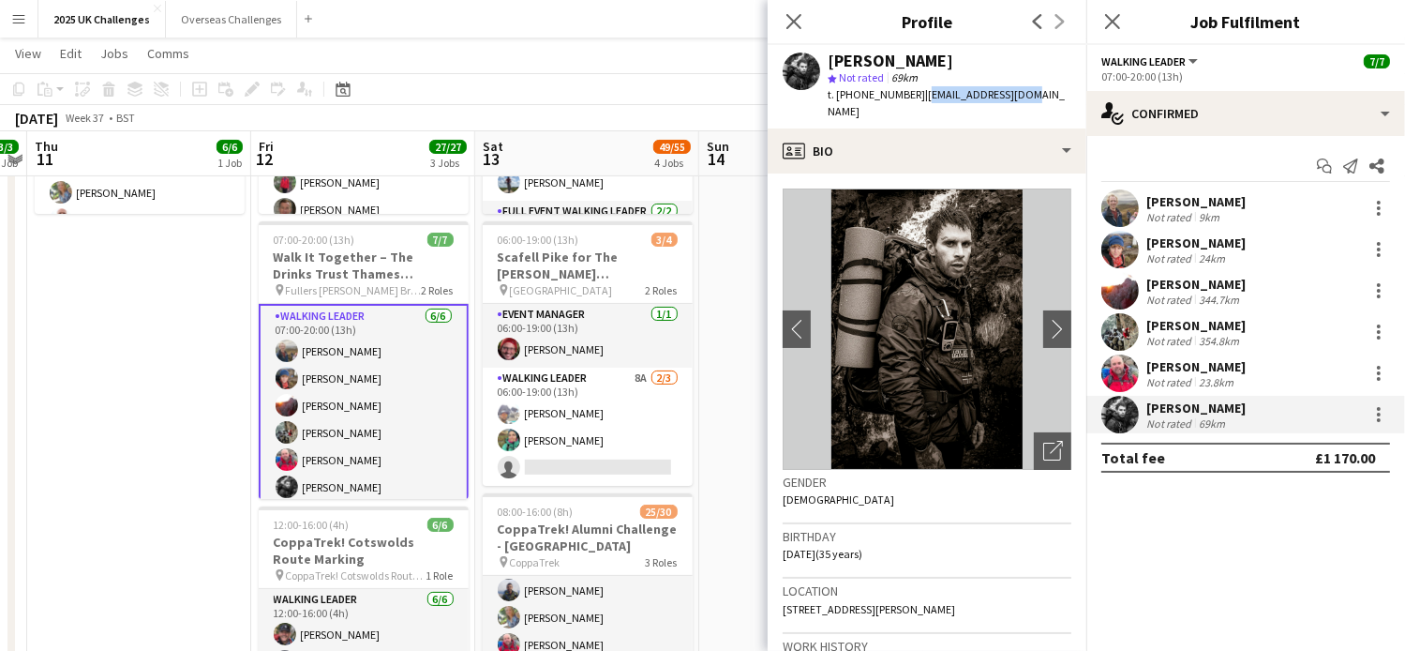
drag, startPoint x: 919, startPoint y: 93, endPoint x: 1020, endPoint y: 95, distance: 101.3
click at [1020, 95] on div "[PERSON_NAME] star Not rated 69km t. [PHONE_NUMBER] | [EMAIL_ADDRESS][DOMAIN_NA…" at bounding box center [927, 86] width 319 height 83
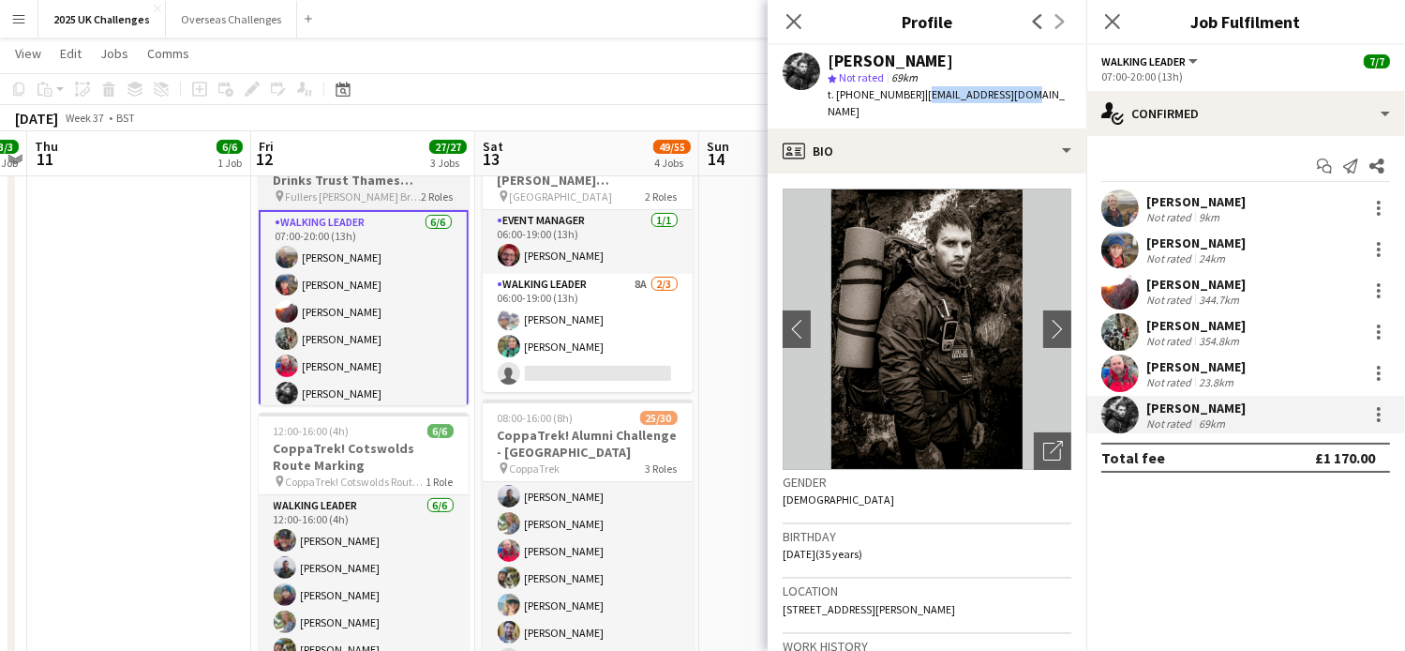
scroll to position [71, 0]
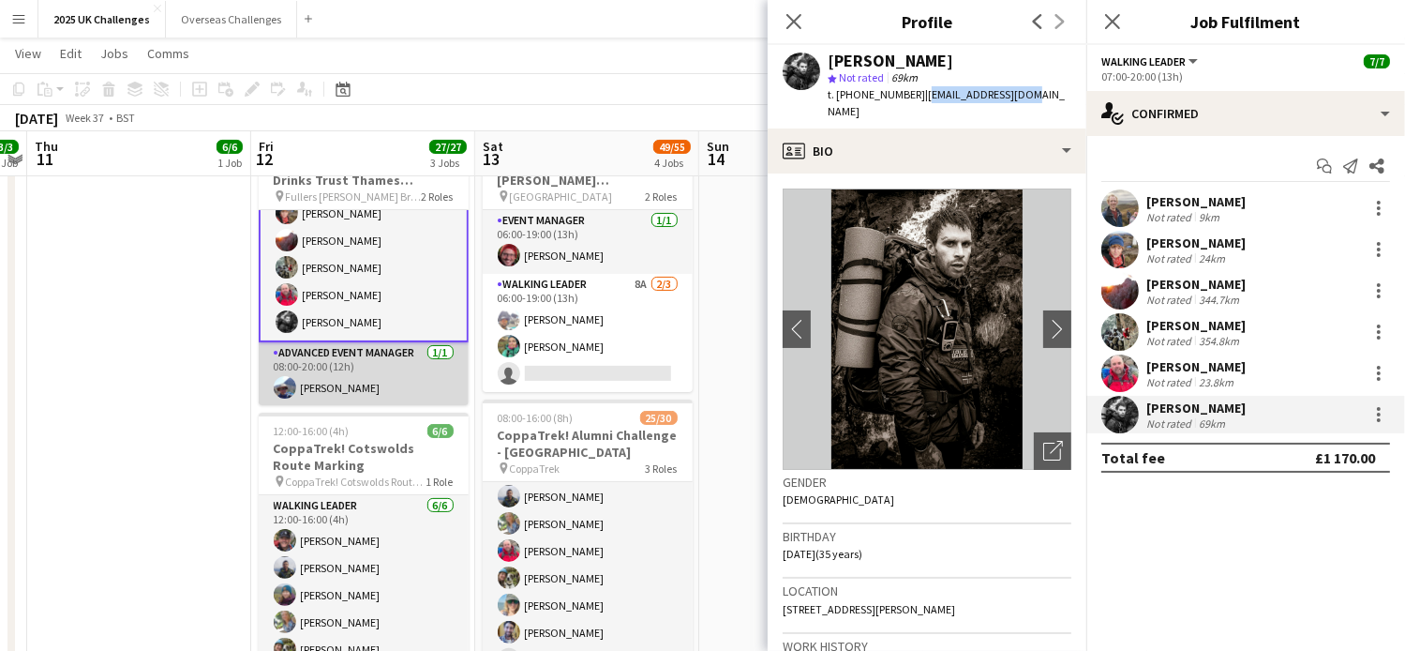
click at [379, 382] on app-card-role "Advanced Event Manager [DATE] 08:00-20:00 (12h) [PERSON_NAME]" at bounding box center [364, 374] width 210 height 64
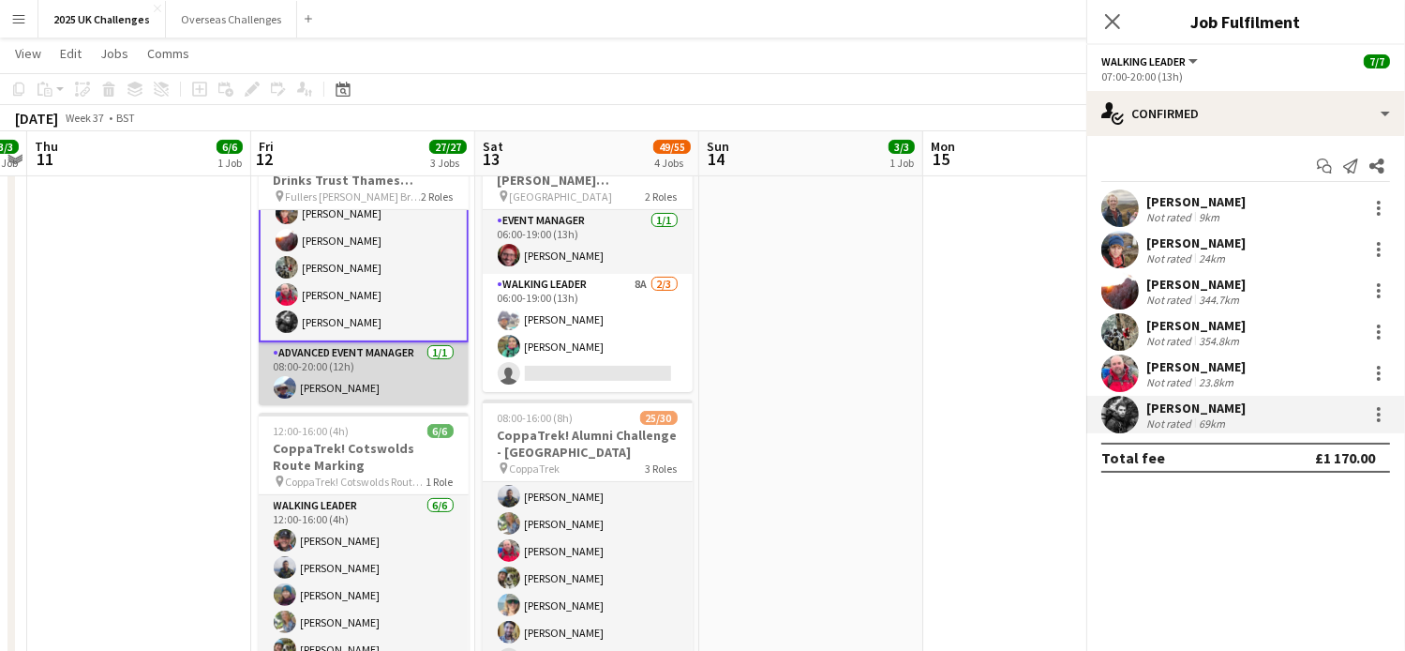
scroll to position [0, 646]
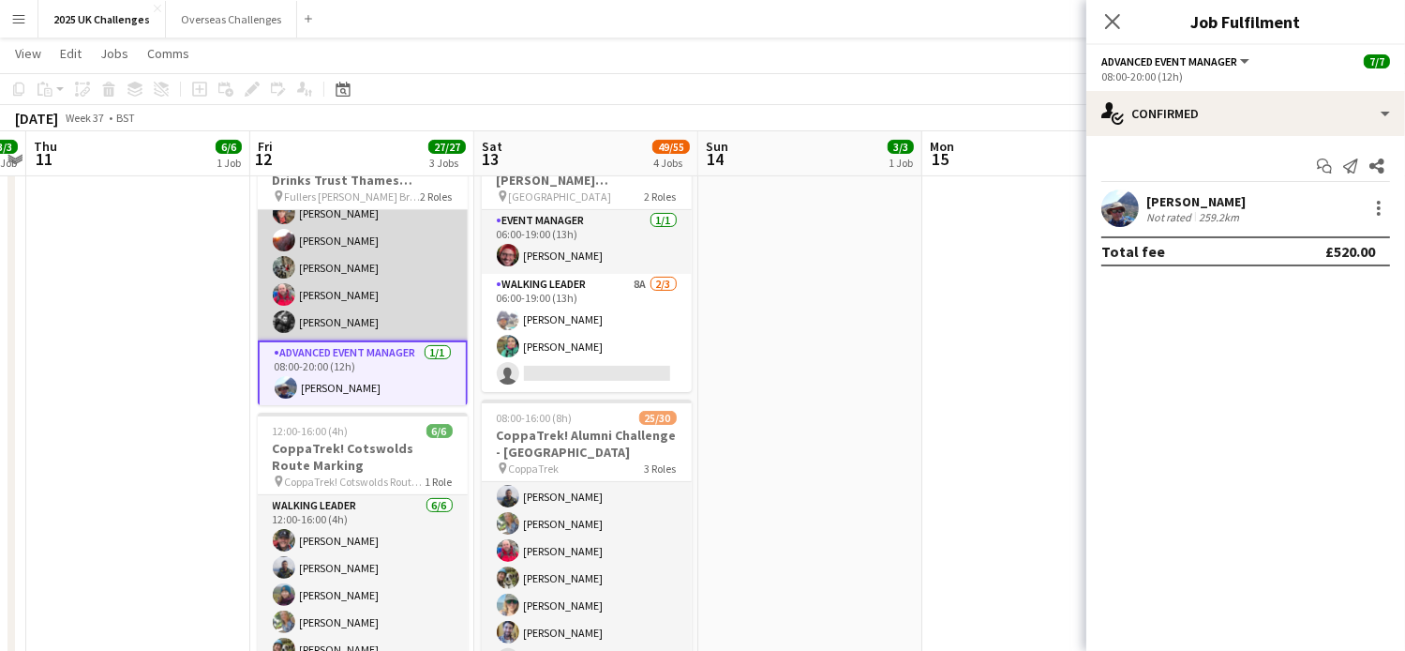
click at [343, 313] on app-card-role "Walking Leader [DATE] 07:00-20:00 (13h) [PERSON_NAME] [PERSON_NAME] [PERSON_NAM…" at bounding box center [363, 241] width 210 height 200
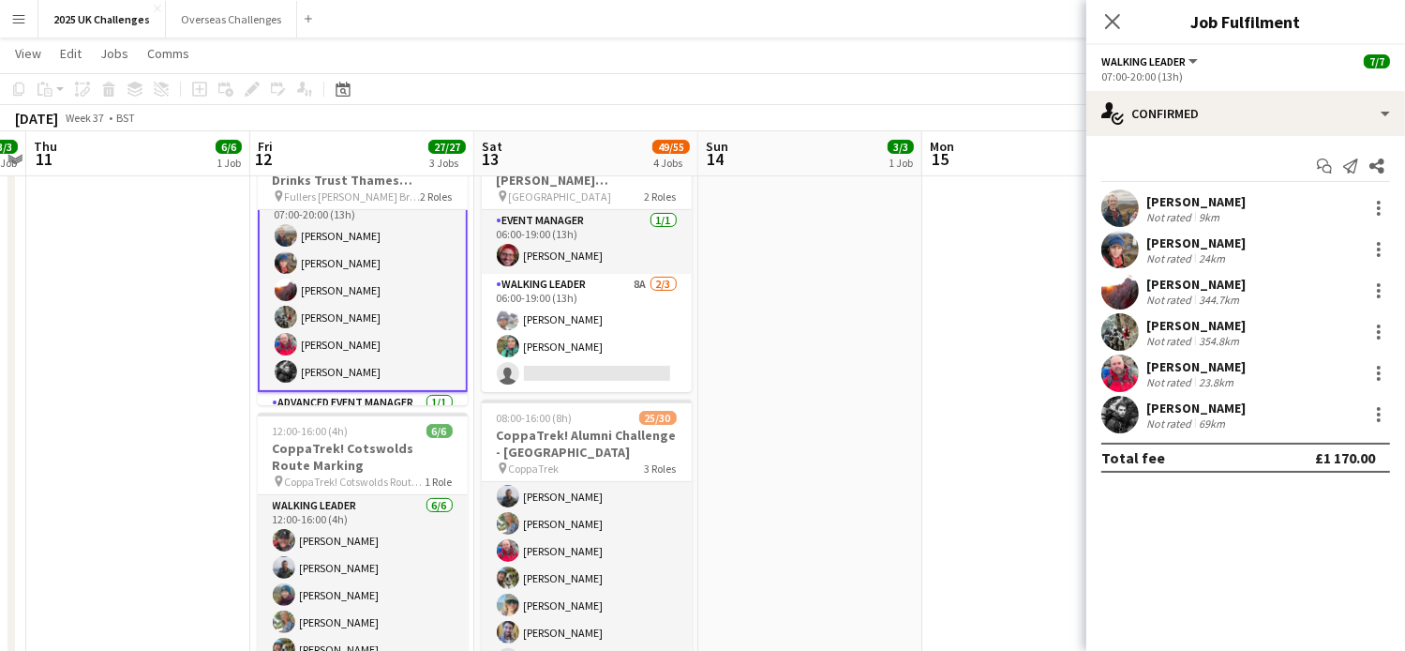
scroll to position [0, 0]
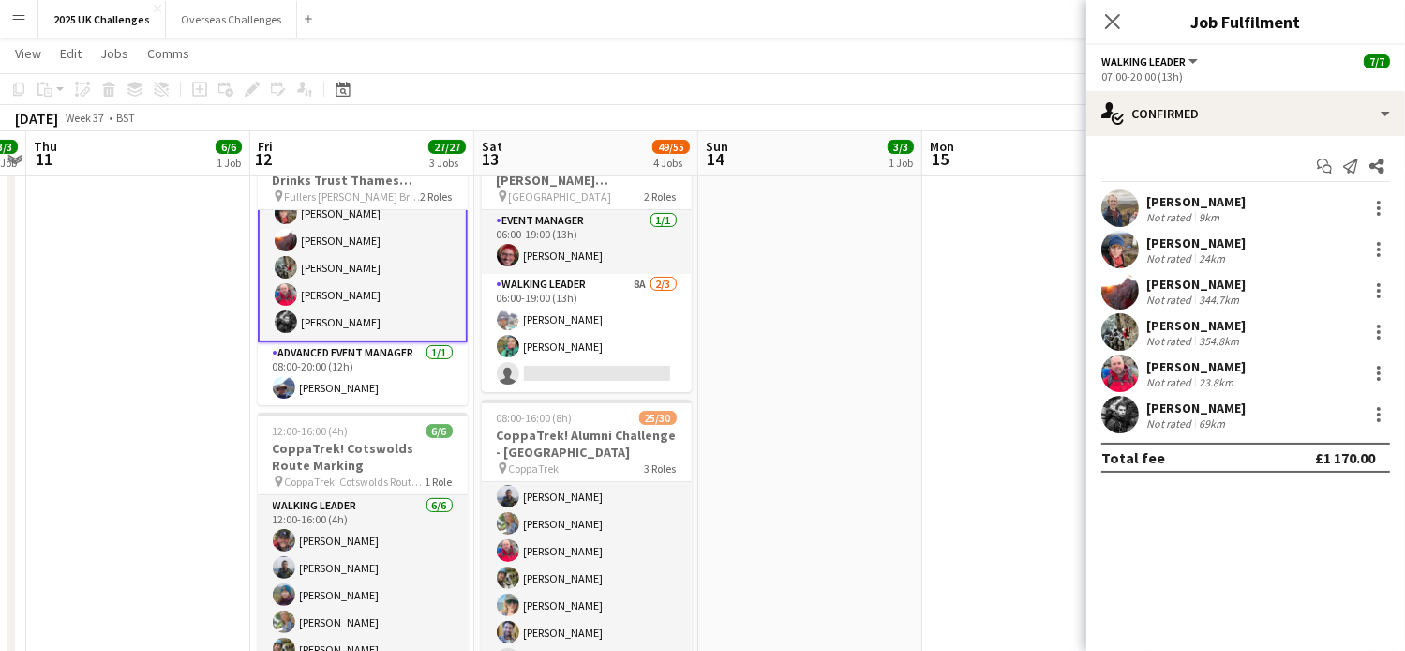
click at [332, 286] on app-card-role "Walking Leader [DATE] 07:00-20:00 (13h) [PERSON_NAME] [PERSON_NAME] [PERSON_NAM…" at bounding box center [363, 240] width 210 height 203
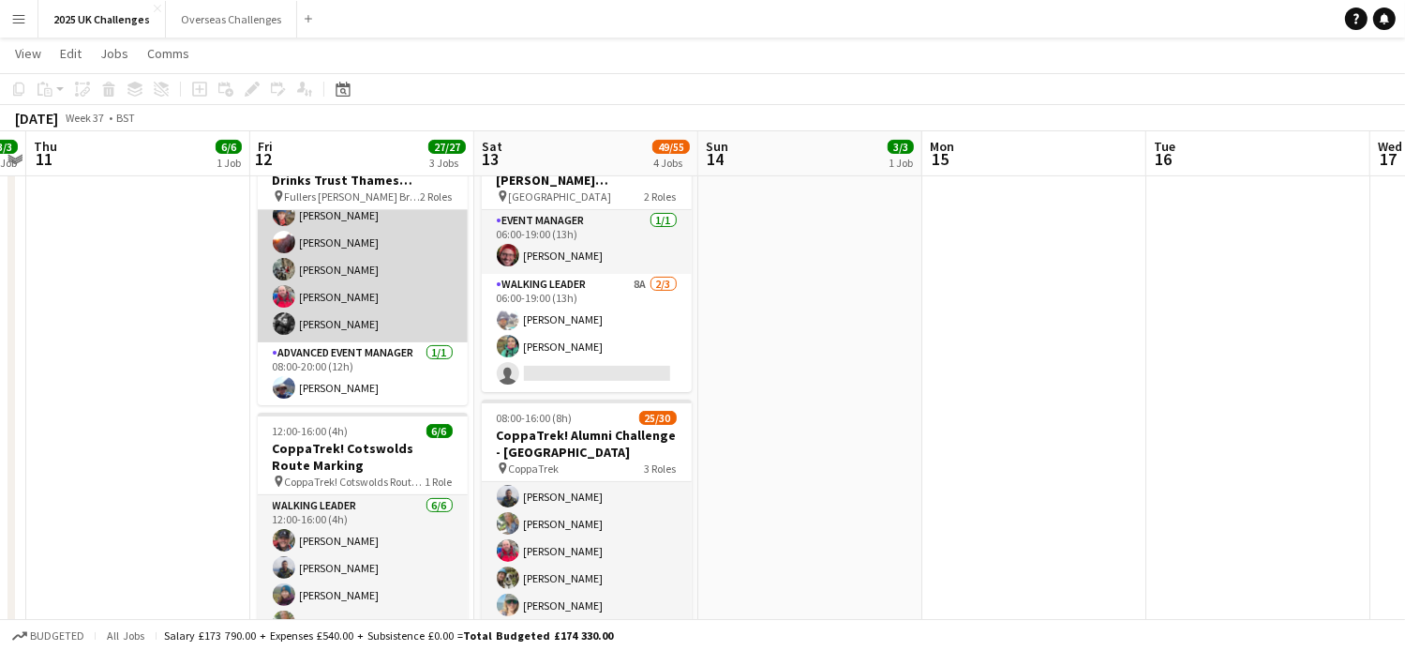
click at [381, 290] on app-card-role "Walking Leader [DATE] 07:00-20:00 (13h) [PERSON_NAME] [PERSON_NAME] [PERSON_NAM…" at bounding box center [363, 242] width 210 height 200
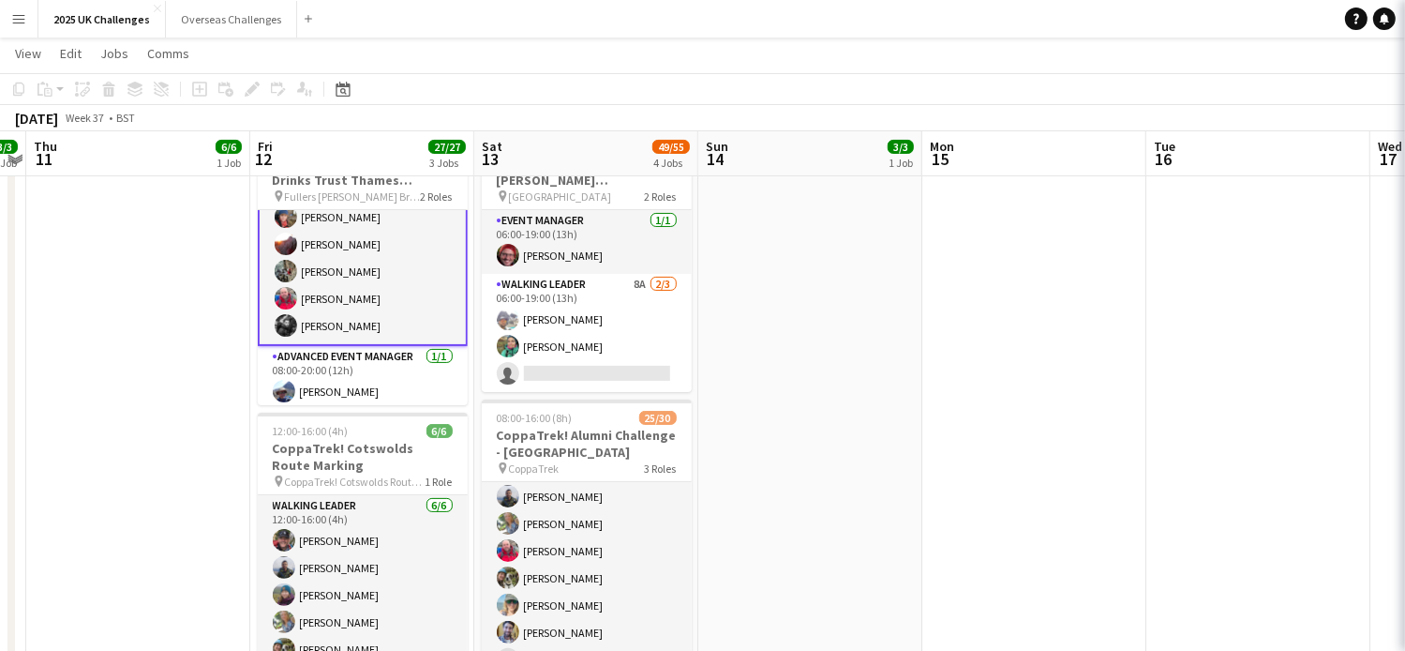
scroll to position [71, 0]
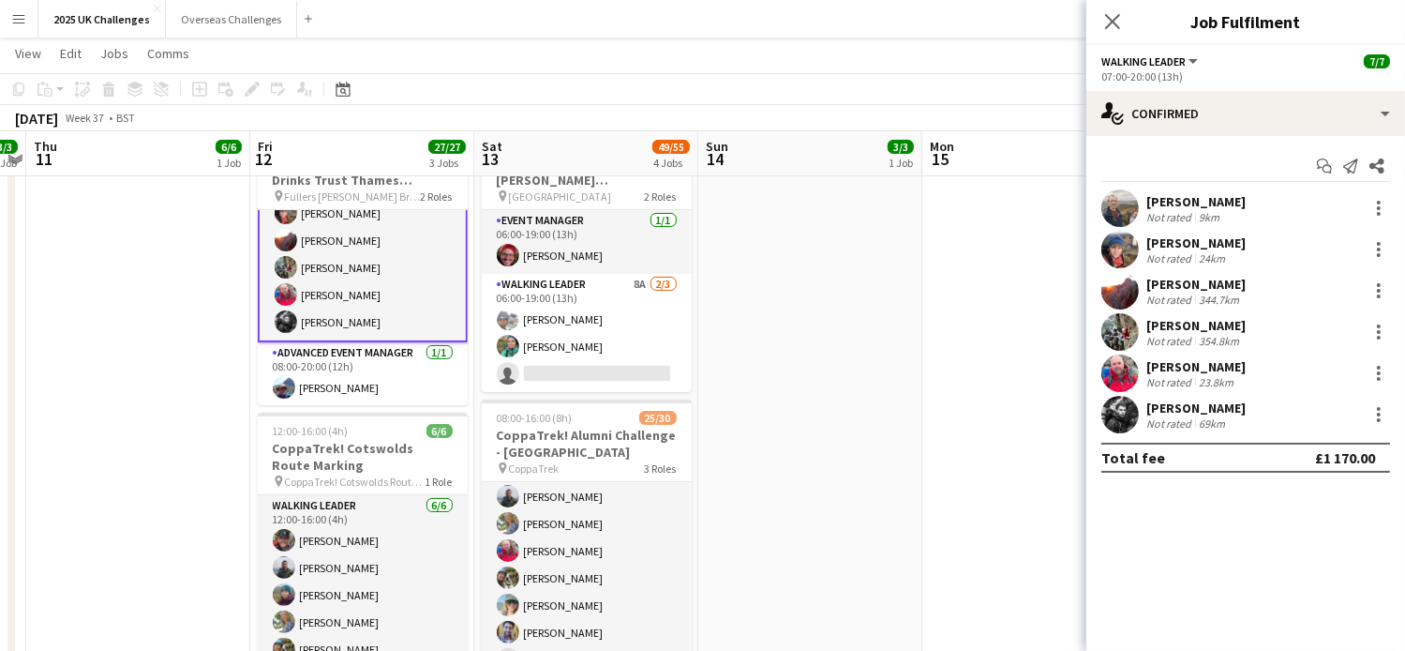
click at [1182, 367] on div "[PERSON_NAME]" at bounding box center [1195, 366] width 99 height 17
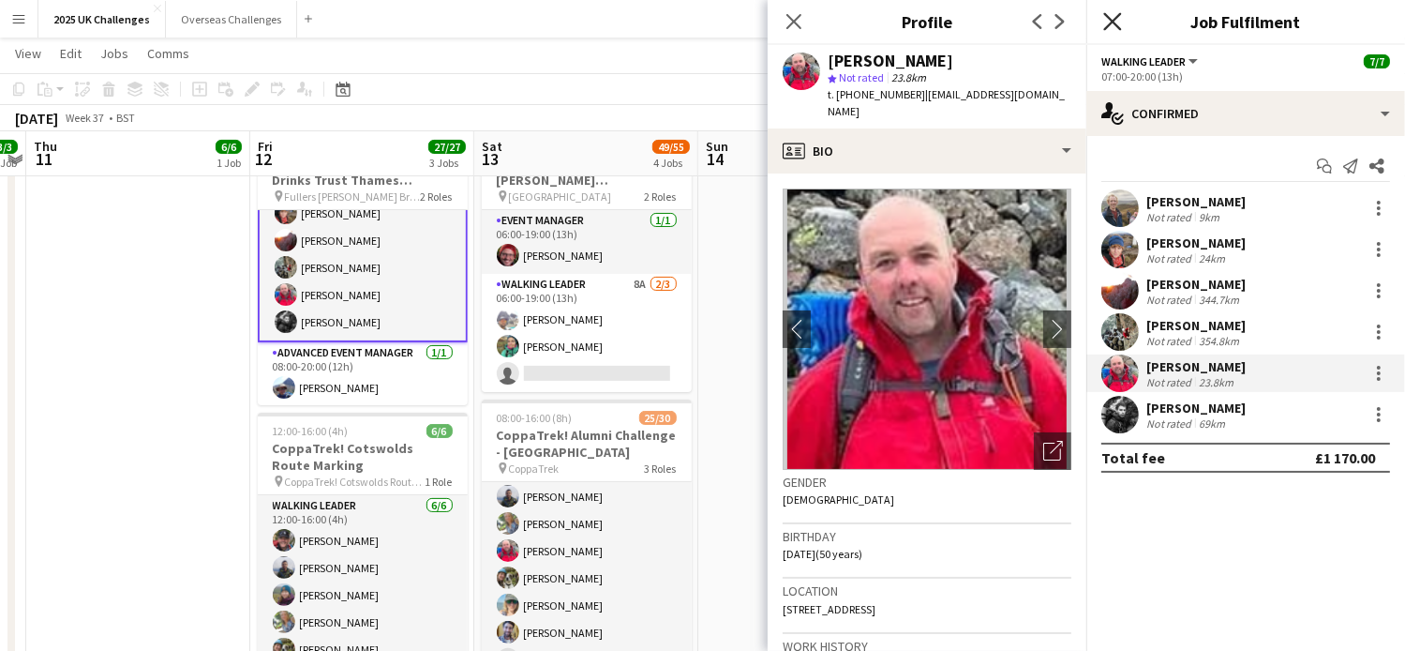
click at [1113, 16] on icon "Close pop-in" at bounding box center [1112, 21] width 18 height 18
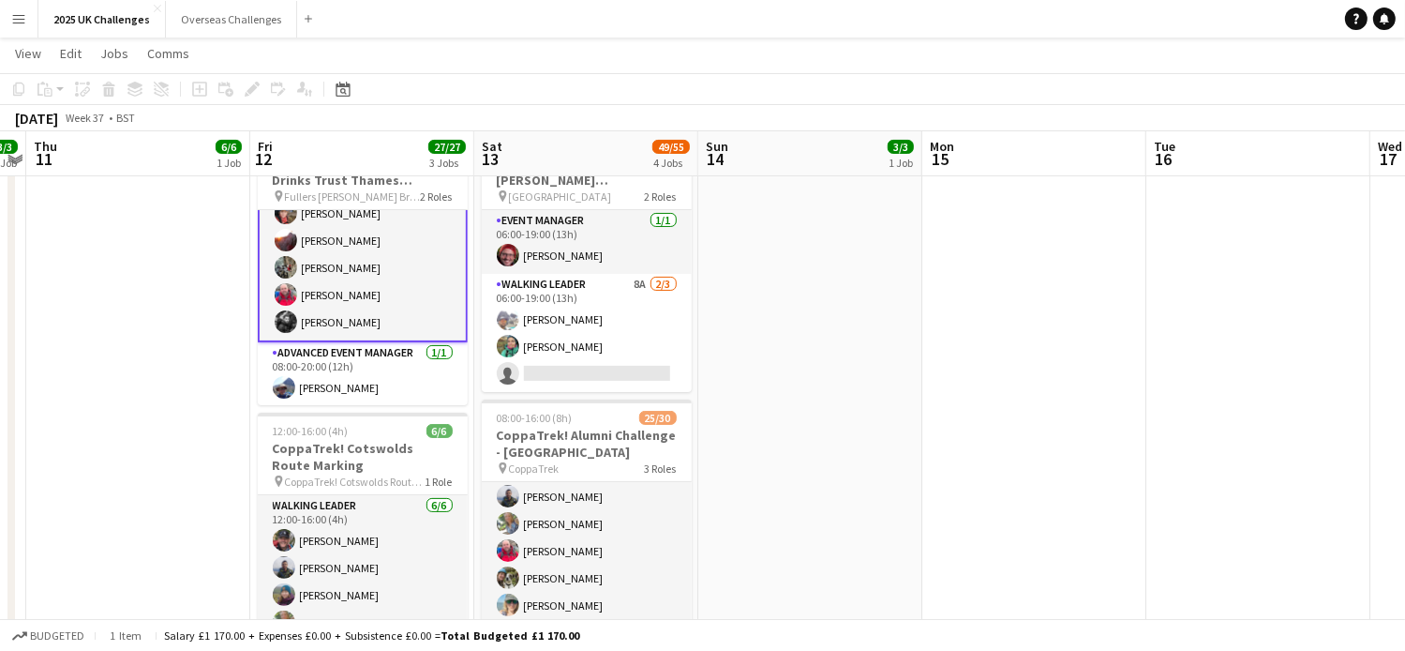
scroll to position [0, 0]
